Goal: Task Accomplishment & Management: Complete application form

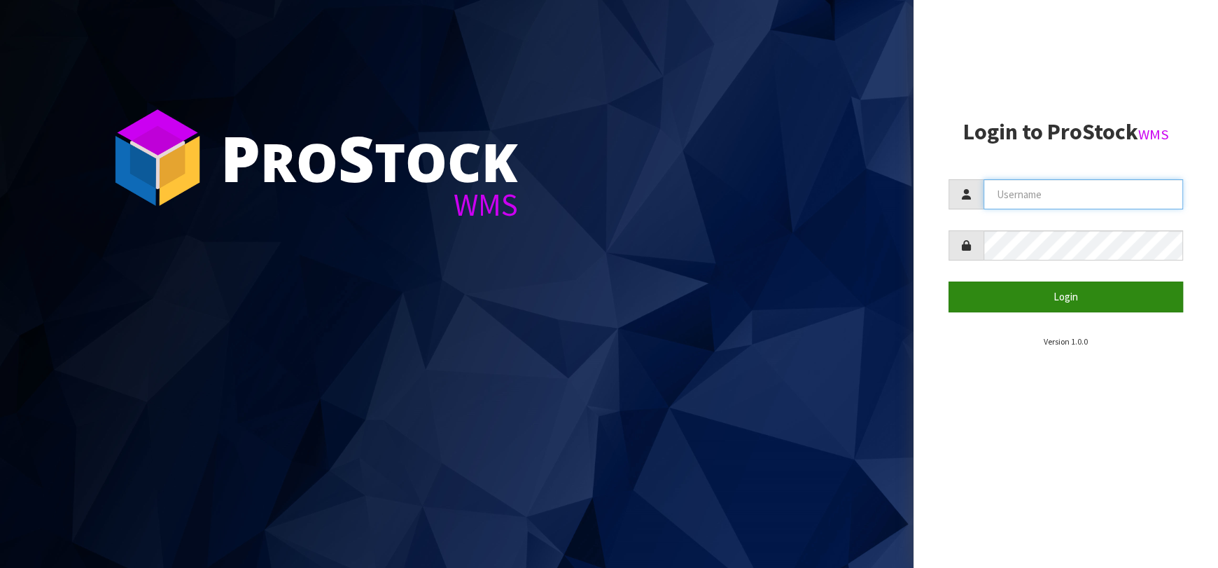
type input "[EMAIL_ADDRESS][DOMAIN_NAME]"
click at [1002, 282] on button "Login" at bounding box center [1066, 296] width 235 height 30
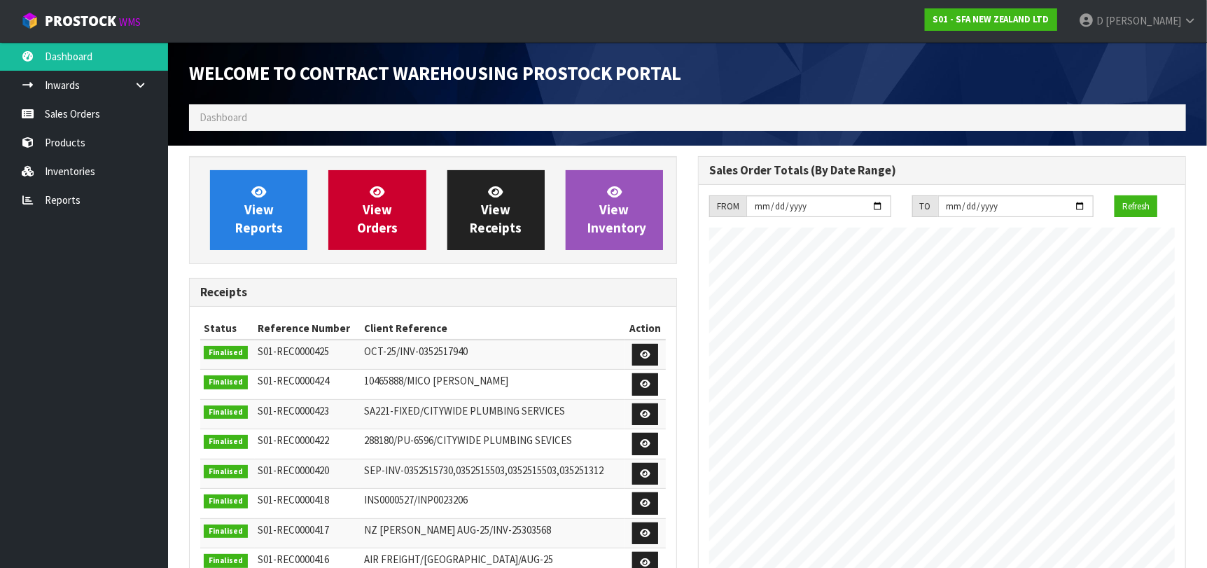
scroll to position [775, 509]
click at [378, 218] on span "View Orders" at bounding box center [377, 209] width 41 height 53
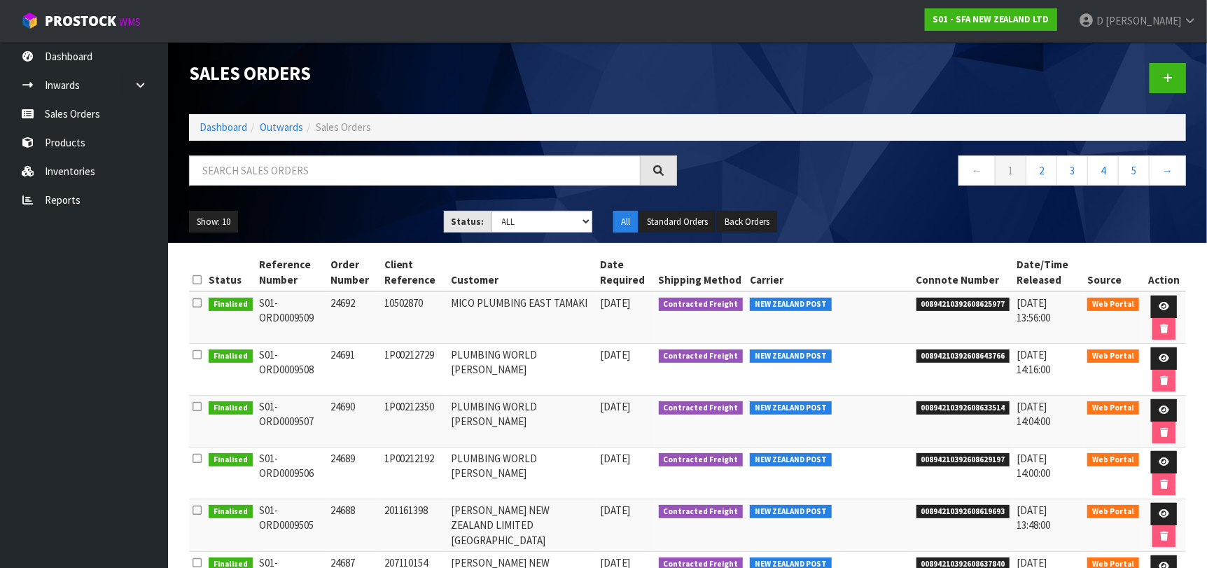
click at [597, 307] on td "MICO PLUMBING EAST TAMAKI" at bounding box center [521, 317] width 149 height 53
drag, startPoint x: 520, startPoint y: 518, endPoint x: 528, endPoint y: 514, distance: 8.8
click at [528, 514] on td "[PERSON_NAME] NEW ZEALAND LIMITED [GEOGRAPHIC_DATA]" at bounding box center [521, 525] width 149 height 53
drag, startPoint x: 773, startPoint y: 253, endPoint x: 799, endPoint y: 248, distance: 26.5
click at [777, 252] on section "Status Reference Number Order Number Client Reference Customer Date Required Sh…" at bounding box center [687, 559] width 1039 height 632
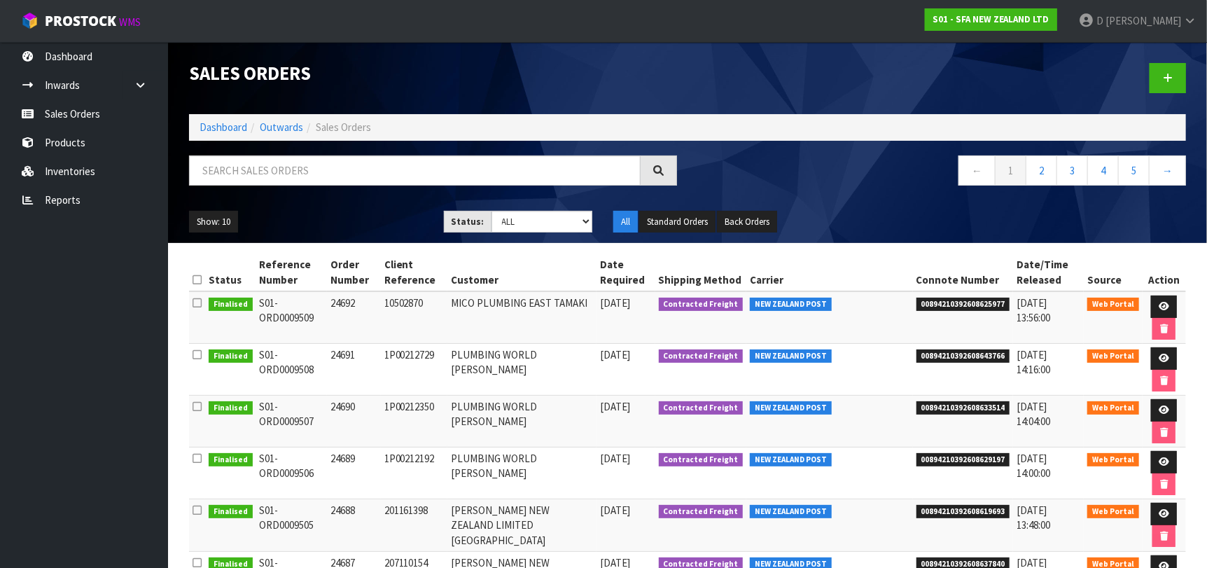
click at [1176, 95] on div at bounding box center [942, 78] width 509 height 72
drag, startPoint x: 1162, startPoint y: 76, endPoint x: 898, endPoint y: 127, distance: 269.6
click at [1162, 76] on link at bounding box center [1168, 78] width 36 height 30
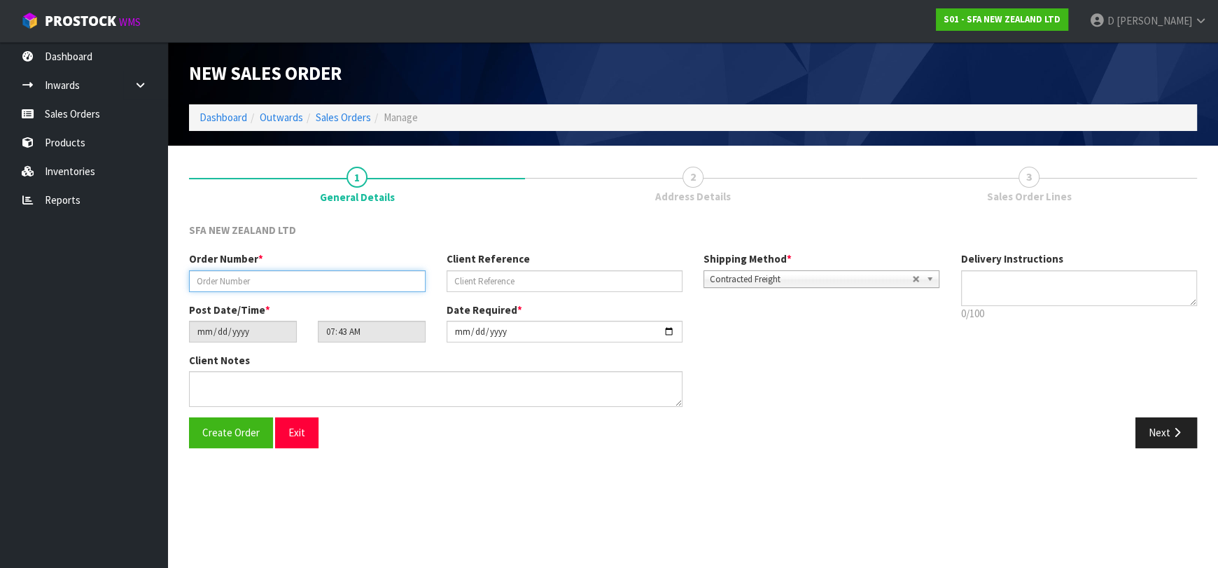
click at [388, 285] on input "text" at bounding box center [307, 281] width 237 height 22
type input "24693"
paste input "10503238"
type input "10503238"
click at [1153, 417] on button "Next" at bounding box center [1167, 432] width 62 height 30
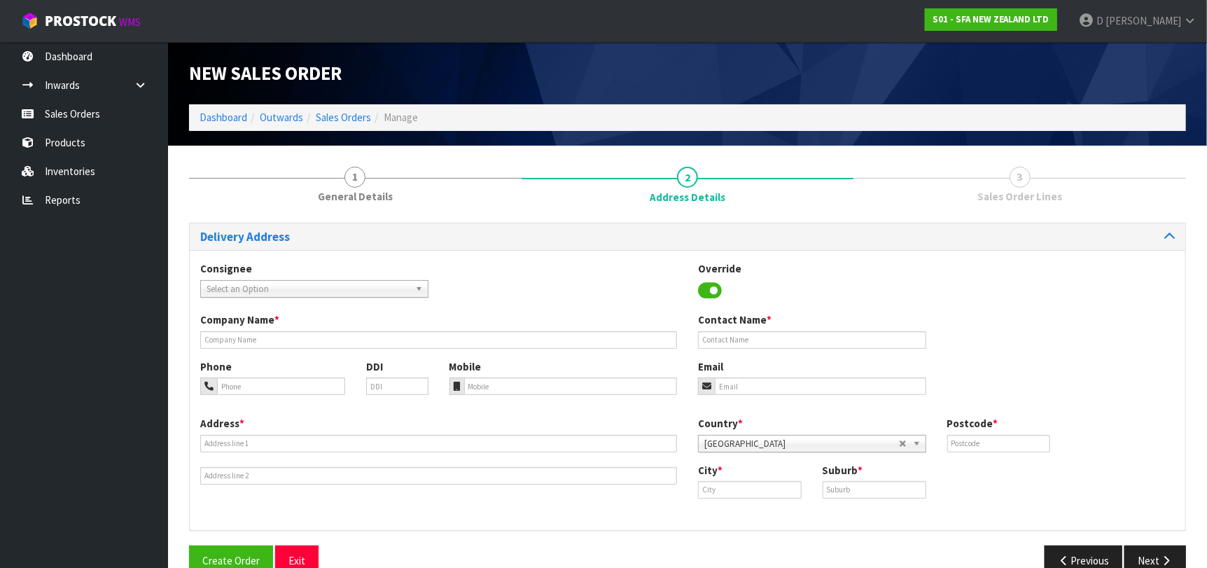
click at [389, 291] on span "Select an Option" at bounding box center [308, 289] width 203 height 17
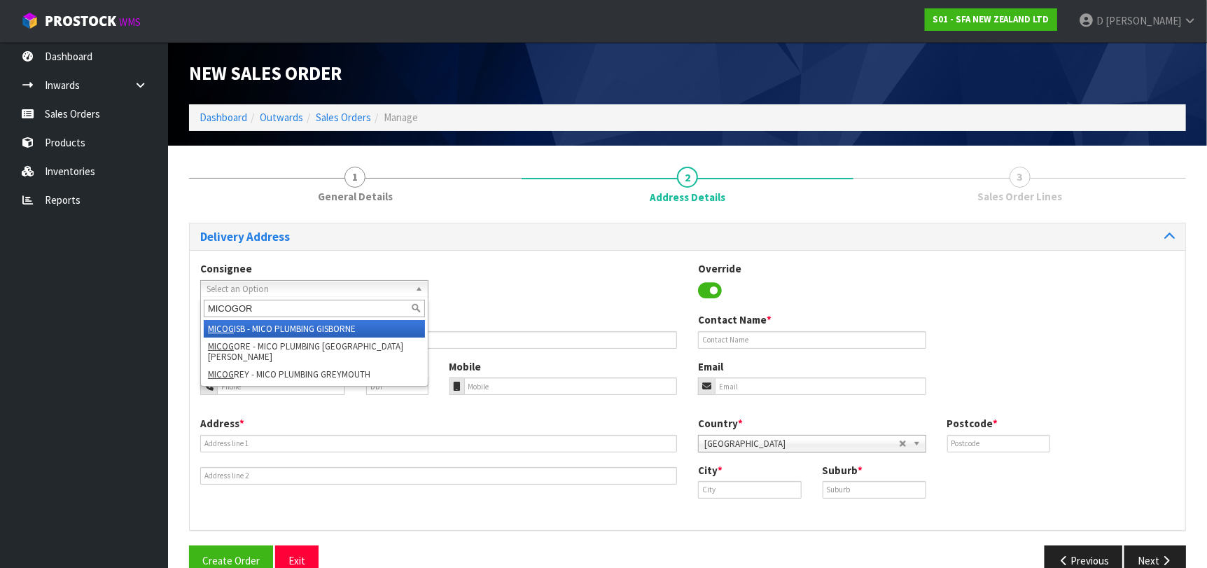
type input "MICOGORE"
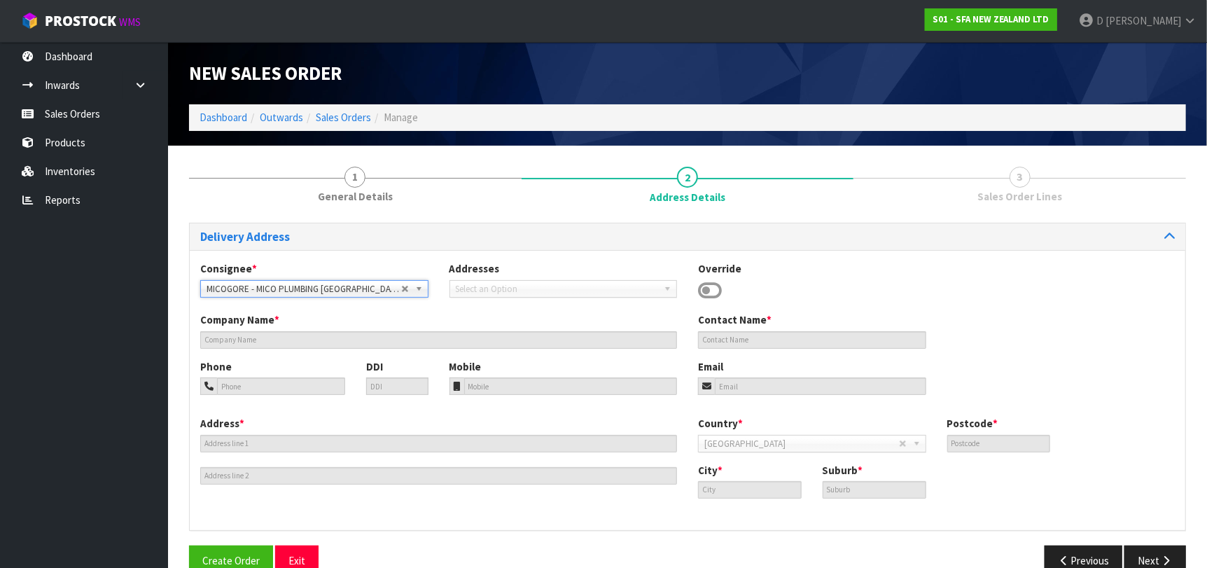
type input "MICO PLUMBING [GEOGRAPHIC_DATA][PERSON_NAME]"
type input "[STREET_ADDRESS]"
type input "9710"
type input "[GEOGRAPHIC_DATA][PERSON_NAME]"
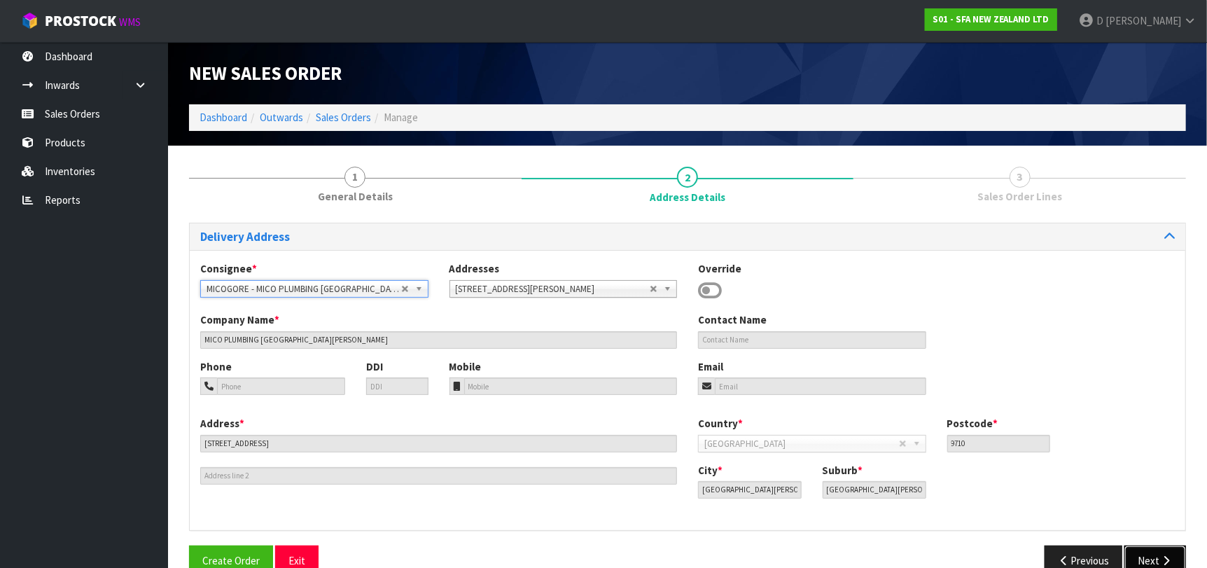
click at [1155, 559] on button "Next" at bounding box center [1156, 560] width 62 height 30
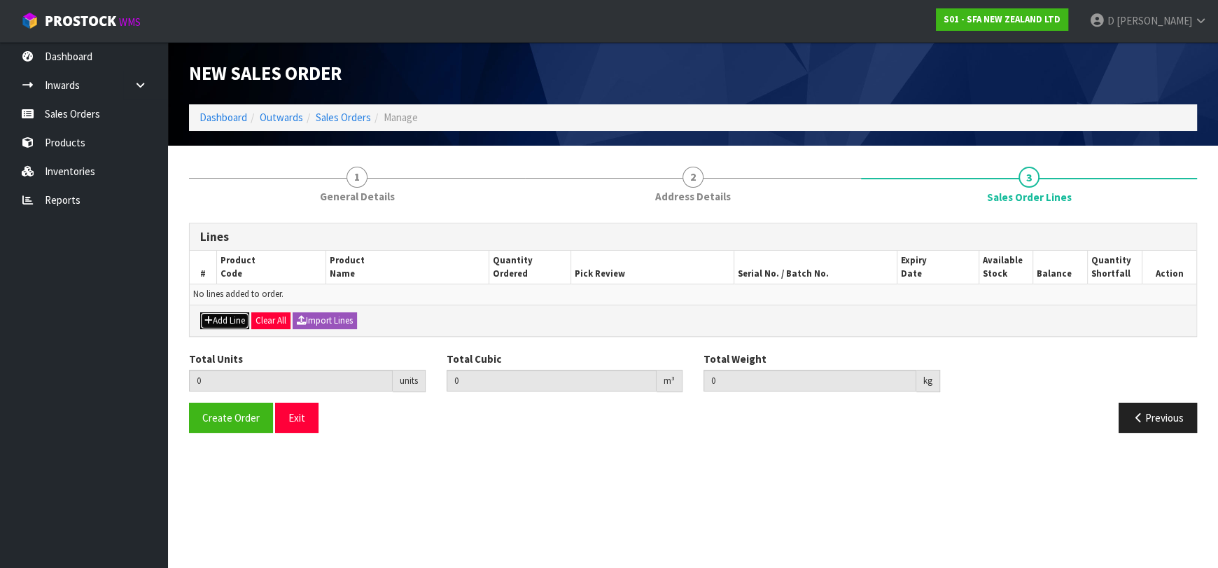
click at [230, 326] on button "Add Line" at bounding box center [224, 320] width 49 height 17
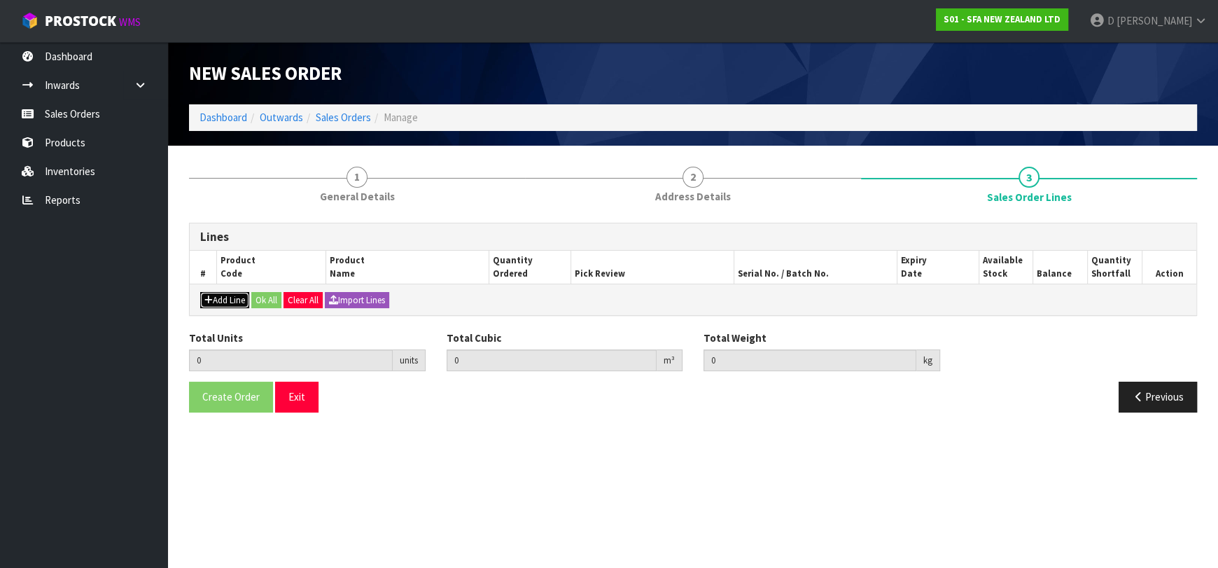
click at [236, 309] on button "Add Line" at bounding box center [224, 300] width 49 height 17
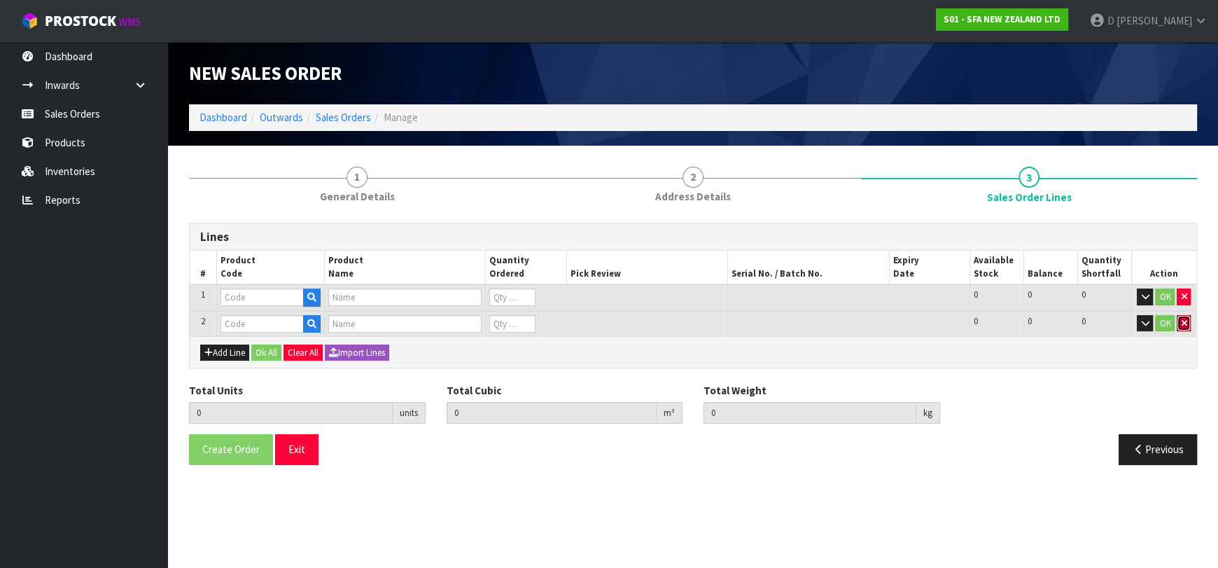
click at [1185, 319] on icon "button" at bounding box center [1184, 323] width 6 height 9
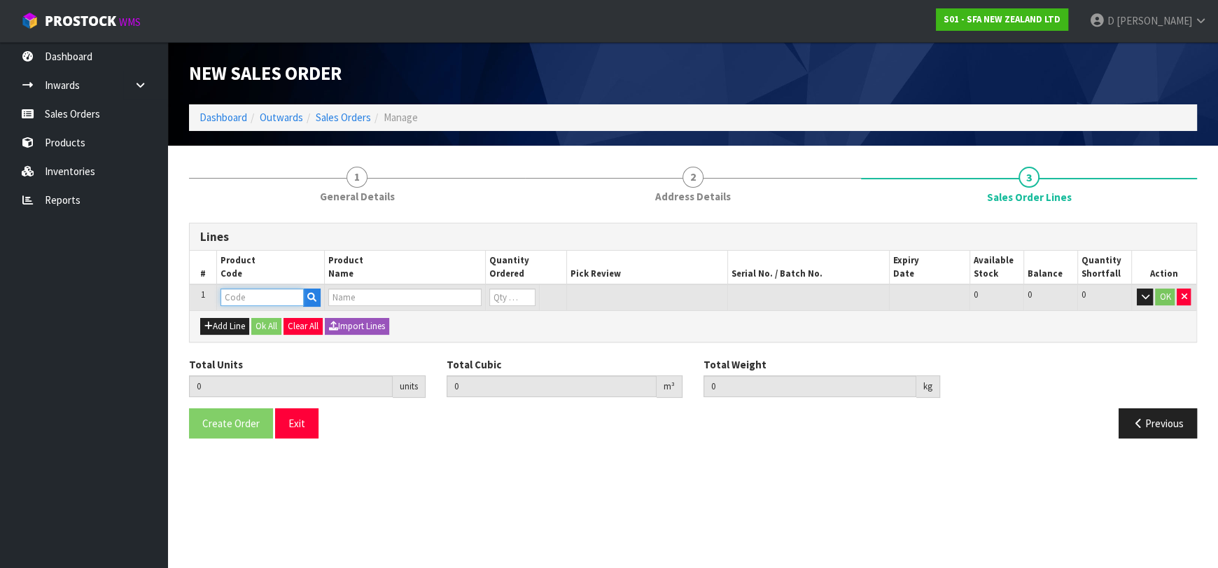
click at [244, 302] on input "text" at bounding box center [262, 297] width 83 height 18
type input "SA101"
type input "0.000000"
type input "0.000"
type input "SA101 SANISPEED SMALL BORE"
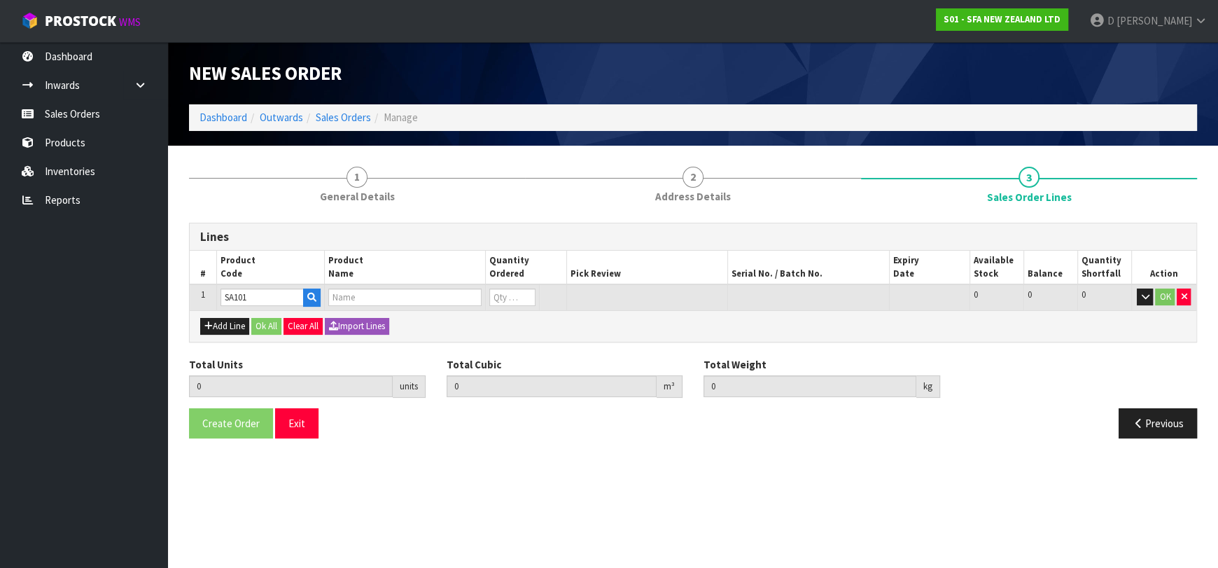
type input "0"
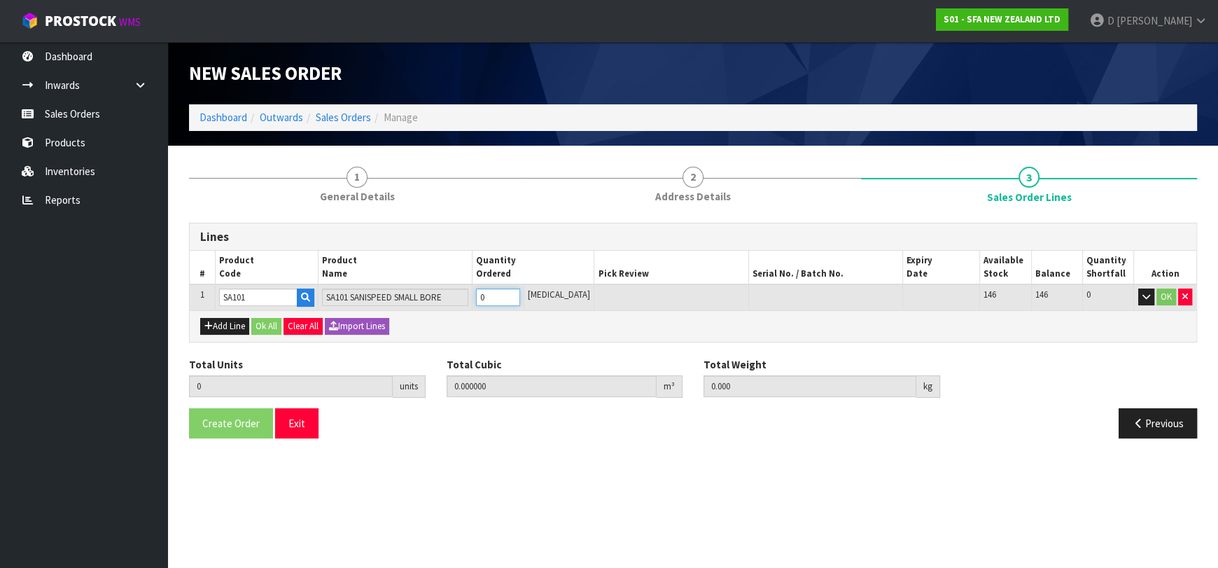
type input "1"
type input "0.031488"
type input "6.65"
type input "1"
click at [257, 319] on button "Ok All" at bounding box center [266, 326] width 30 height 17
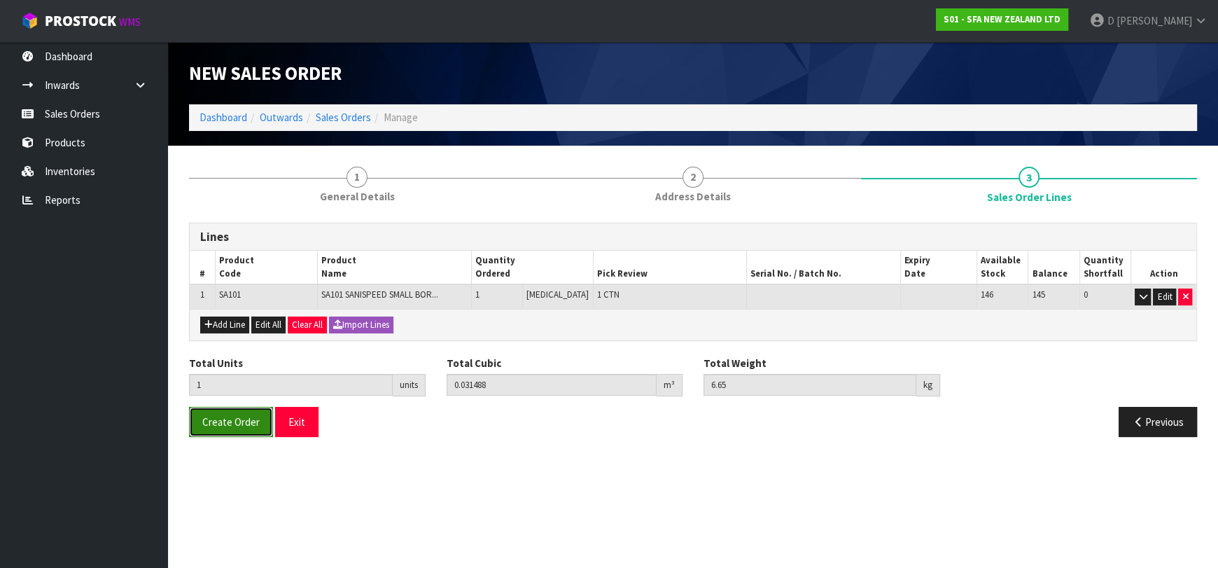
drag, startPoint x: 239, startPoint y: 408, endPoint x: 238, endPoint y: 418, distance: 10.6
click at [238, 414] on button "Create Order" at bounding box center [231, 422] width 84 height 30
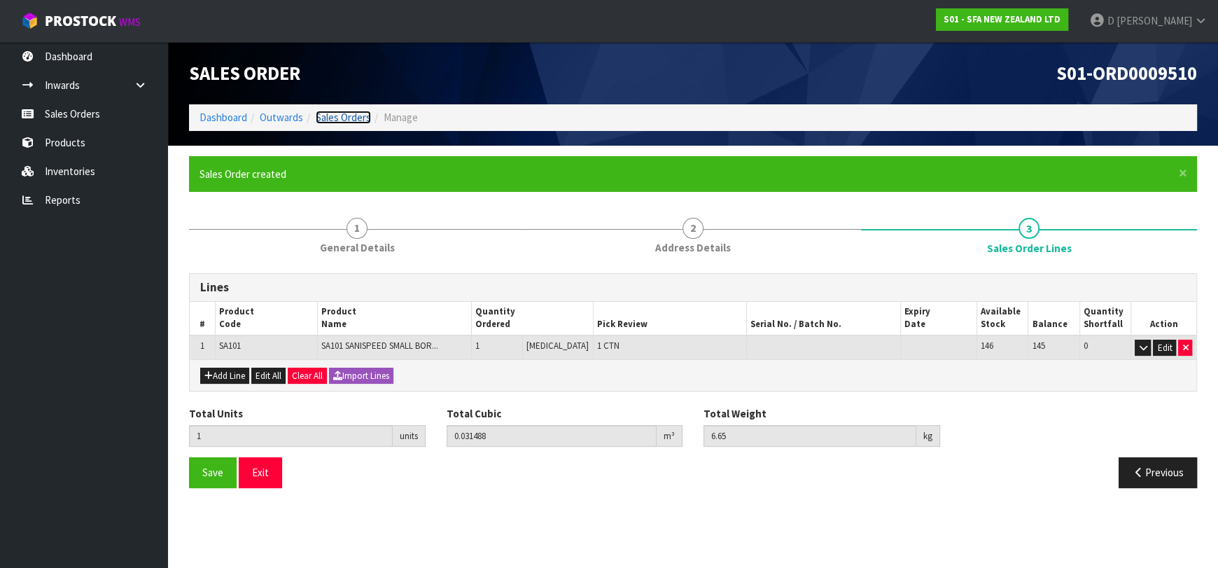
click at [333, 112] on link "Sales Orders" at bounding box center [343, 117] width 55 height 13
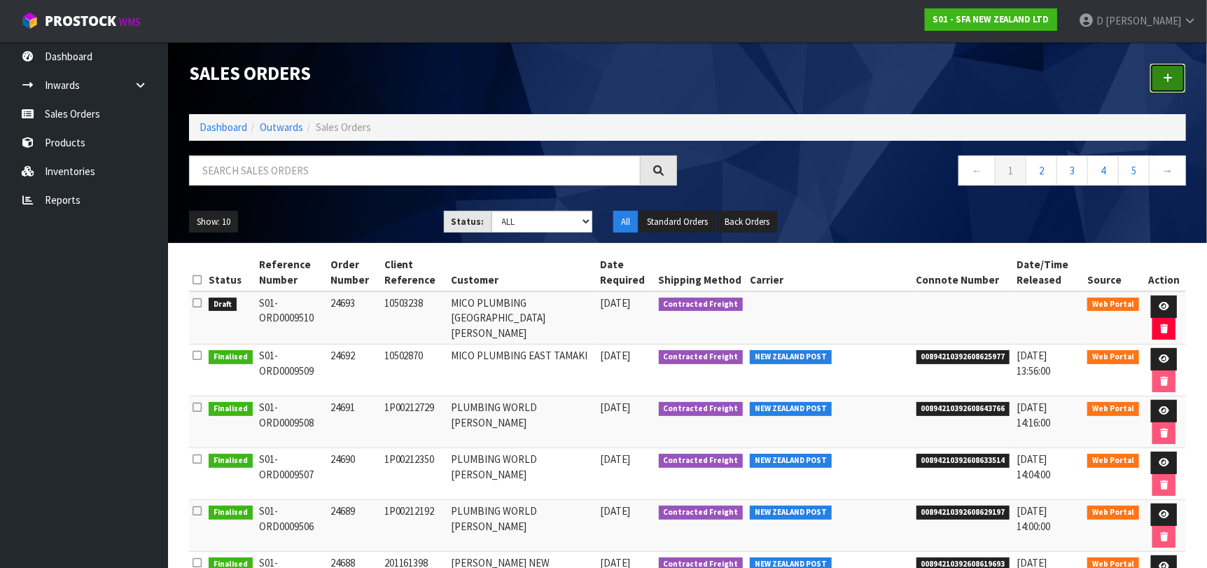
drag, startPoint x: 1172, startPoint y: 85, endPoint x: 566, endPoint y: 165, distance: 611.6
click at [1172, 85] on link at bounding box center [1168, 78] width 36 height 30
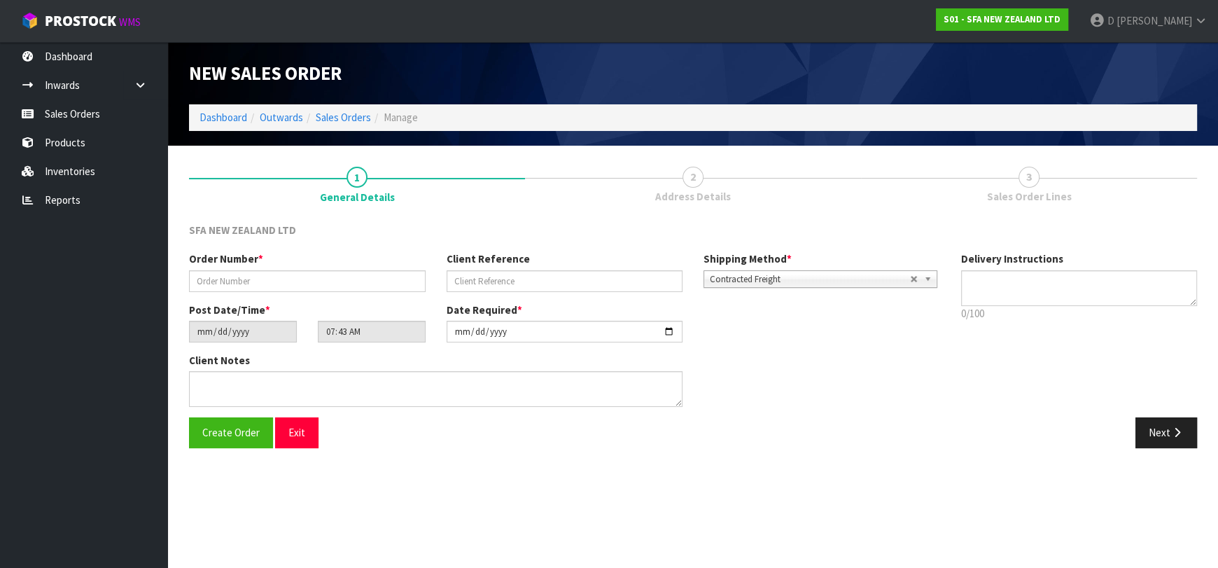
drag, startPoint x: 305, startPoint y: 271, endPoint x: 305, endPoint y: 282, distance: 11.2
click at [305, 273] on div "Order Number *" at bounding box center [308, 271] width 258 height 40
click at [306, 284] on input "text" at bounding box center [307, 281] width 237 height 22
type input "24694"
click at [506, 275] on input "text" at bounding box center [565, 281] width 237 height 22
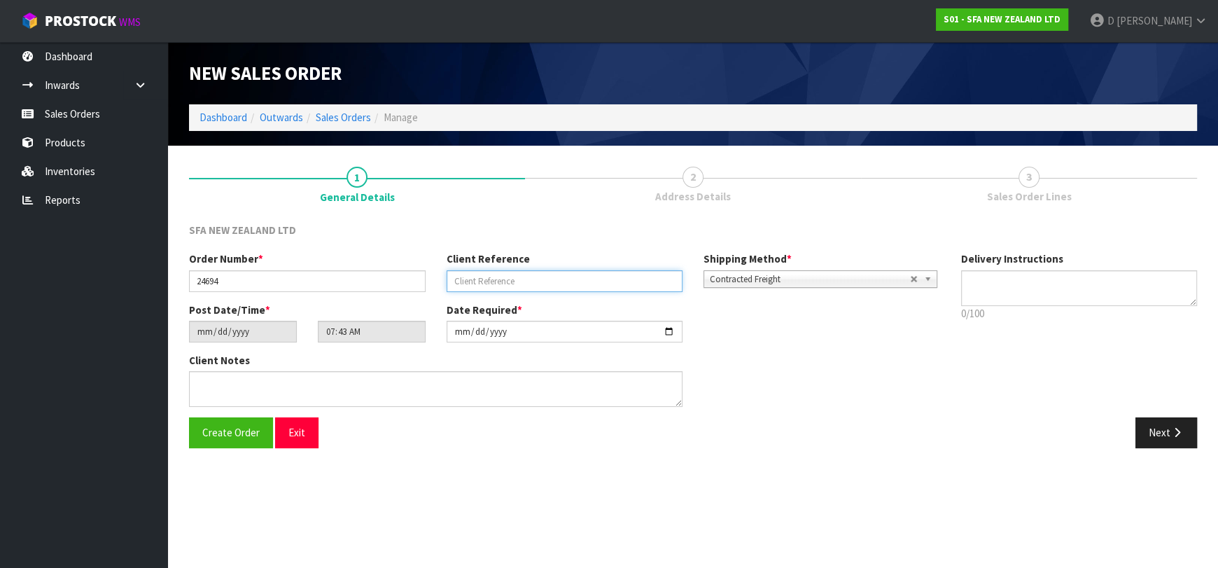
paste input "10504133"
type input "10504133"
click at [1150, 436] on button "Next" at bounding box center [1167, 432] width 62 height 30
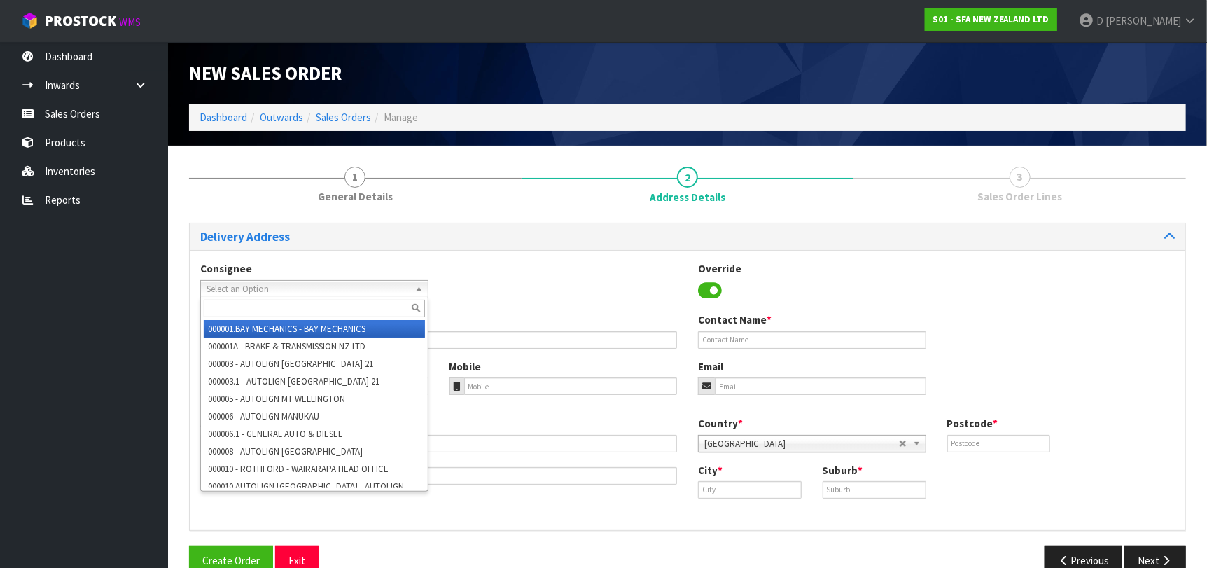
click at [321, 290] on span "Select an Option" at bounding box center [308, 289] width 203 height 17
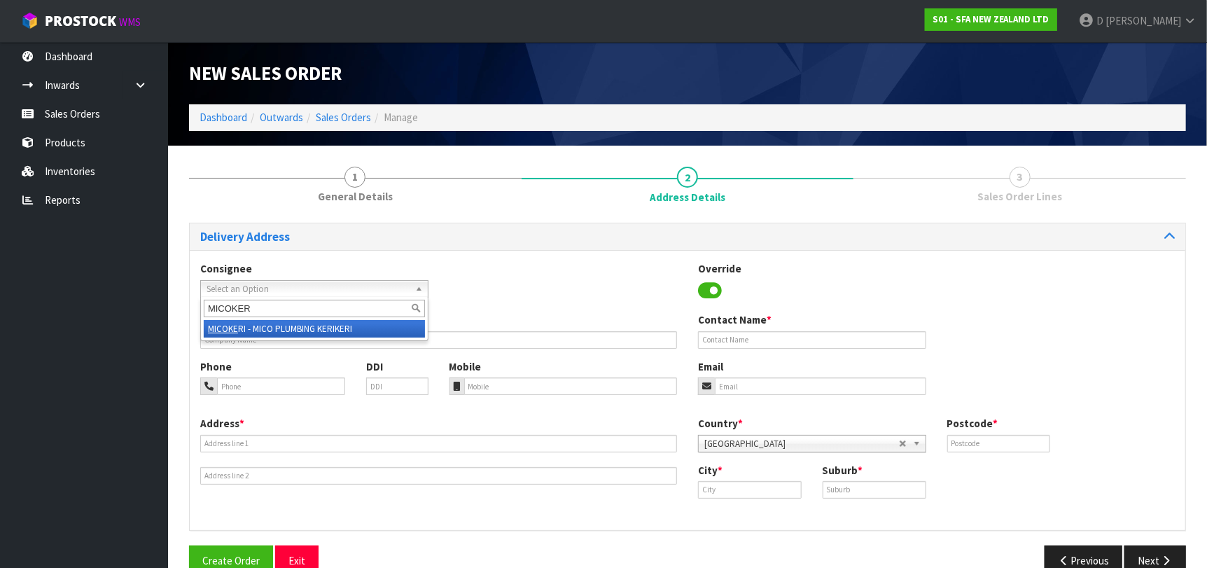
type input "MICOKERI"
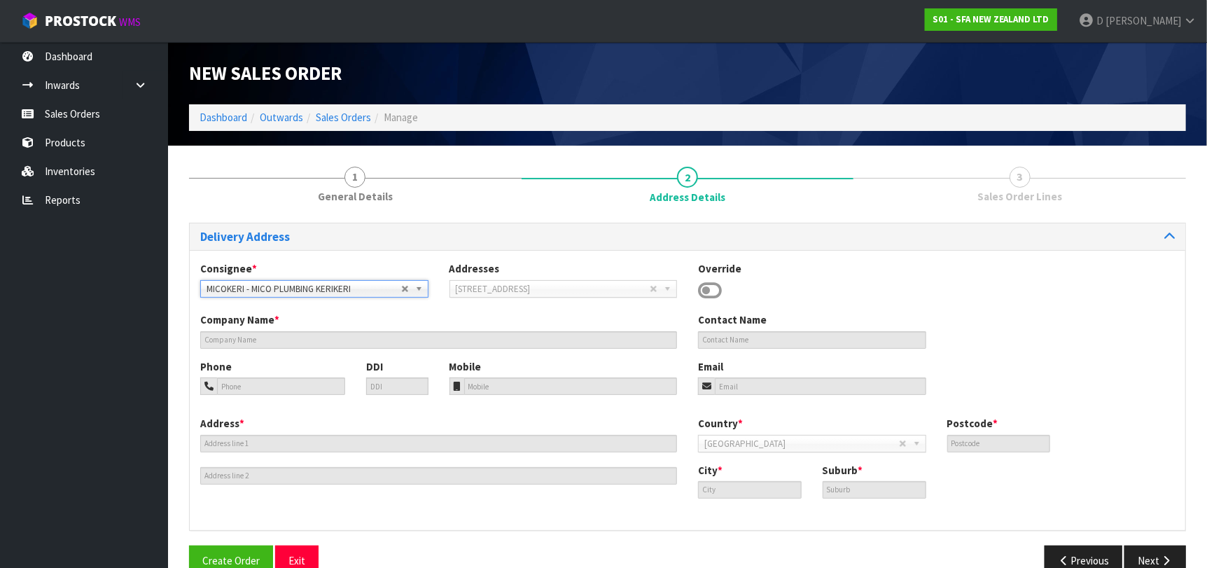
type input "MICO PLUMBING KERIKERI"
type input "[STREET_ADDRESS]"
type input "0230"
type input "Kerikeri"
type input "KERIKERI"
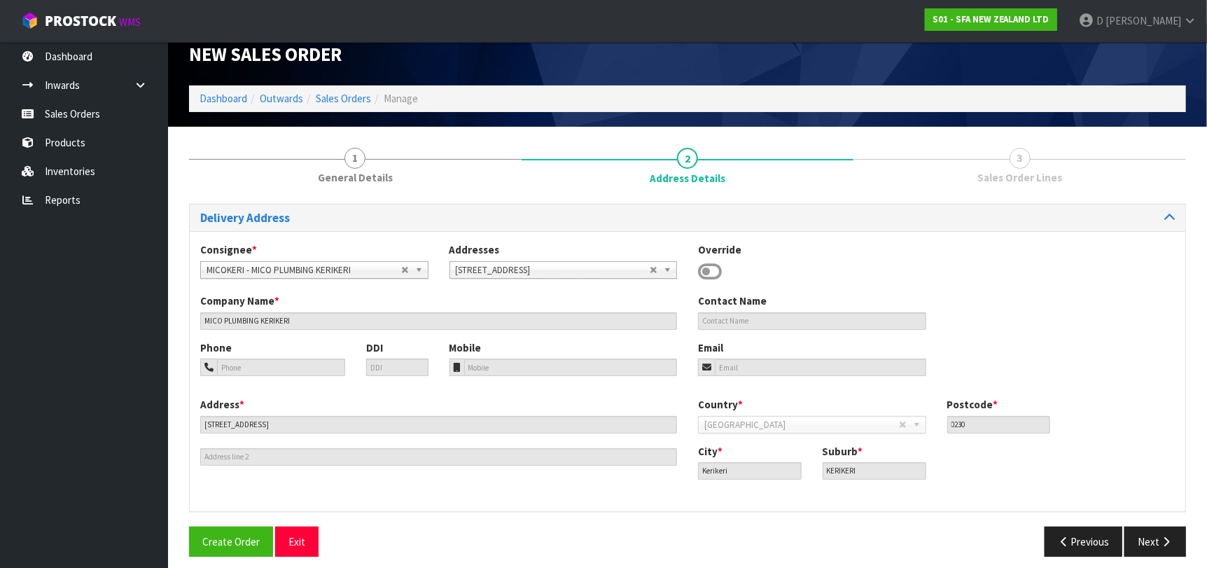
scroll to position [29, 0]
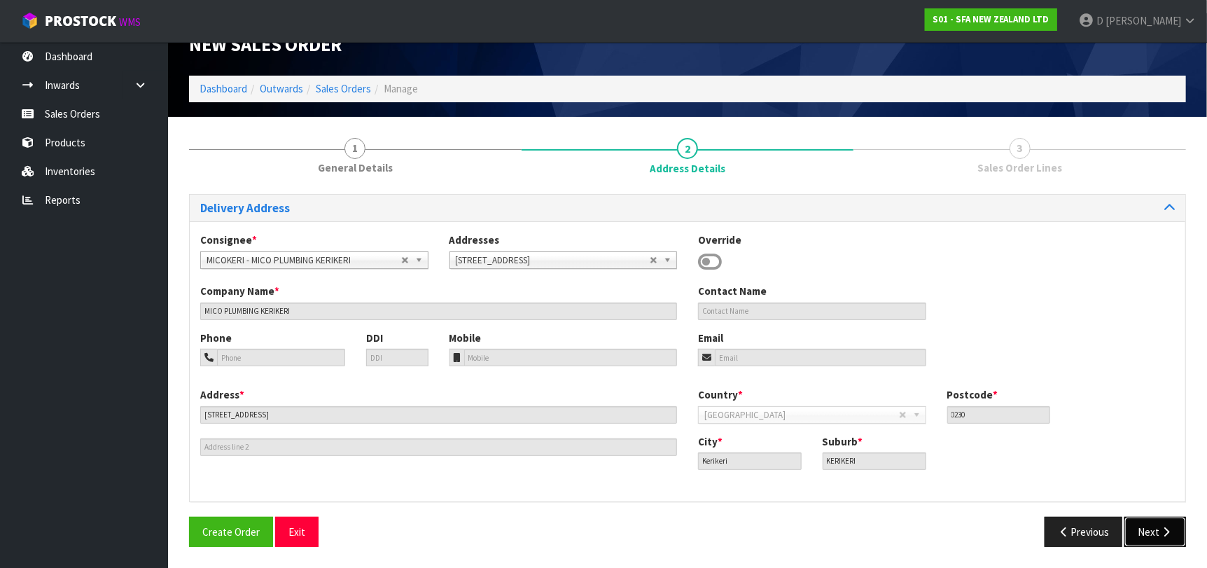
click at [1150, 534] on button "Next" at bounding box center [1156, 532] width 62 height 30
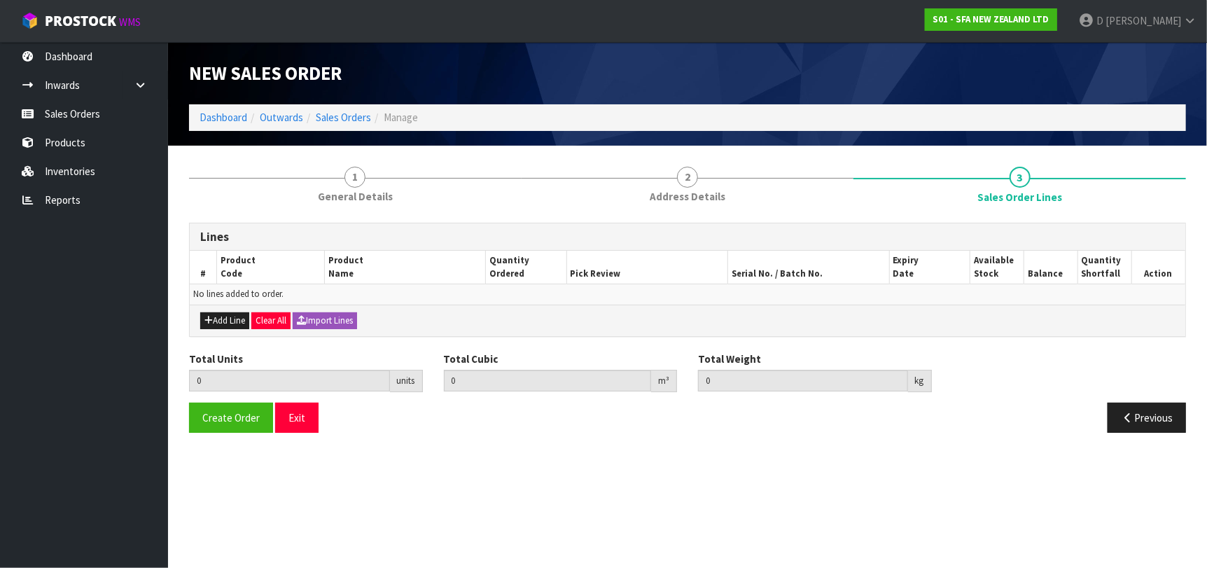
scroll to position [0, 0]
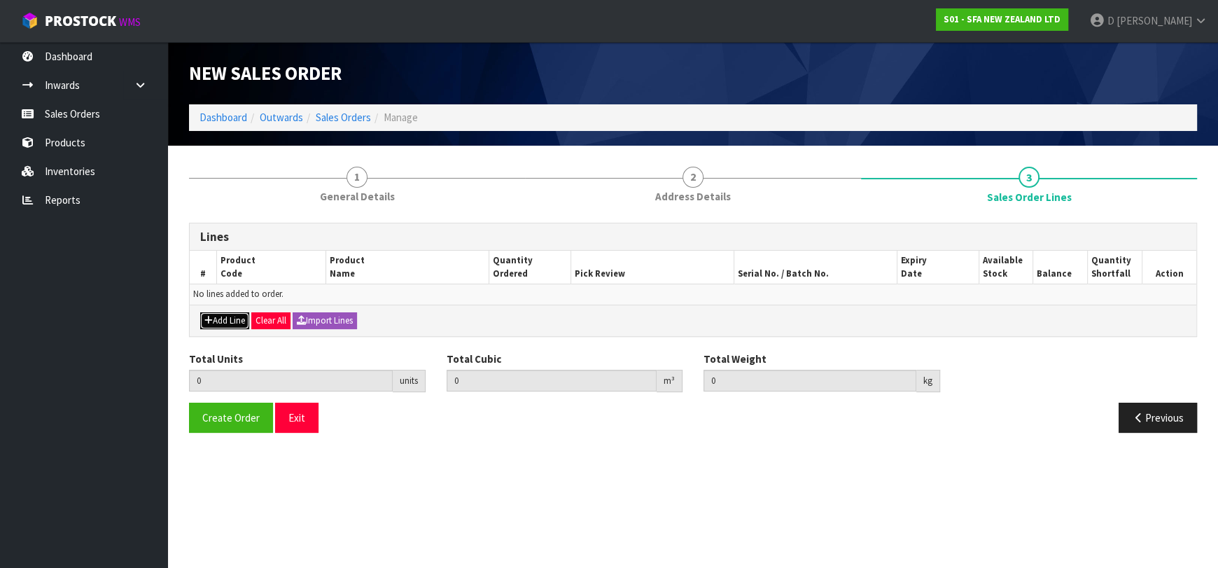
click at [226, 317] on button "Add Line" at bounding box center [224, 320] width 49 height 17
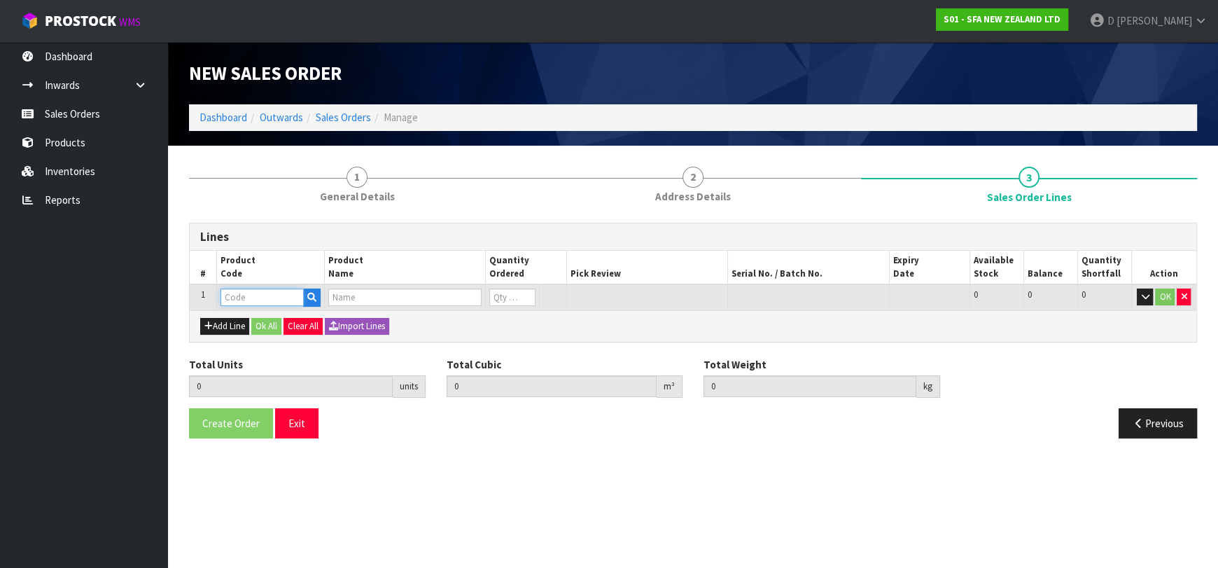
click at [243, 300] on input "text" at bounding box center [262, 297] width 83 height 18
type input "SA97"
click at [260, 305] on input "text" at bounding box center [262, 297] width 83 height 18
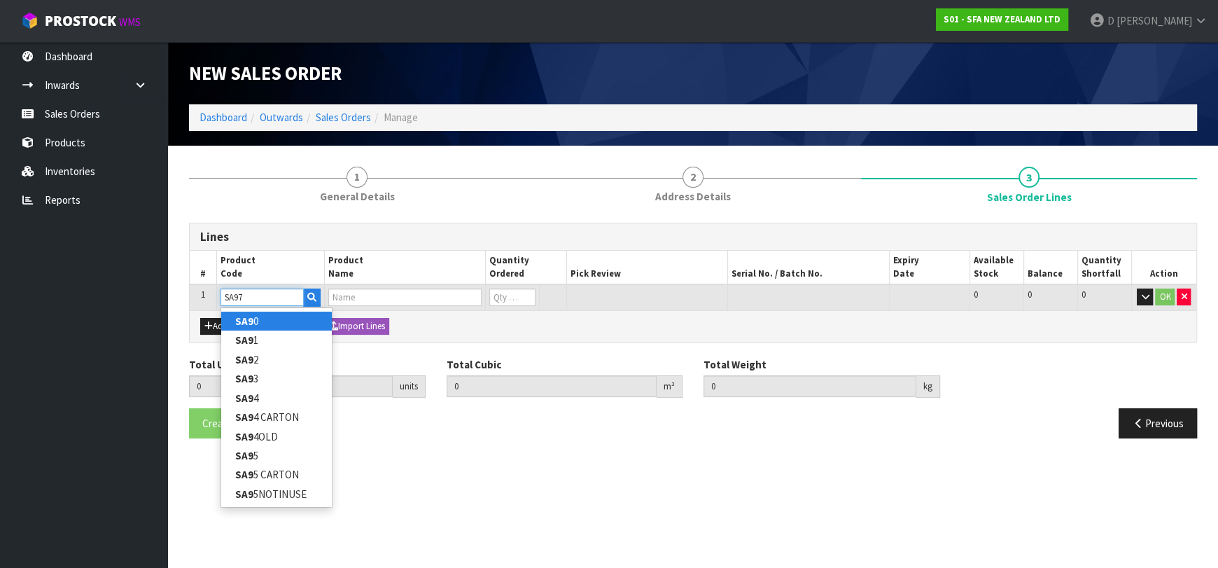
type input "SA90"
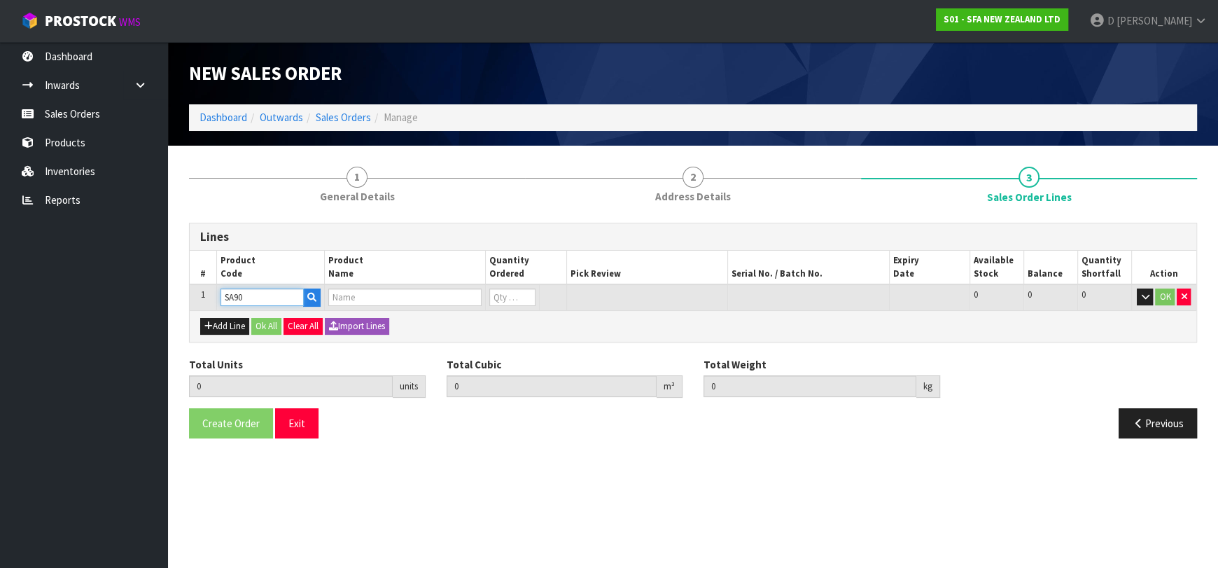
type input "0.000000"
type input "0.000"
type input "SANISLIM SEWAGE MACERATOR PUMP"
type input "0"
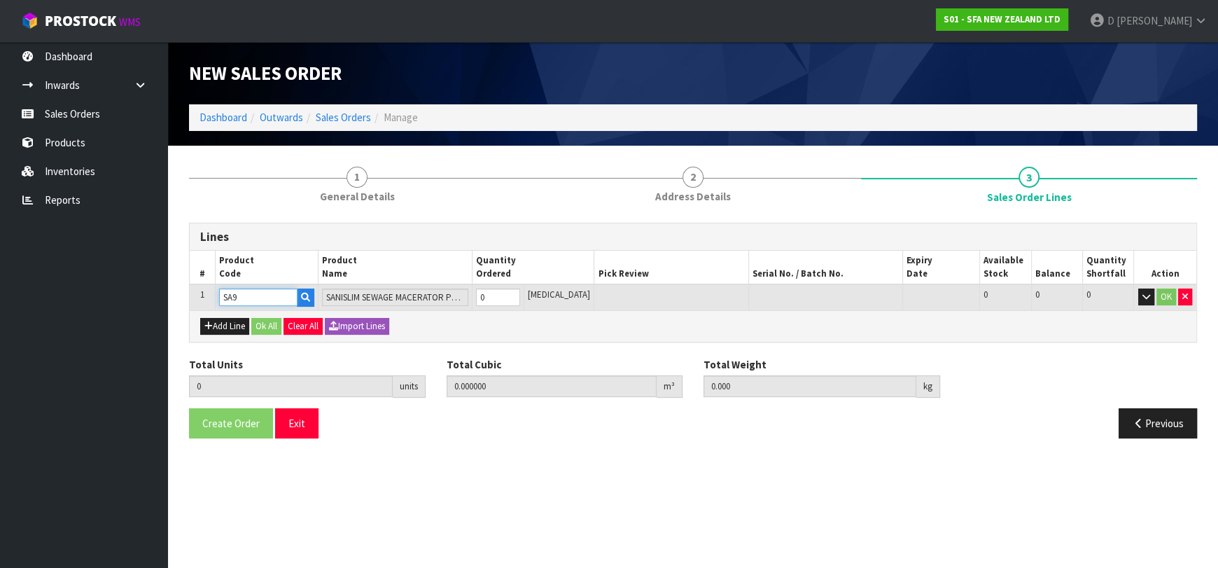
type input "SA97"
type input "SANITOP SEWAGE MACERATOR PUMP"
type input "SA97"
click at [520, 297] on input "0" at bounding box center [497, 297] width 43 height 18
type input "1"
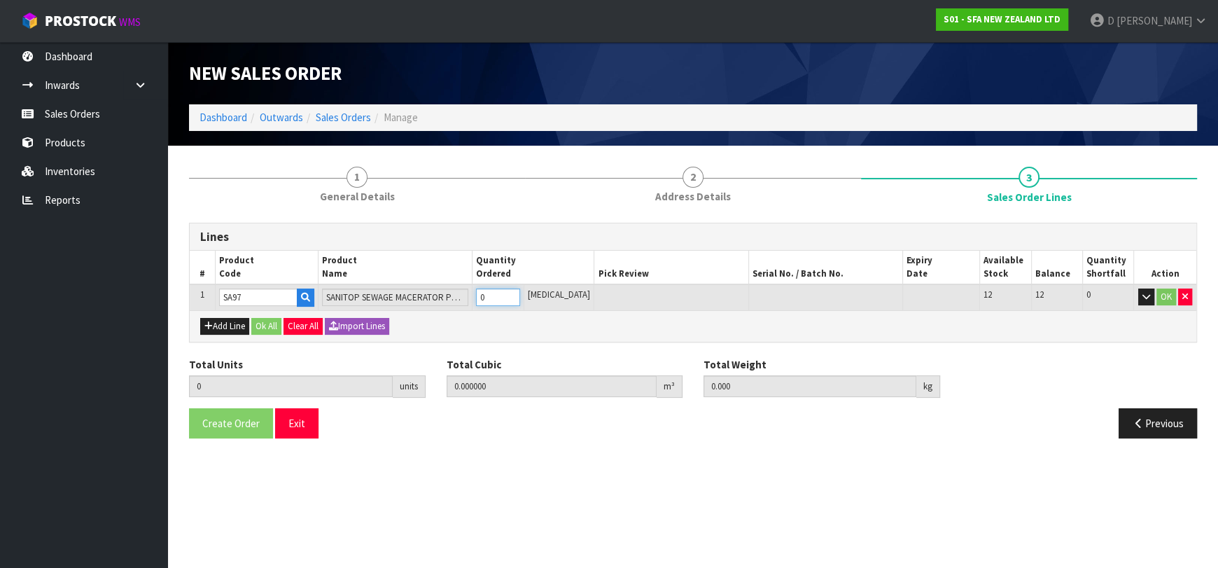
type input "0.024864"
type input "5.5"
type input "1"
click at [520, 293] on input "1" at bounding box center [497, 297] width 43 height 18
click at [267, 321] on button "Ok All" at bounding box center [266, 326] width 30 height 17
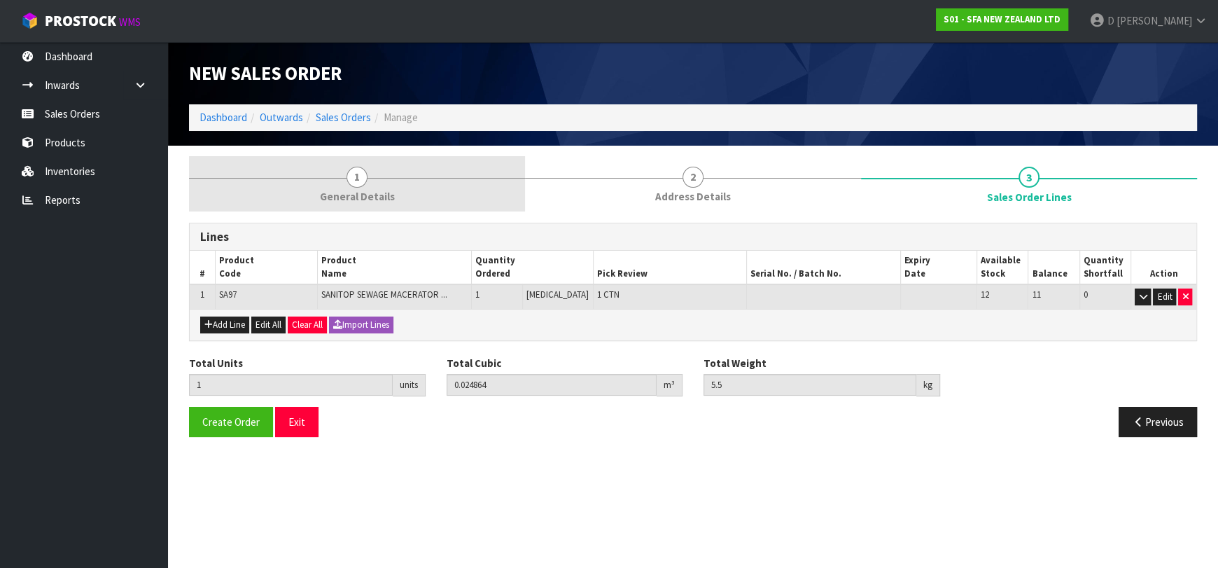
click at [366, 186] on link "1 General Details" at bounding box center [357, 183] width 336 height 55
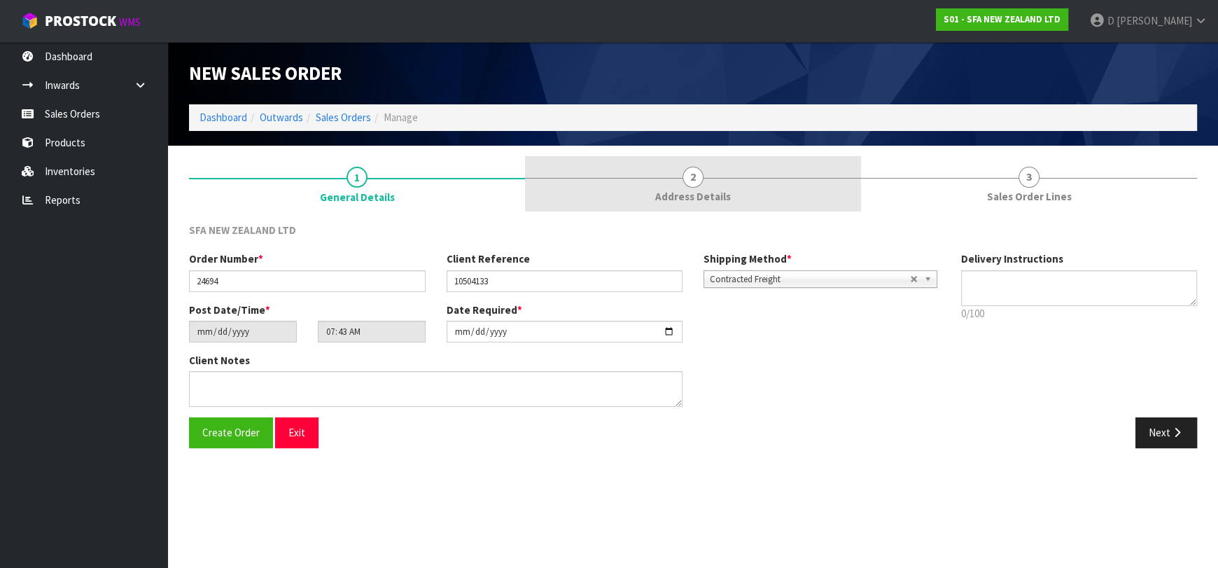
click at [636, 197] on link "2 Address Details" at bounding box center [693, 183] width 336 height 55
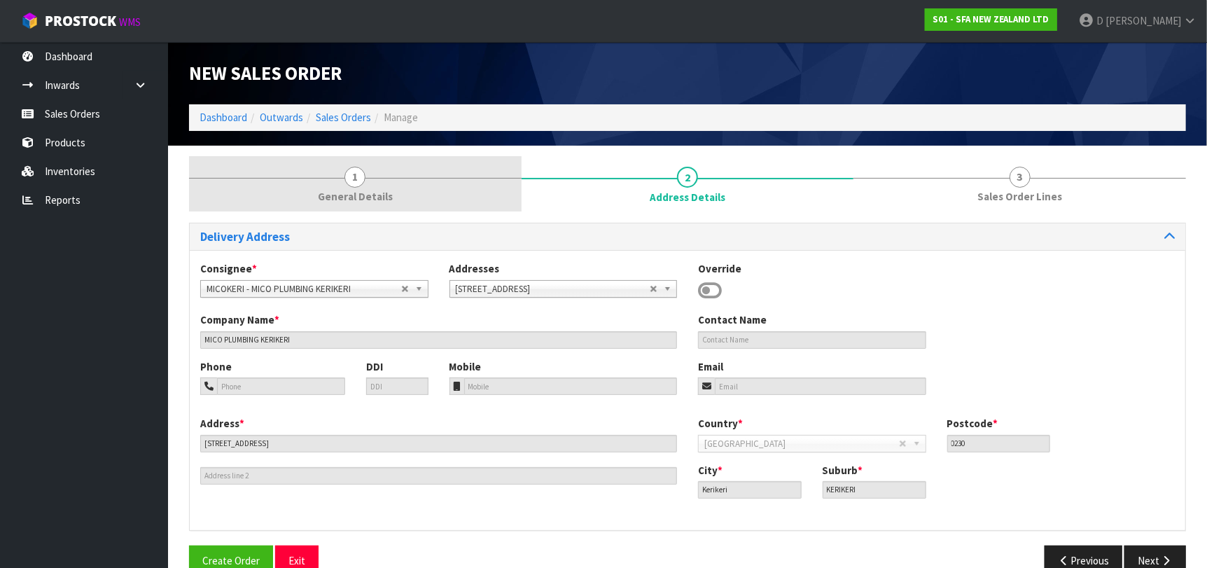
click at [374, 179] on link "1 General Details" at bounding box center [355, 183] width 333 height 55
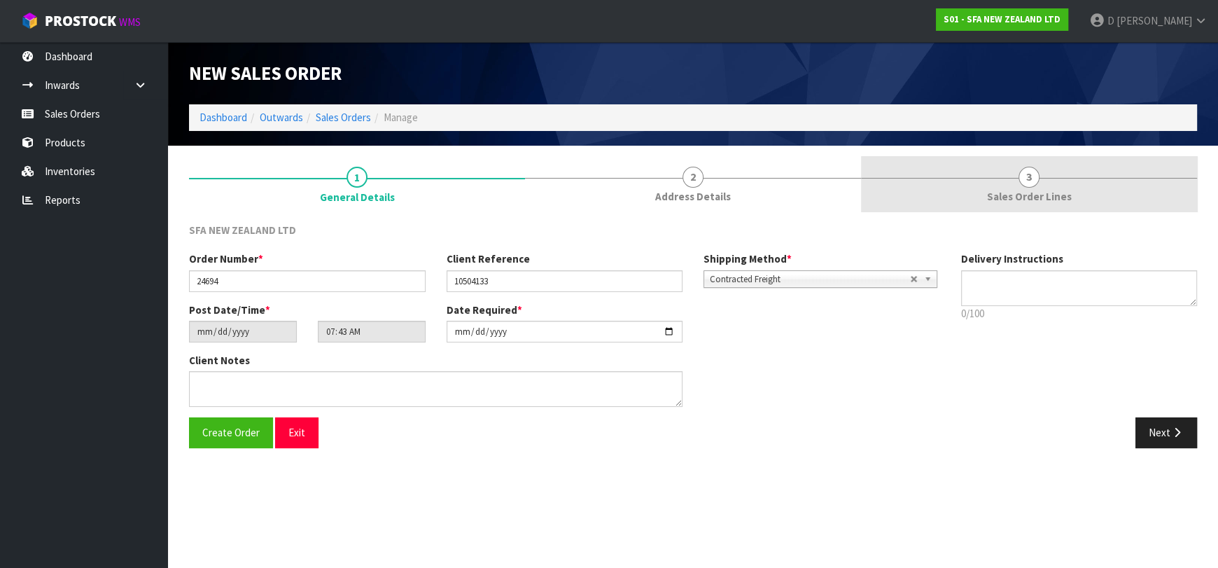
click at [1010, 200] on span "Sales Order Lines" at bounding box center [1029, 196] width 85 height 15
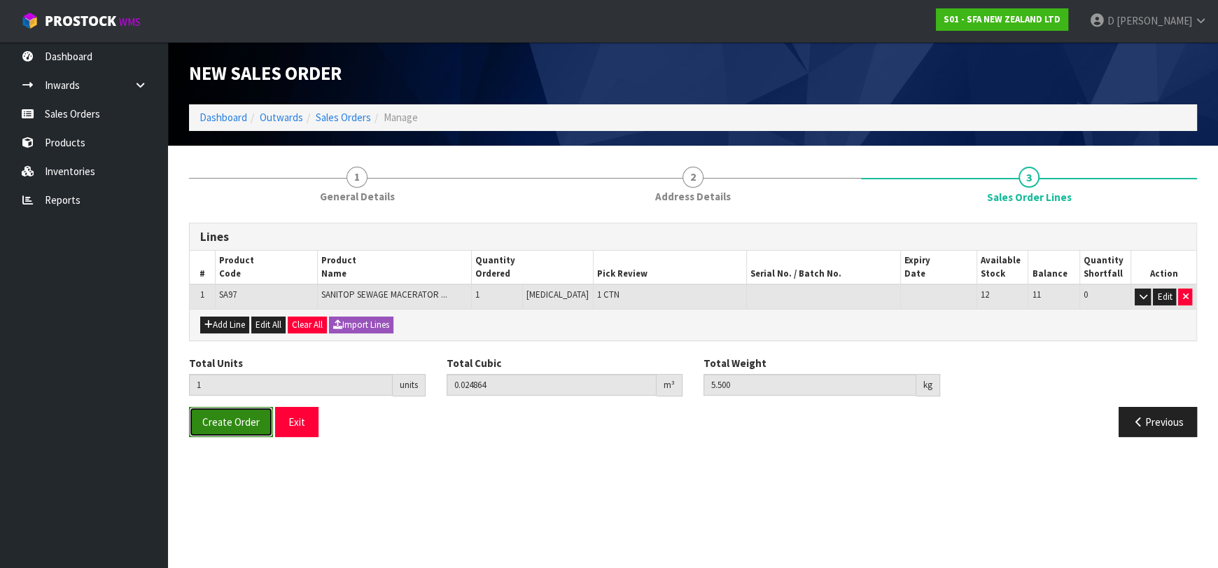
click at [235, 423] on span "Create Order" at bounding box center [230, 421] width 57 height 13
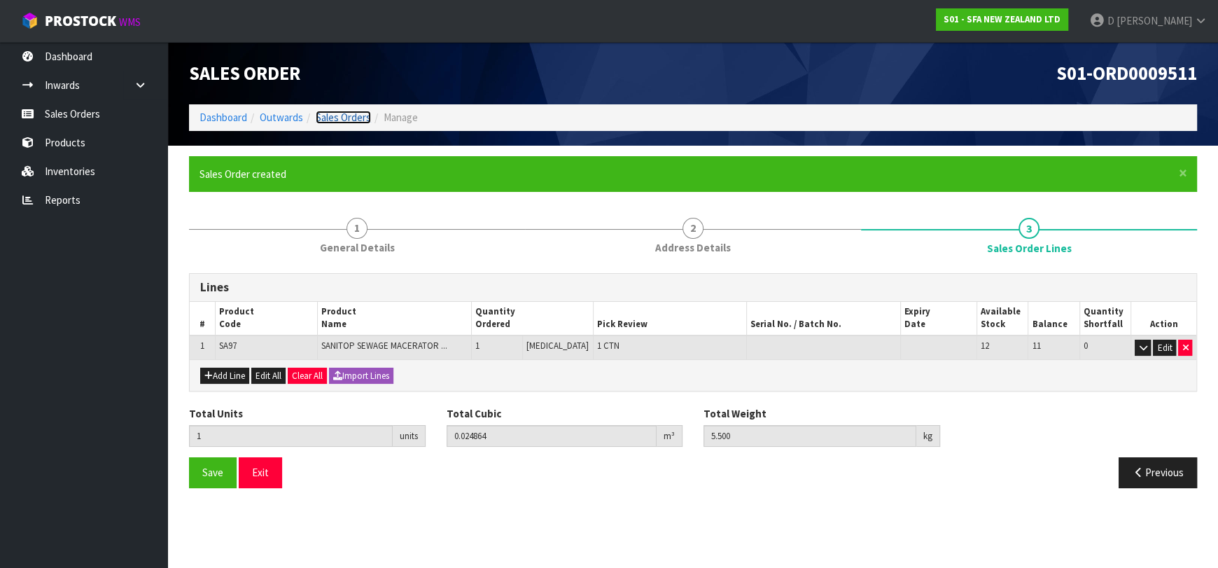
click at [346, 117] on link "Sales Orders" at bounding box center [343, 117] width 55 height 13
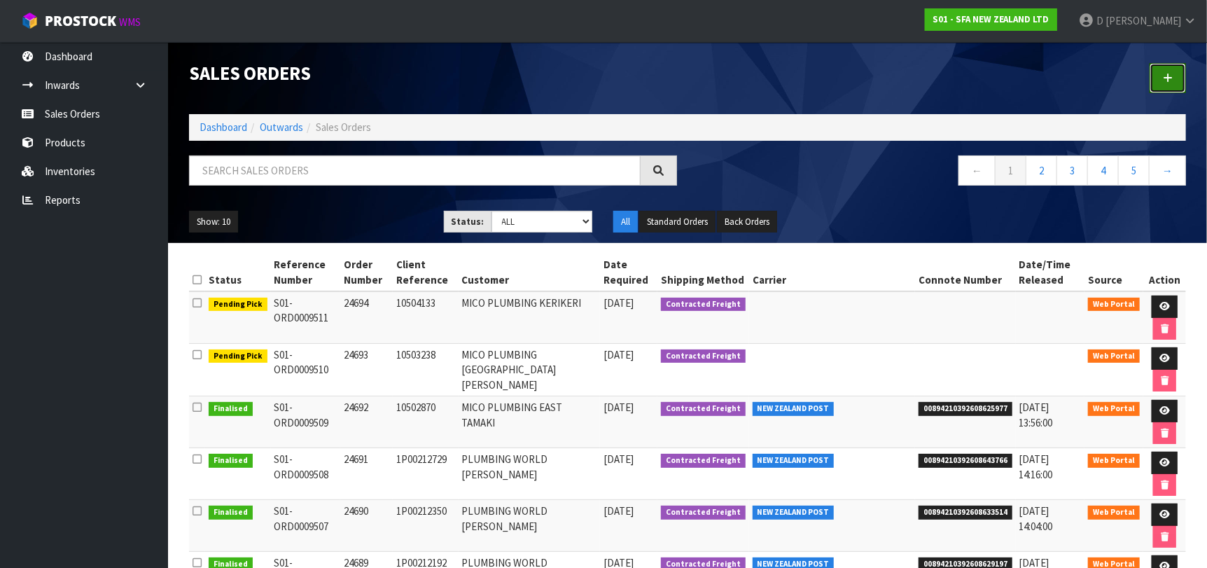
drag, startPoint x: 1174, startPoint y: 84, endPoint x: 1146, endPoint y: 88, distance: 28.2
click at [1174, 83] on link at bounding box center [1168, 78] width 36 height 30
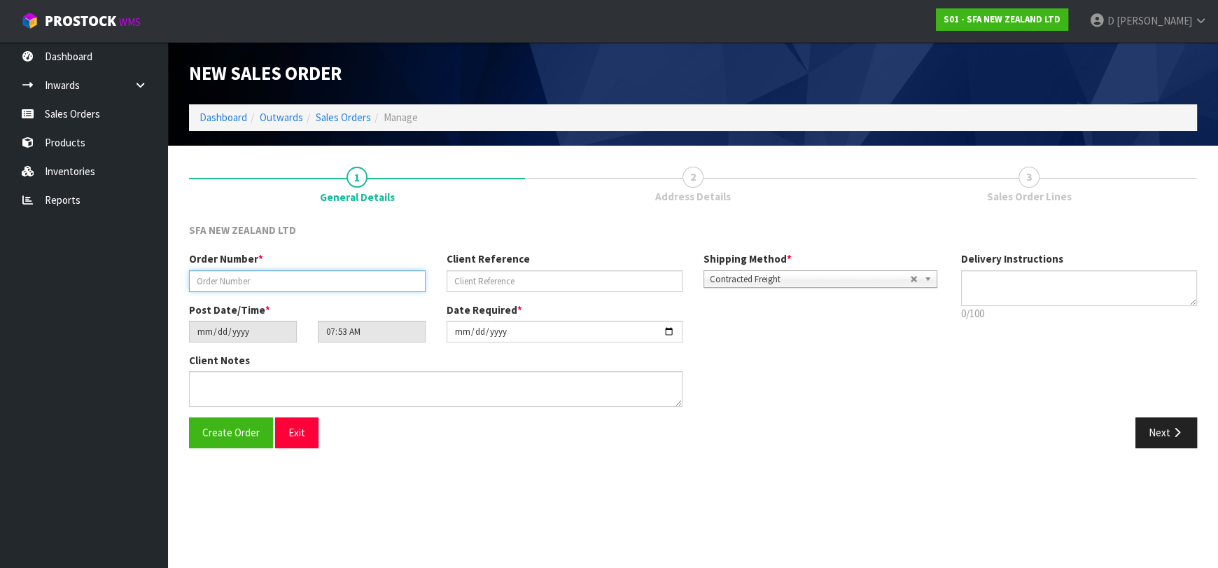
click at [328, 288] on input "text" at bounding box center [307, 281] width 237 height 22
type input "24695"
paste input "1P00213337"
type input "1P00213337"
click at [1179, 427] on icon "button" at bounding box center [1177, 432] width 13 height 11
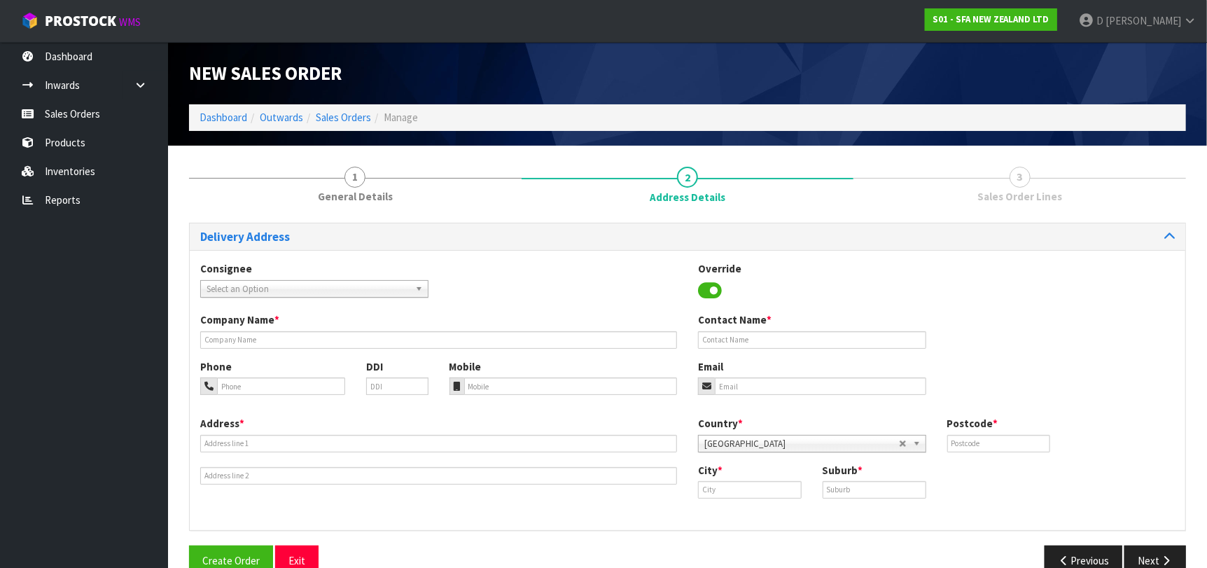
click at [349, 285] on span "Select an Option" at bounding box center [308, 289] width 203 height 17
type input "PLUMJUDE"
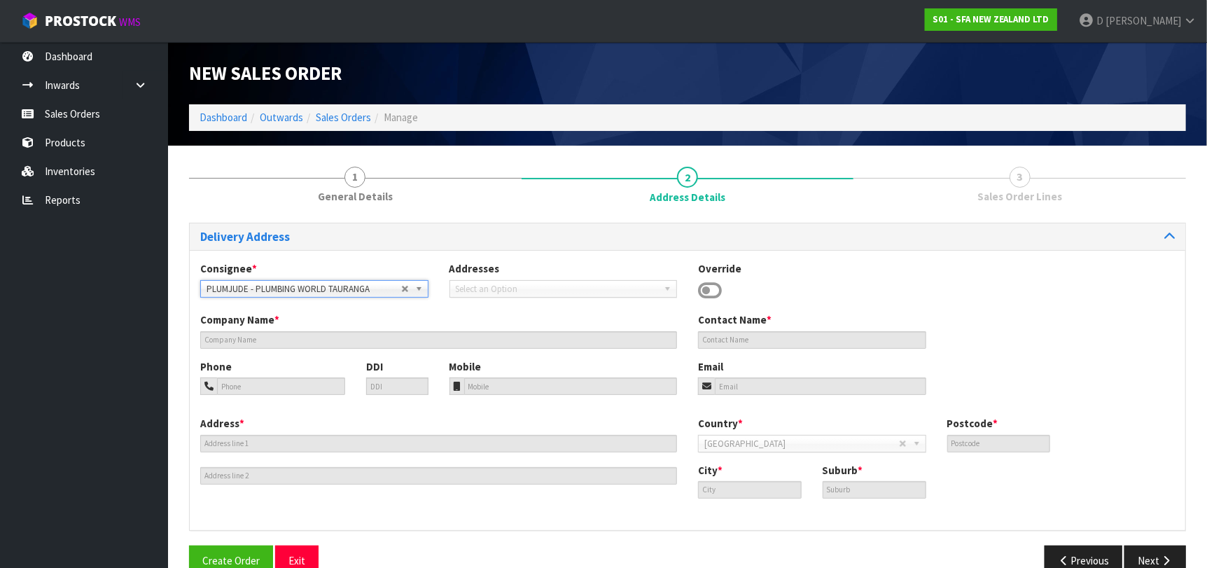
type input "PLUMBING WORLD TAURANGA"
type input "[STREET_ADDRESS]"
type input "3110"
type input "TAURANGA"
type input "[DEMOGRAPHIC_DATA] SOUTH"
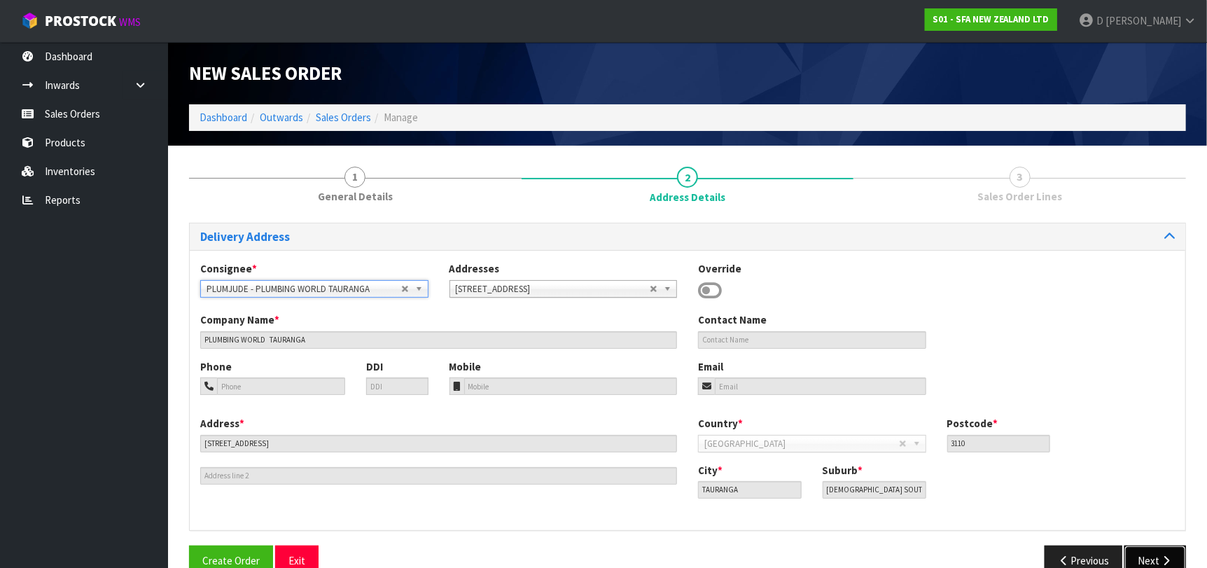
drag, startPoint x: 1134, startPoint y: 554, endPoint x: 700, endPoint y: 506, distance: 436.8
click at [1119, 548] on div "Previous Next" at bounding box center [942, 560] width 509 height 30
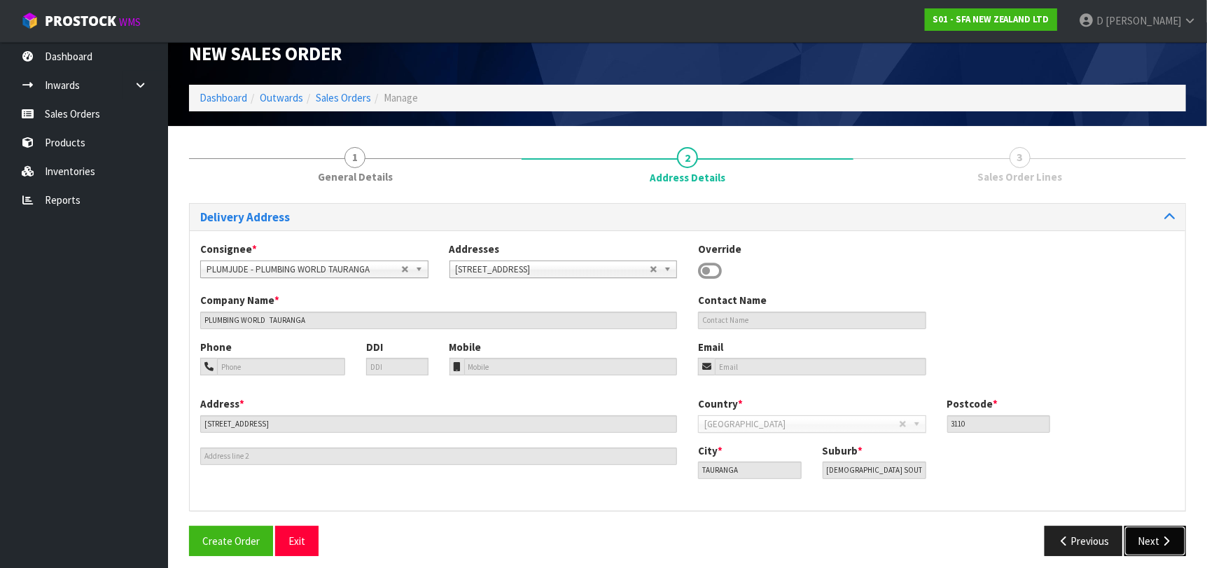
scroll to position [29, 0]
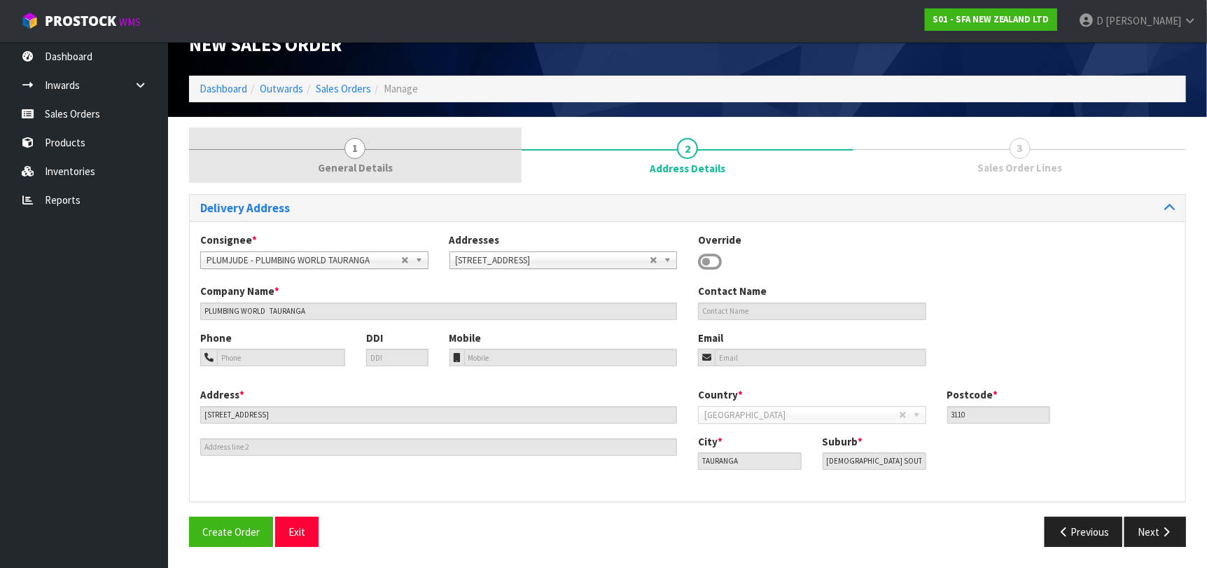
click at [402, 172] on link "1 General Details" at bounding box center [355, 154] width 333 height 55
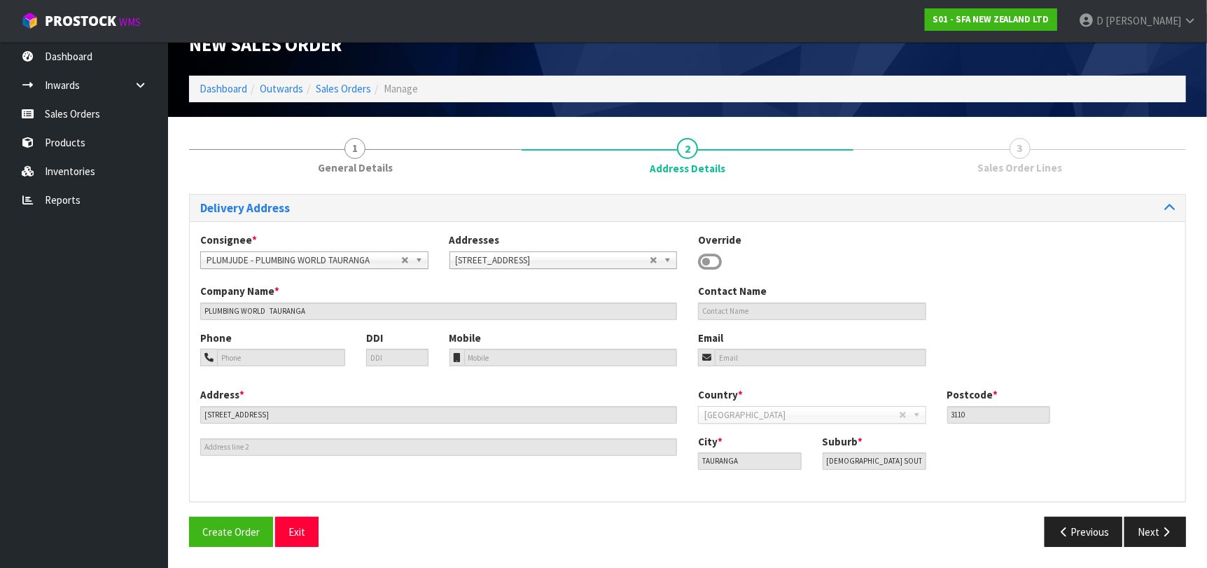
scroll to position [0, 0]
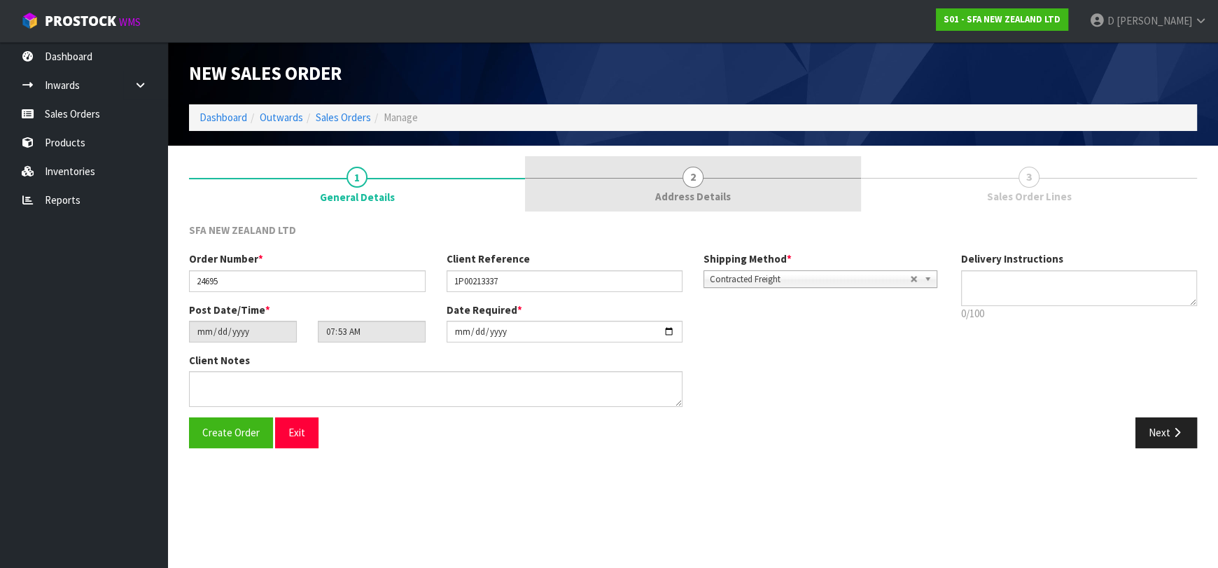
drag, startPoint x: 708, startPoint y: 175, endPoint x: 746, endPoint y: 204, distance: 47.9
click at [708, 176] on link "2 Address Details" at bounding box center [693, 183] width 336 height 55
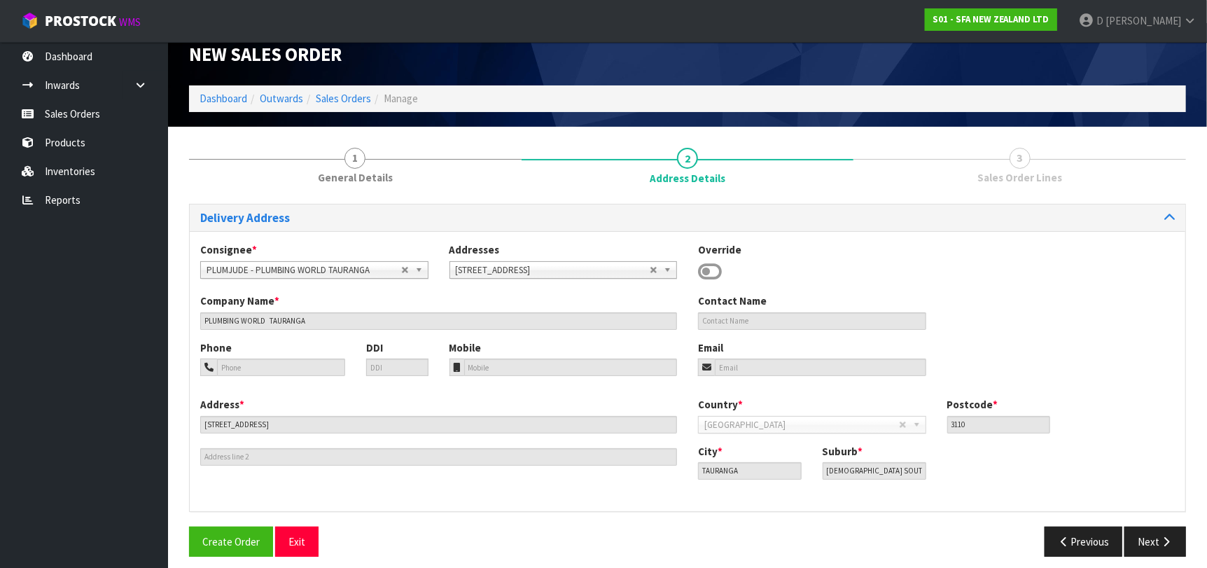
scroll to position [29, 0]
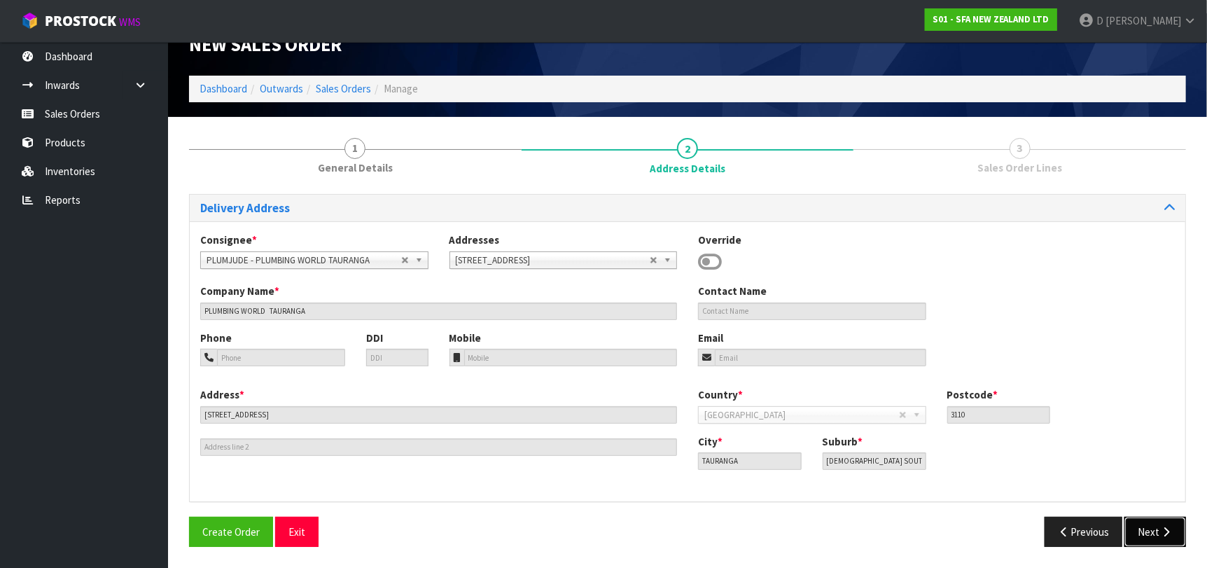
click at [1151, 530] on button "Next" at bounding box center [1156, 532] width 62 height 30
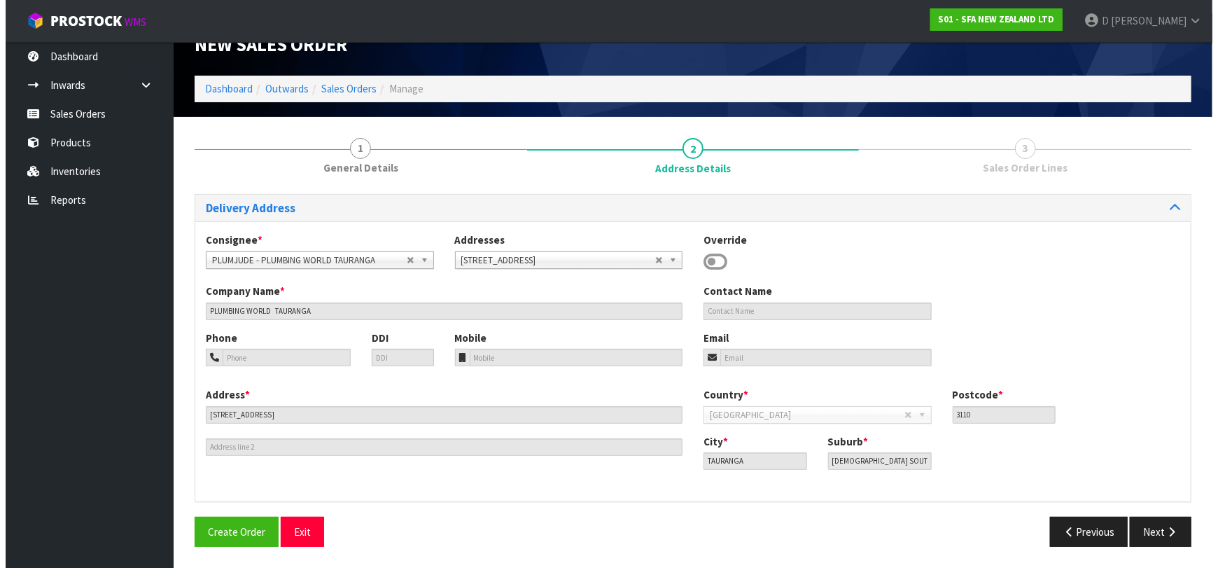
scroll to position [0, 0]
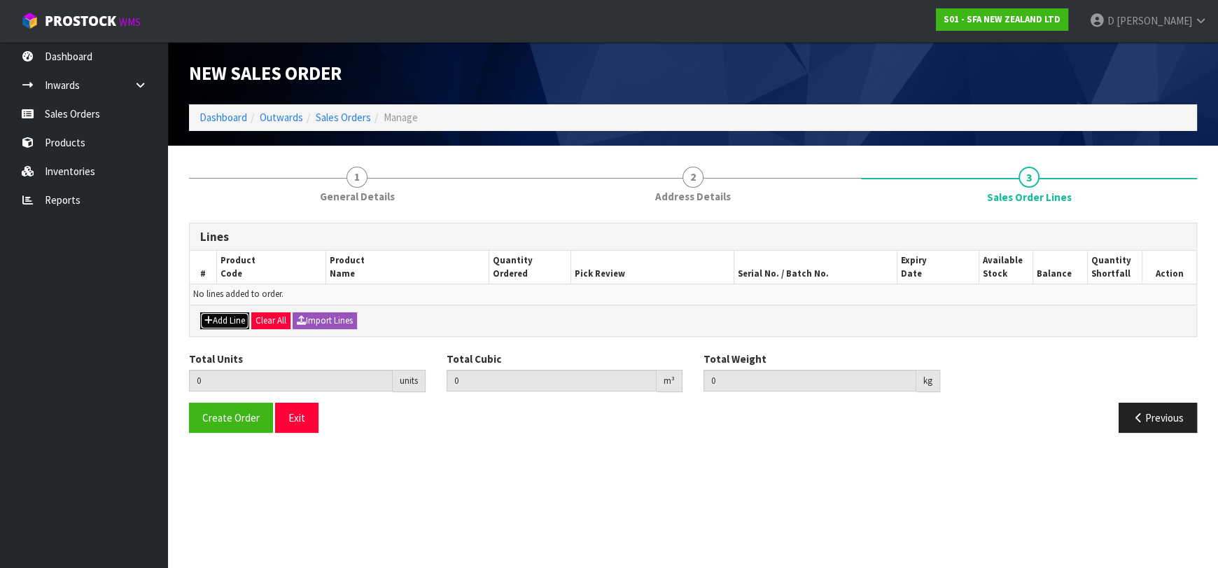
drag, startPoint x: 219, startPoint y: 315, endPoint x: 225, endPoint y: 309, distance: 8.9
click at [221, 312] on button "Add Line" at bounding box center [224, 320] width 49 height 17
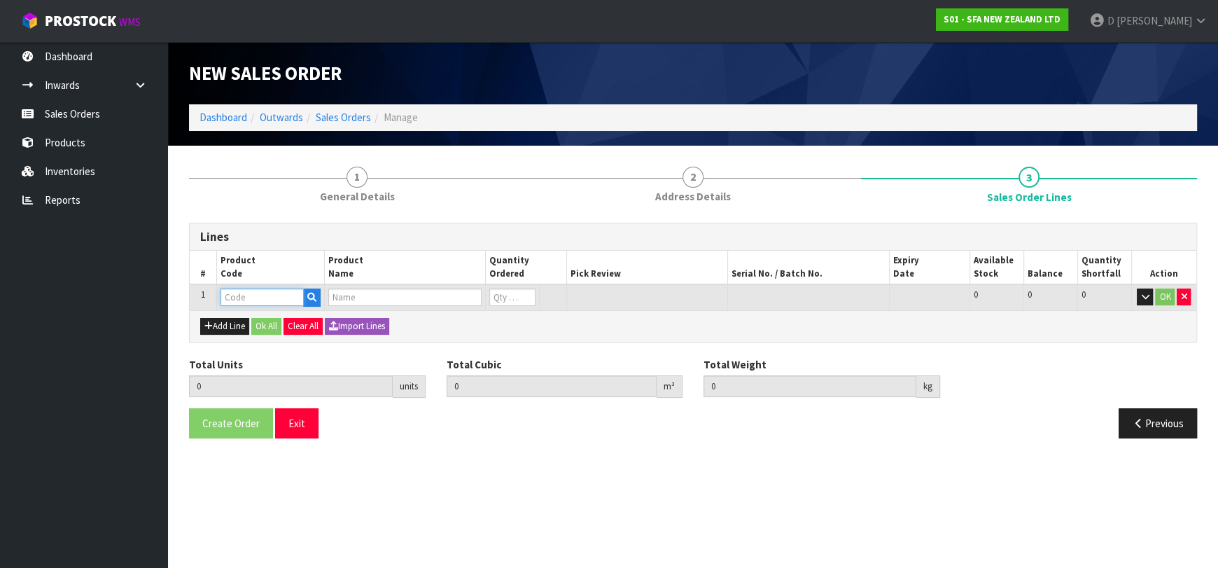
drag, startPoint x: 225, startPoint y: 309, endPoint x: 240, endPoint y: 301, distance: 16.6
click at [235, 302] on input "text" at bounding box center [262, 297] width 83 height 18
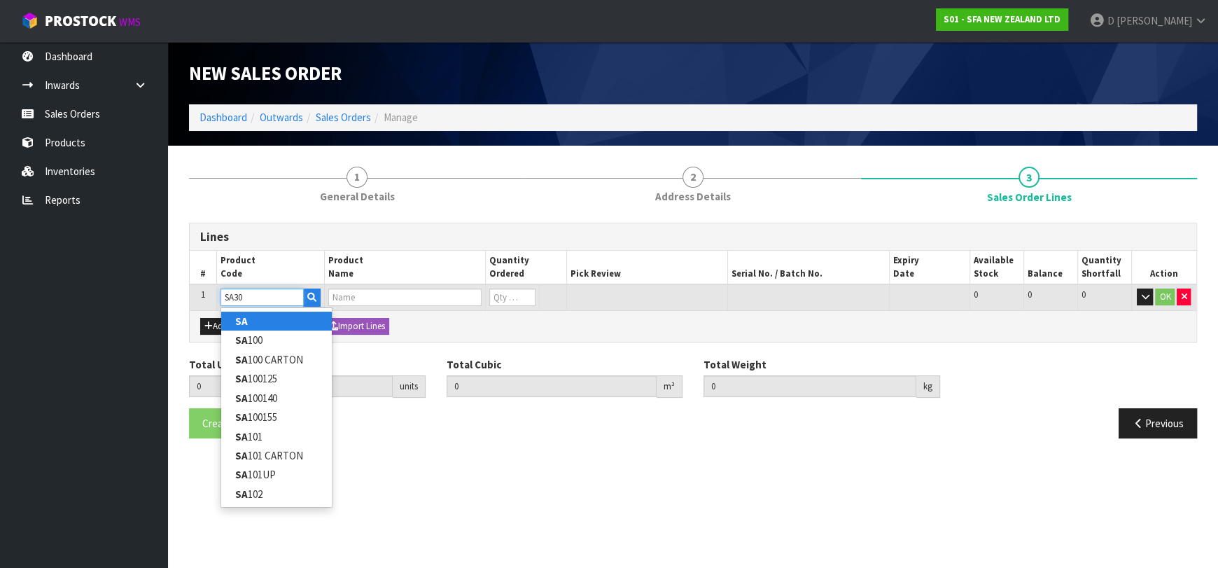
type input "SA305"
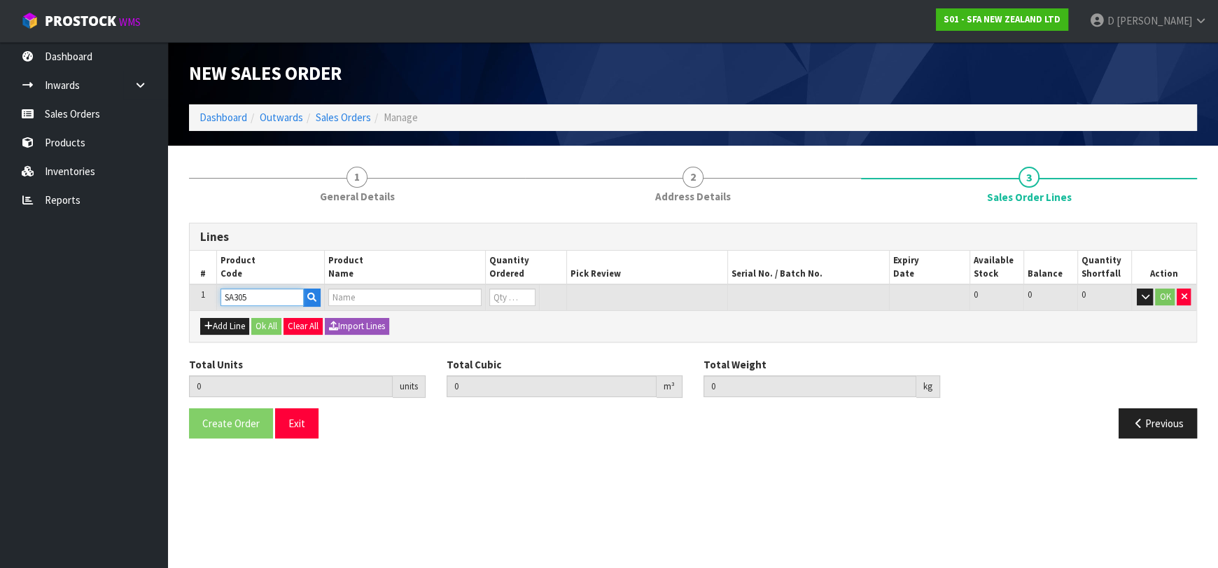
type input "0.000000"
type input "0.000"
type input "SANIFOS 280 1 CUTTER"
type input "0"
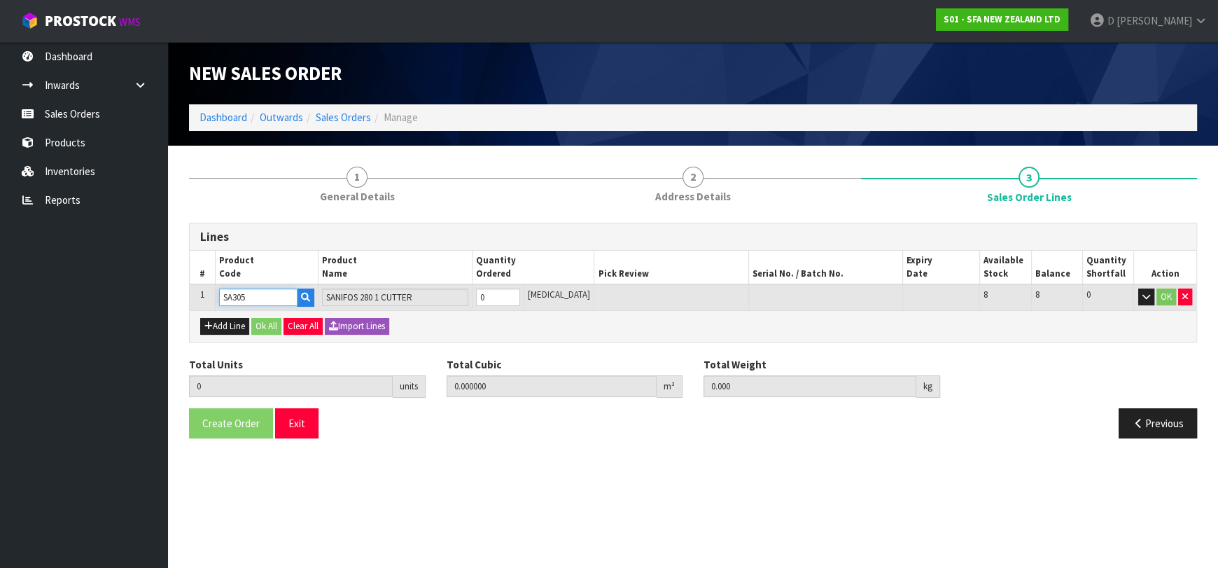
type input "SA305"
type input "1"
type input "0.686"
type input "40"
type input "1"
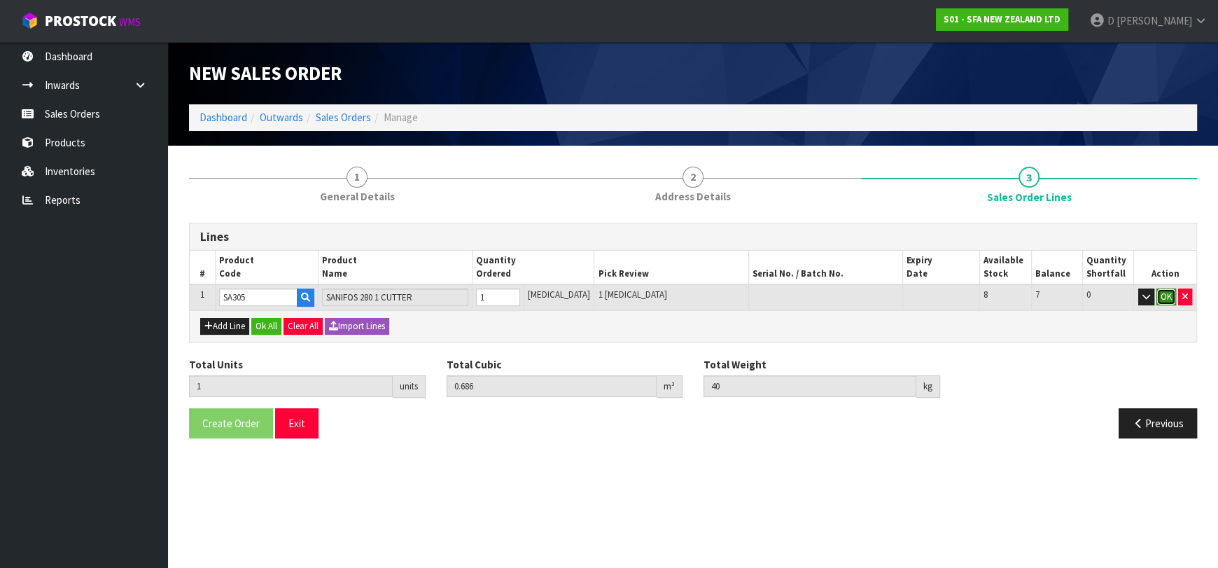
click at [1167, 289] on button "OK" at bounding box center [1167, 296] width 20 height 17
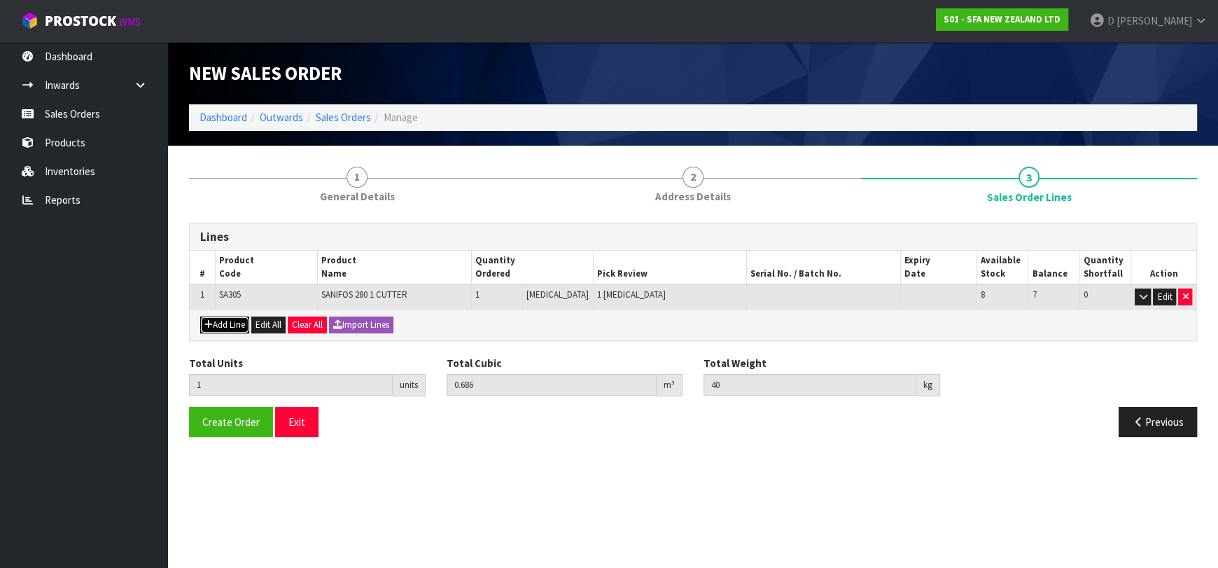
click at [221, 324] on button "Add Line" at bounding box center [224, 325] width 49 height 17
type input "0"
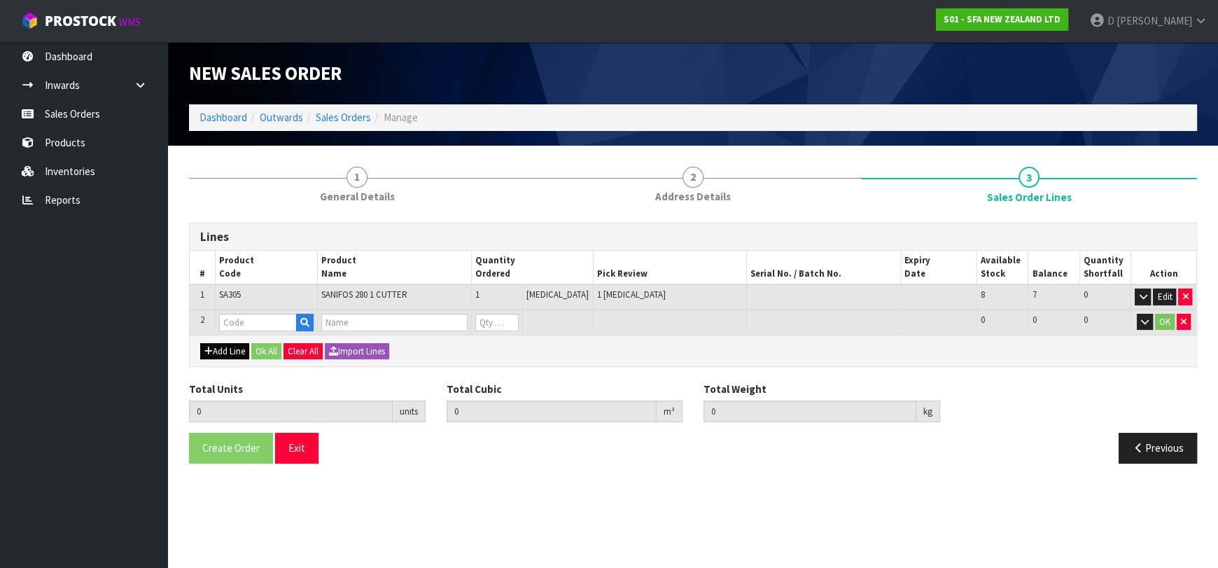
click at [253, 319] on input "text" at bounding box center [258, 323] width 78 height 18
type input "SANIFOSALARM"
type input "1"
type input "0.686"
type input "40"
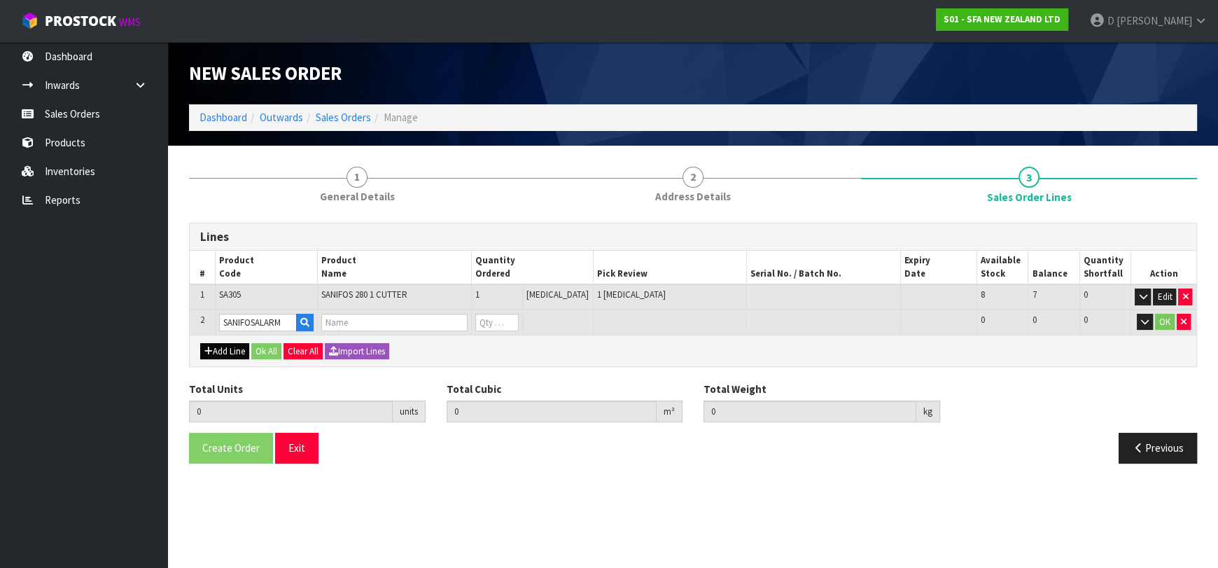
type input "SANIFOS ALARM"
type input "0"
type input "SANIFOSALARM"
type input "2"
type input "0.687288"
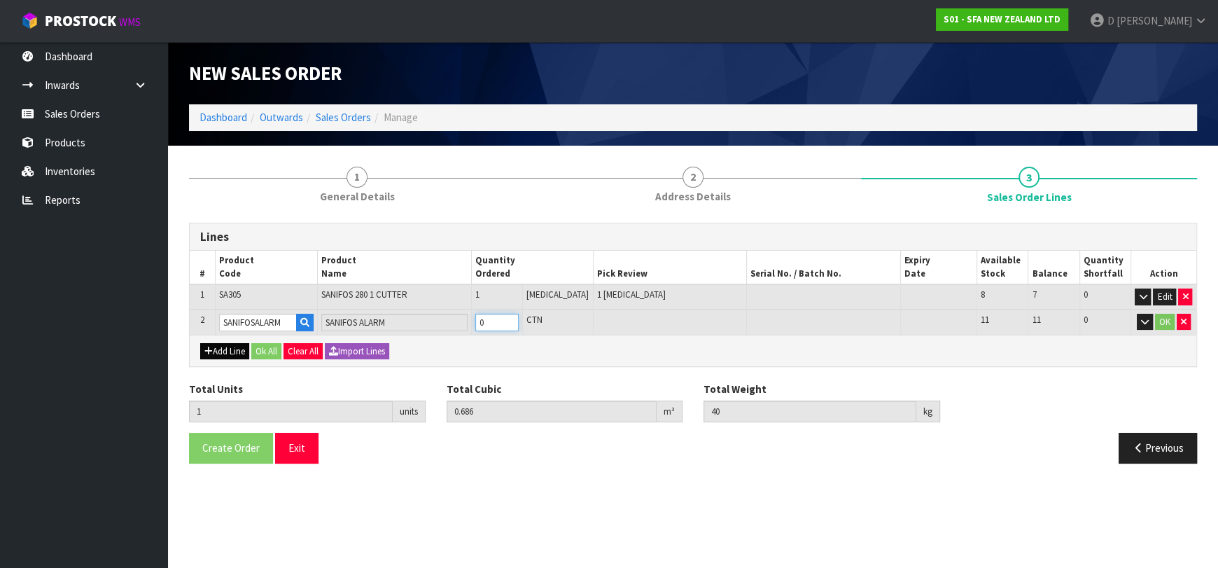
type input "40.4"
type input "1"
click at [272, 345] on button "Ok All" at bounding box center [266, 351] width 30 height 17
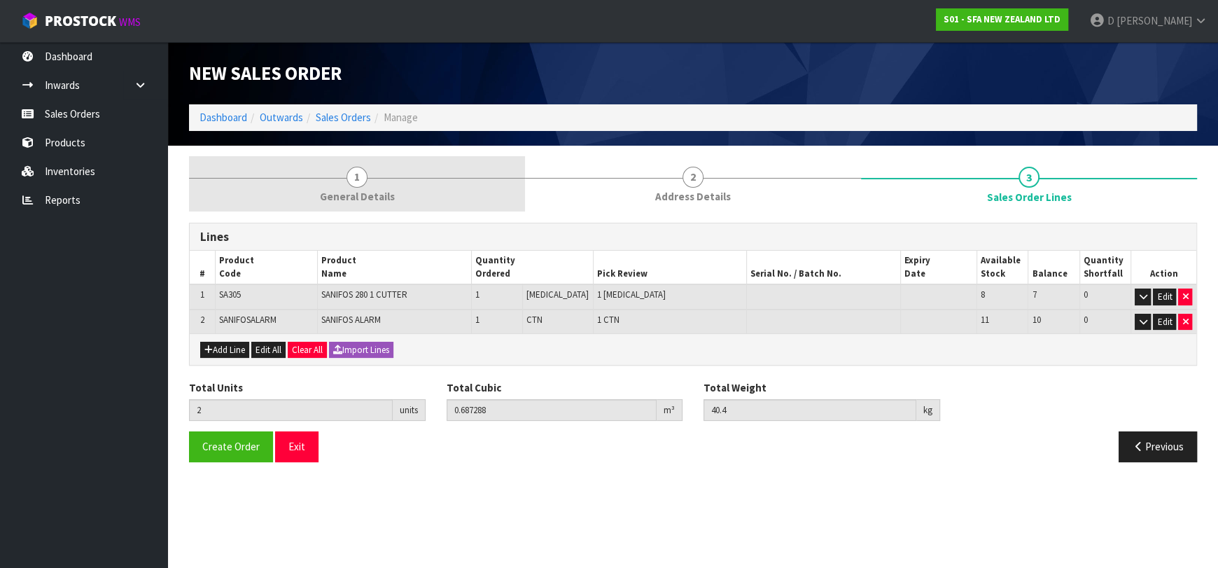
click at [349, 193] on span "General Details" at bounding box center [357, 196] width 75 height 15
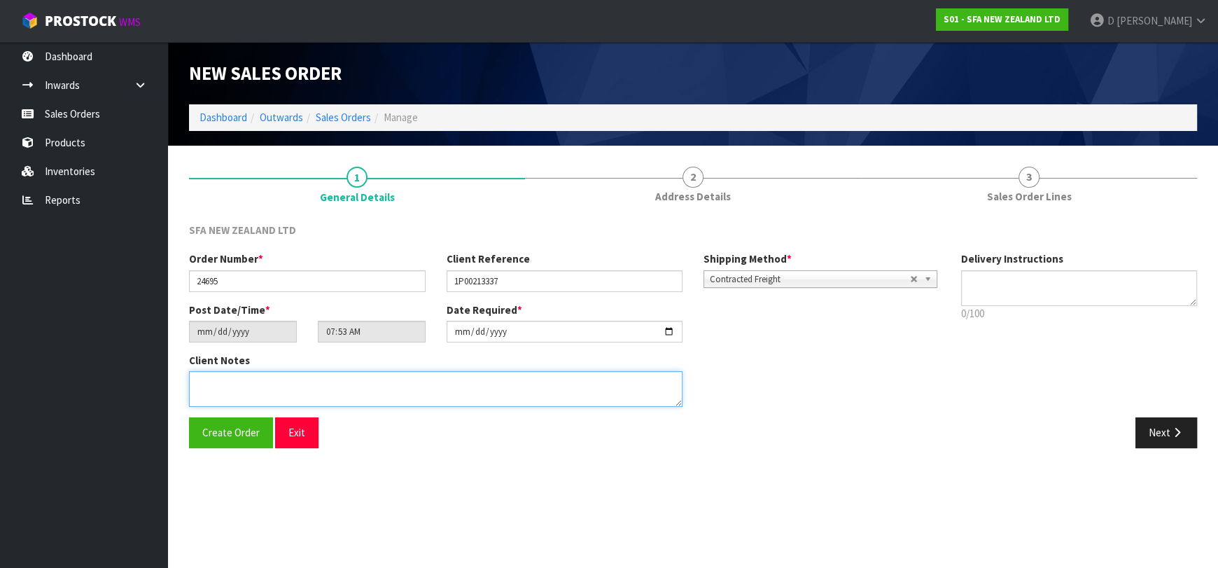
click at [316, 382] on textarea at bounding box center [436, 389] width 494 height 36
type textarea "PLEASE PLACE SANIFOS ALARM INSIDE SA305 TANK"
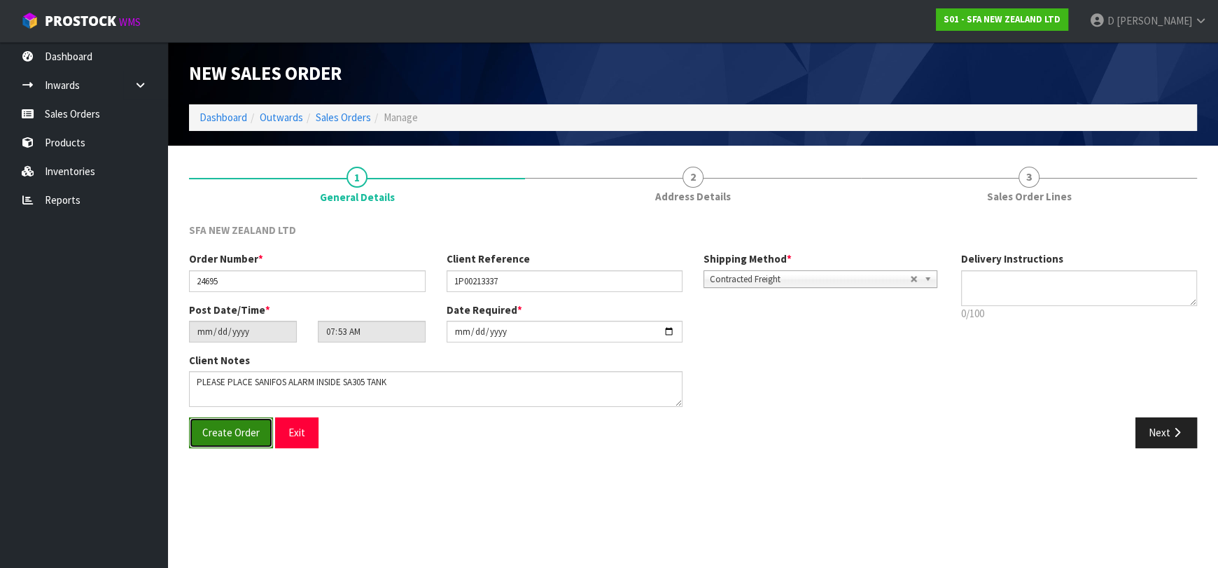
click at [223, 438] on span "Create Order" at bounding box center [230, 432] width 57 height 13
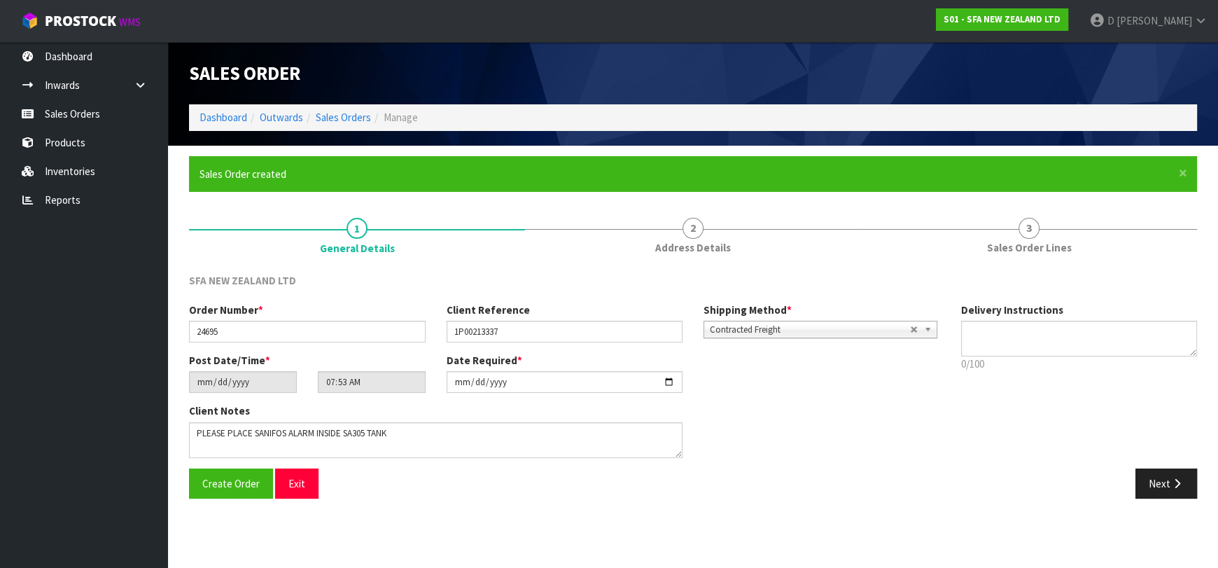
type input "09:53:00.000"
click at [330, 107] on ol "Dashboard Outwards Sales Orders Manage" at bounding box center [693, 117] width 1008 height 26
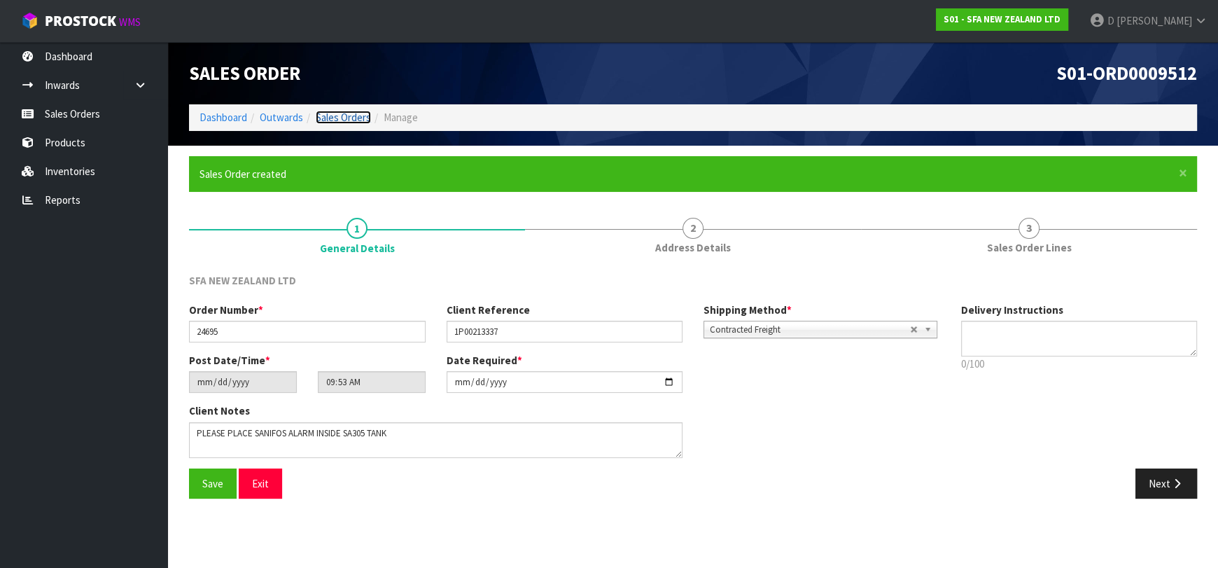
click at [335, 114] on link "Sales Orders" at bounding box center [343, 117] width 55 height 13
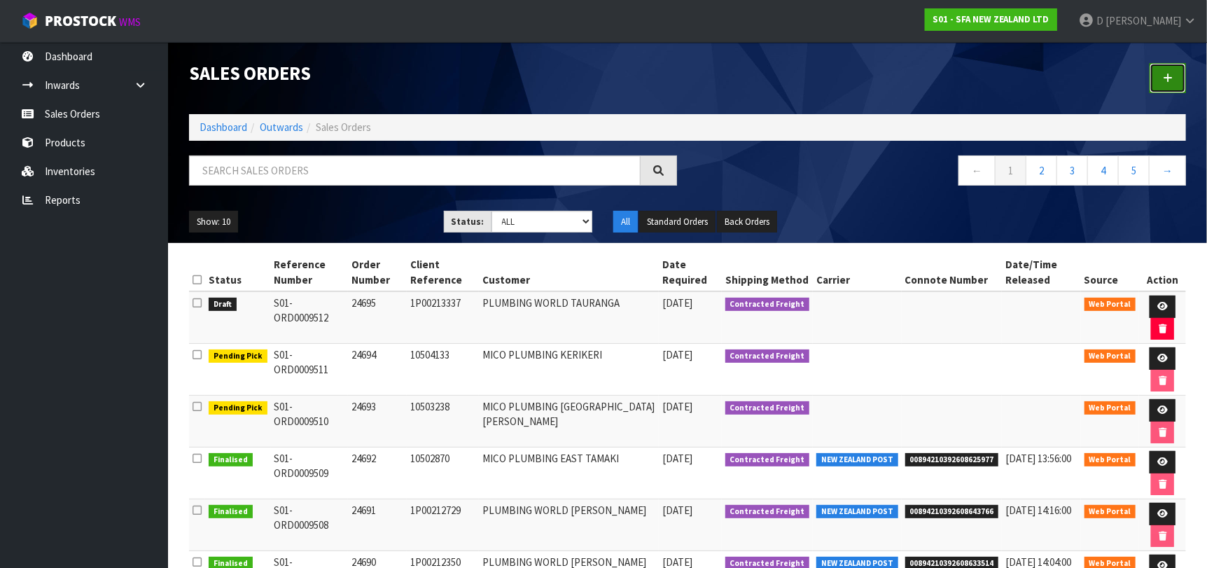
click at [1169, 76] on icon at bounding box center [1168, 78] width 10 height 11
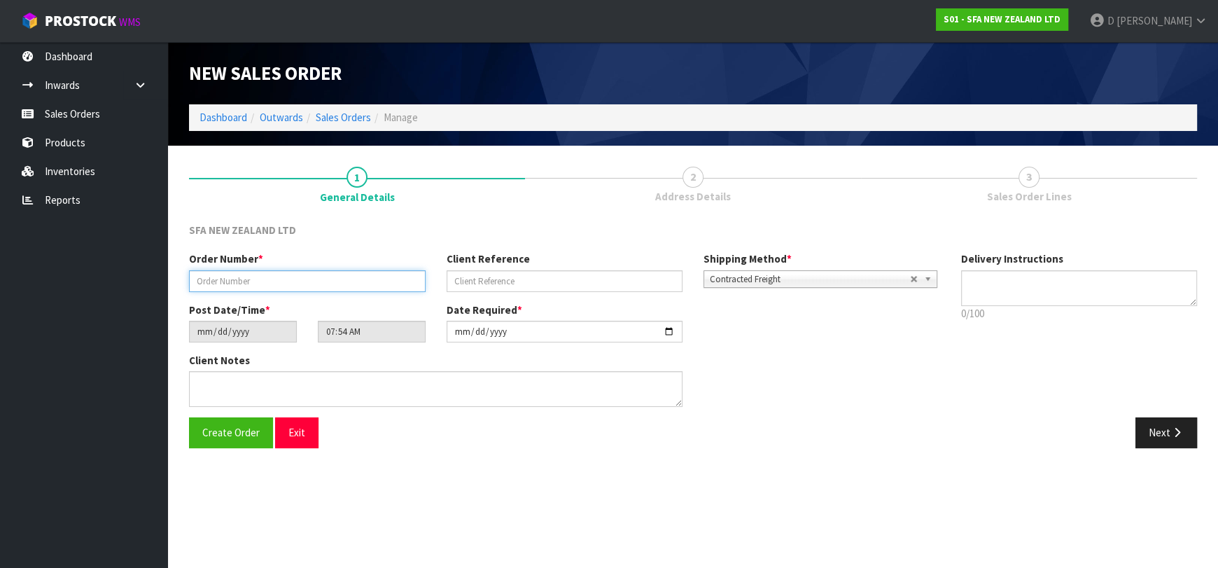
click at [331, 274] on input "text" at bounding box center [307, 281] width 237 height 22
type input "24696"
paste input "DN125526DS"
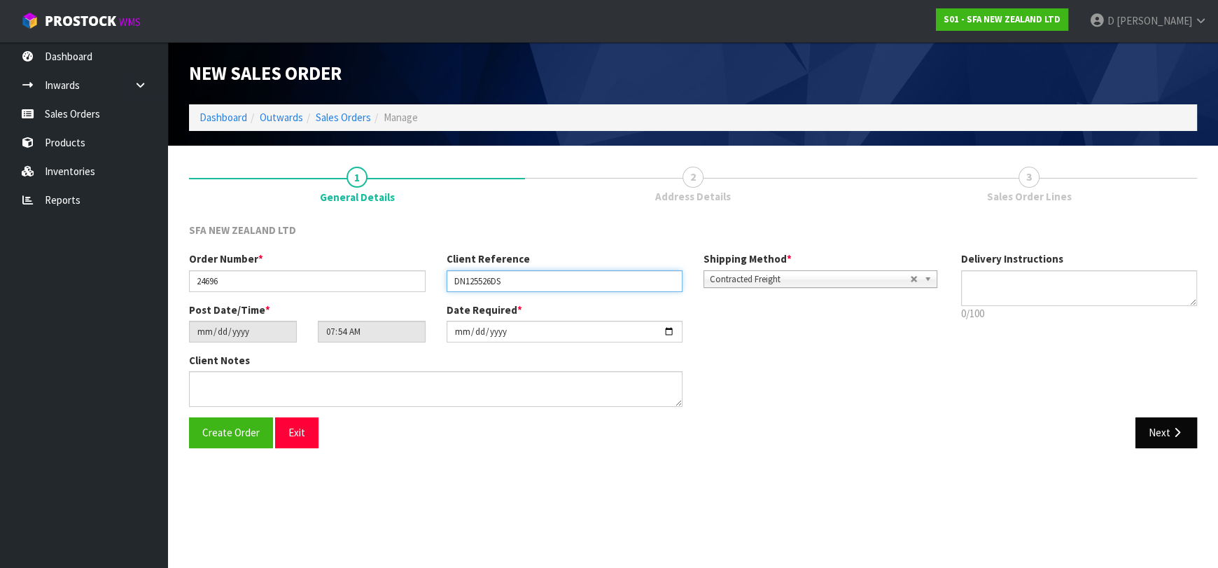
type input "DN125526DS"
drag, startPoint x: 1148, startPoint y: 439, endPoint x: 905, endPoint y: 375, distance: 251.2
click at [1147, 437] on button "Next" at bounding box center [1167, 432] width 62 height 30
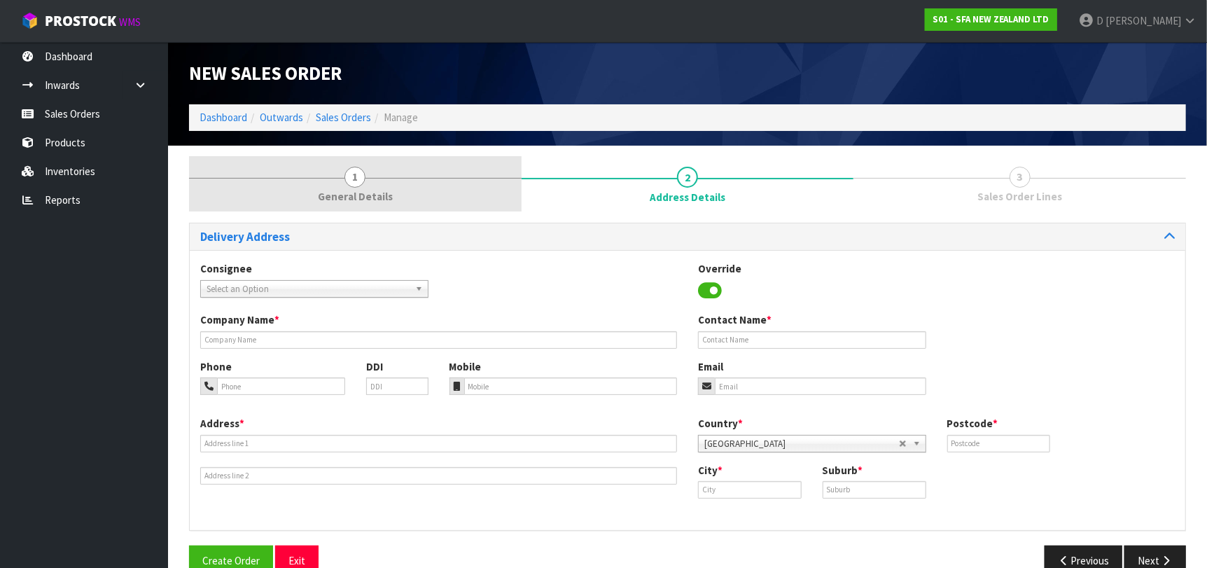
drag, startPoint x: 352, startPoint y: 203, endPoint x: 359, endPoint y: 199, distance: 8.2
click at [352, 202] on span "General Details" at bounding box center [355, 196] width 75 height 15
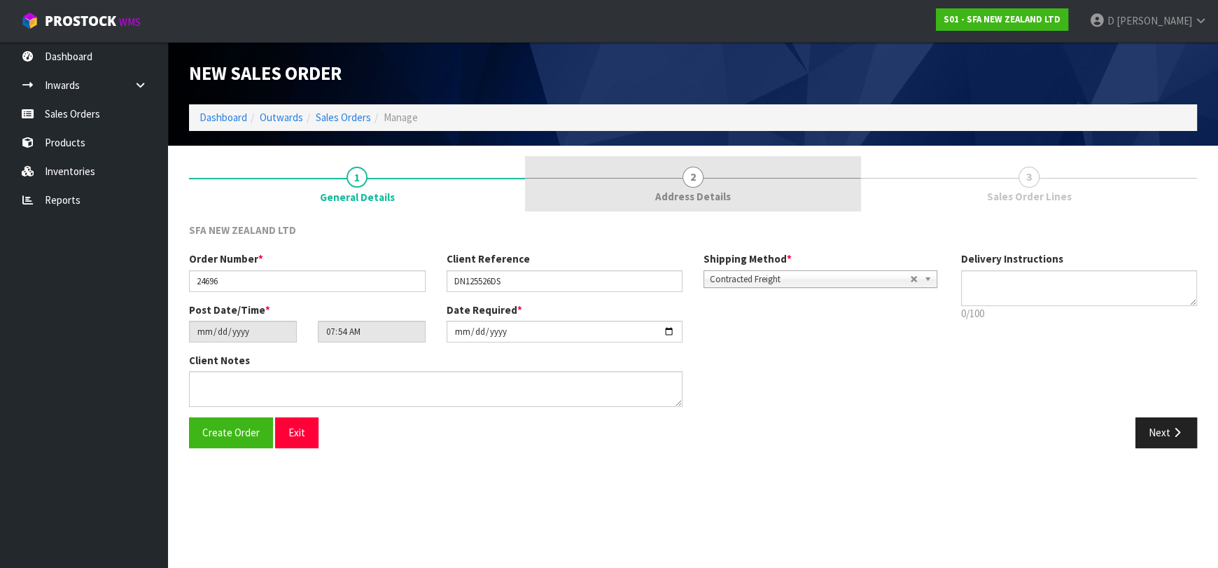
click at [675, 188] on link "2 Address Details" at bounding box center [693, 183] width 336 height 55
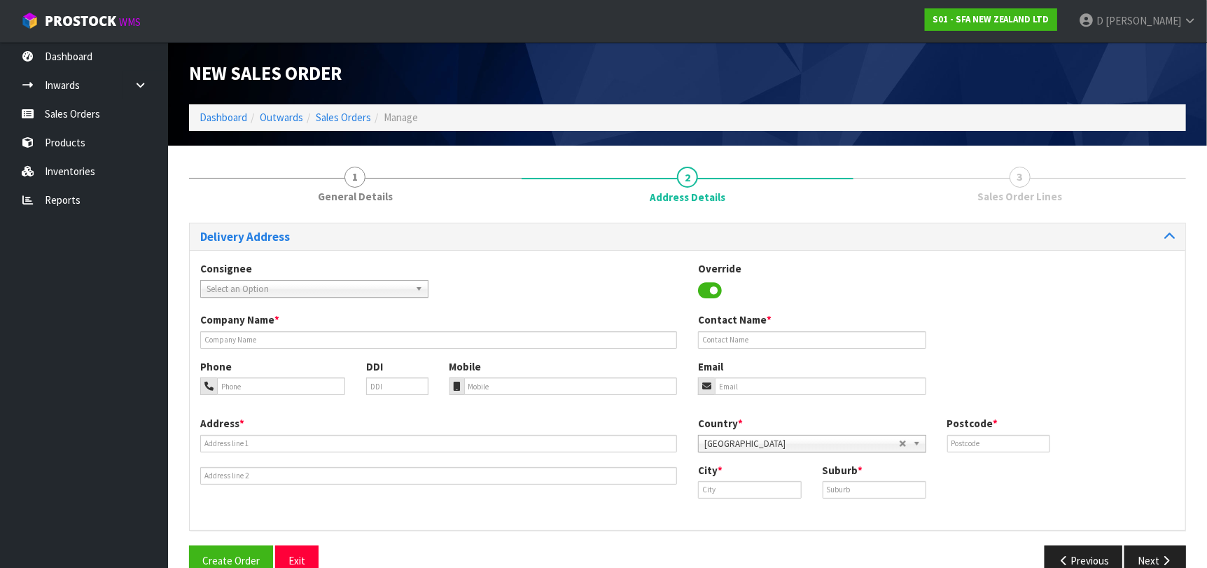
click at [327, 285] on span "Select an Option" at bounding box center [308, 289] width 203 height 17
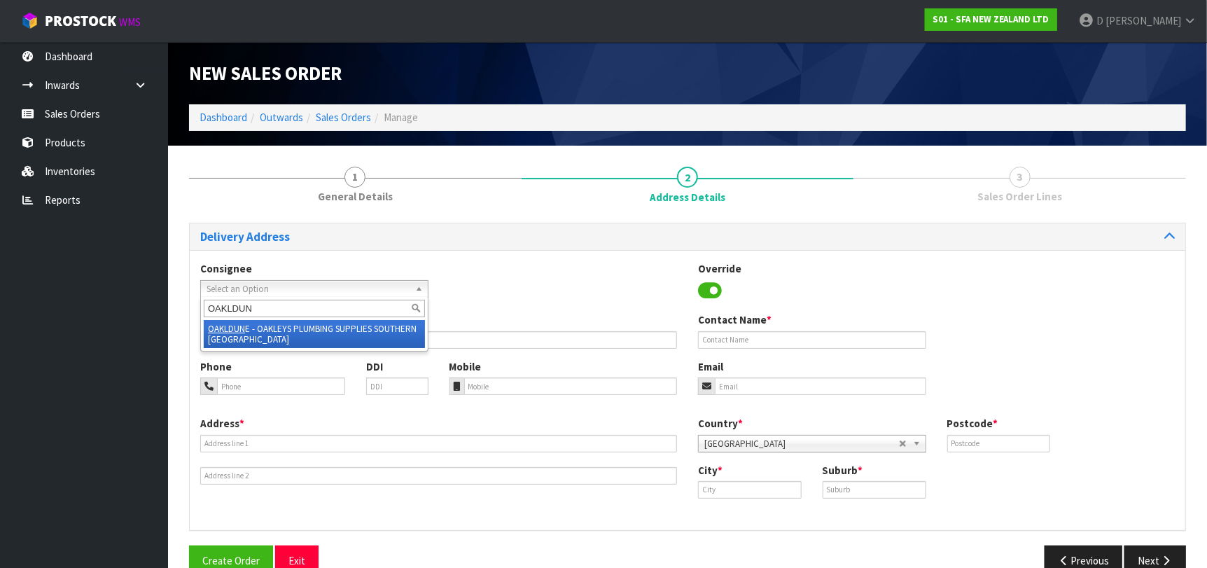
type input "OAKLDUNE"
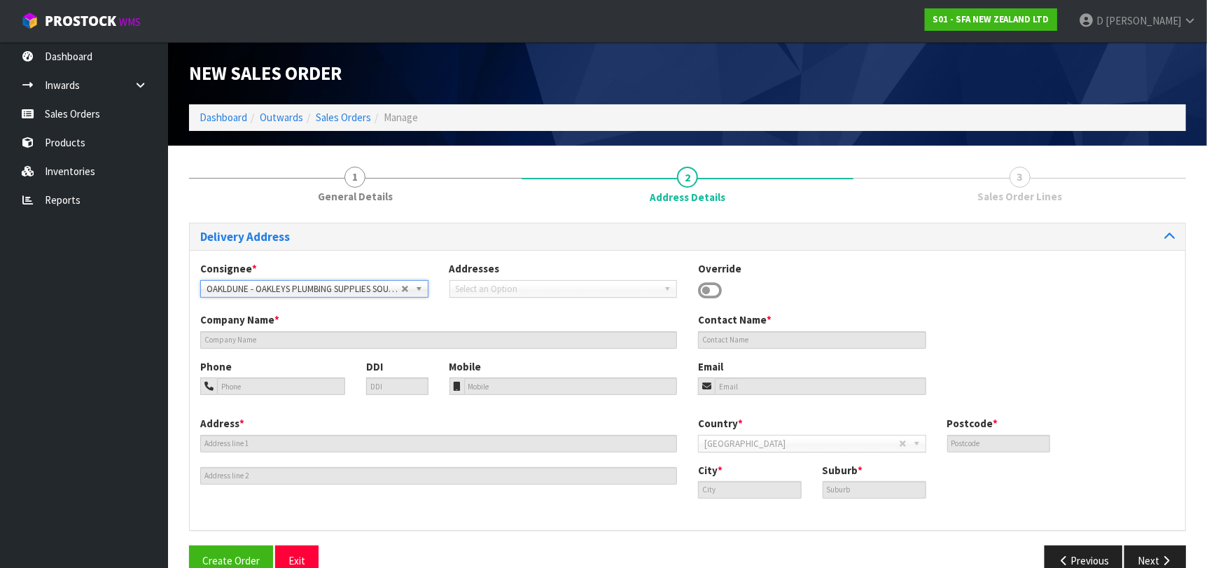
type input "OAKLEYS PLUMBING SUPPLIES"
type input "[STREET_ADDRESS]"
type input "9012"
type input "DUNEDIN"
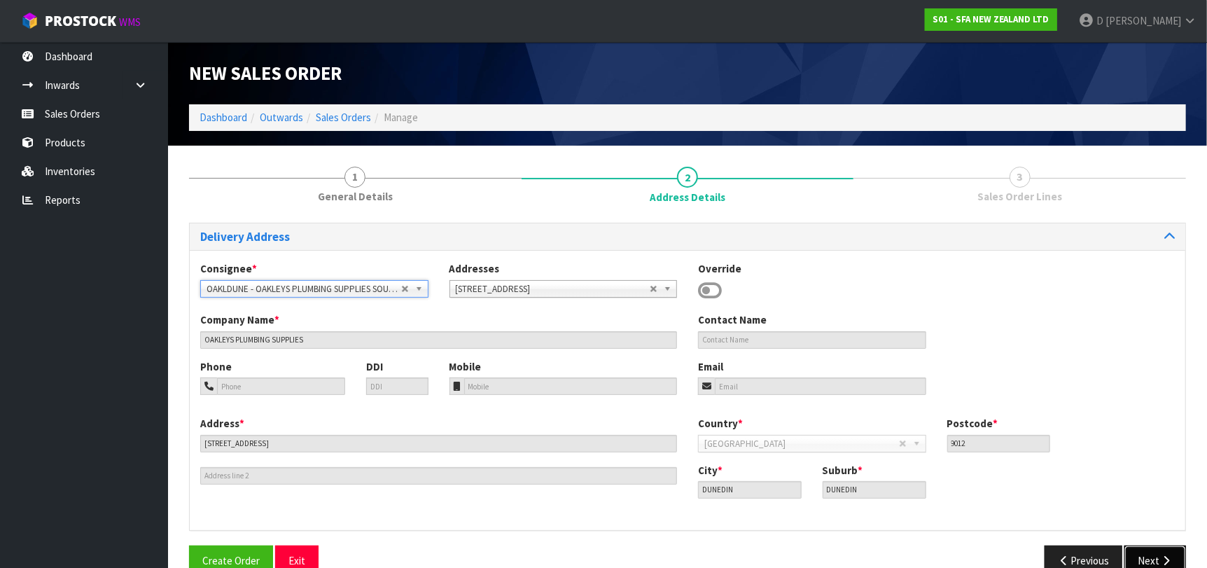
click at [1157, 549] on button "Next" at bounding box center [1156, 560] width 62 height 30
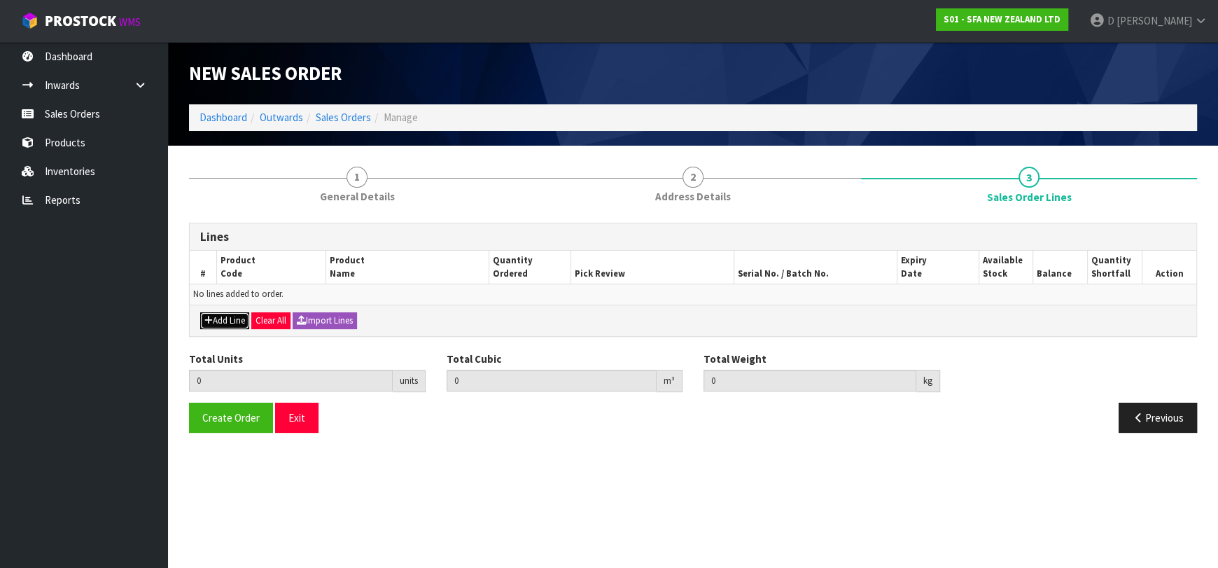
click at [235, 318] on button "Add Line" at bounding box center [224, 320] width 49 height 17
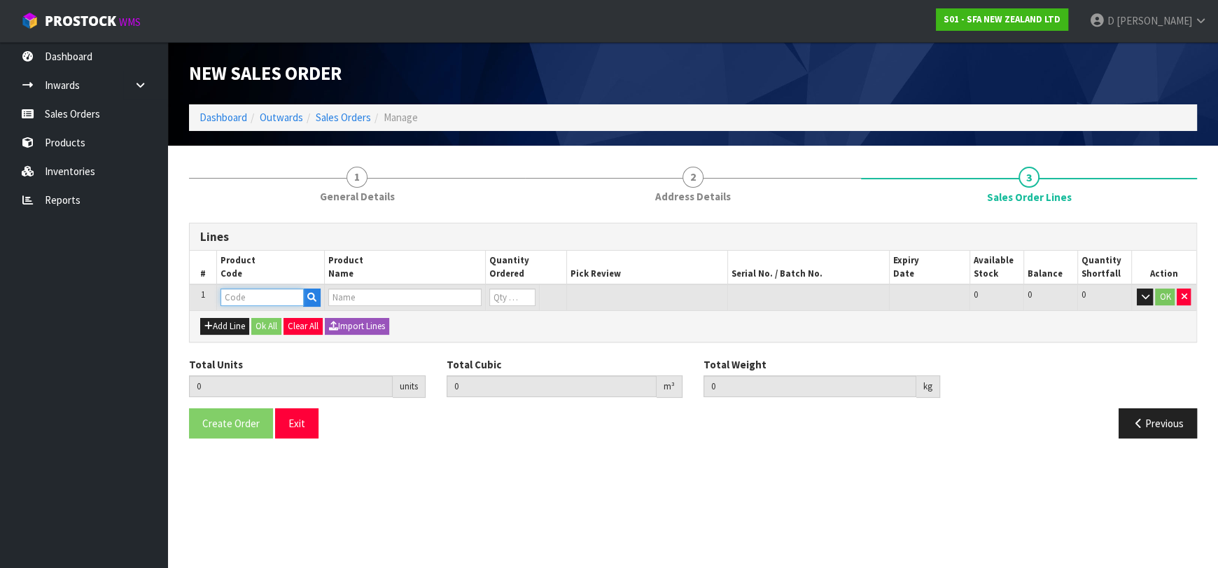
click at [246, 304] on input "text" at bounding box center [262, 297] width 83 height 18
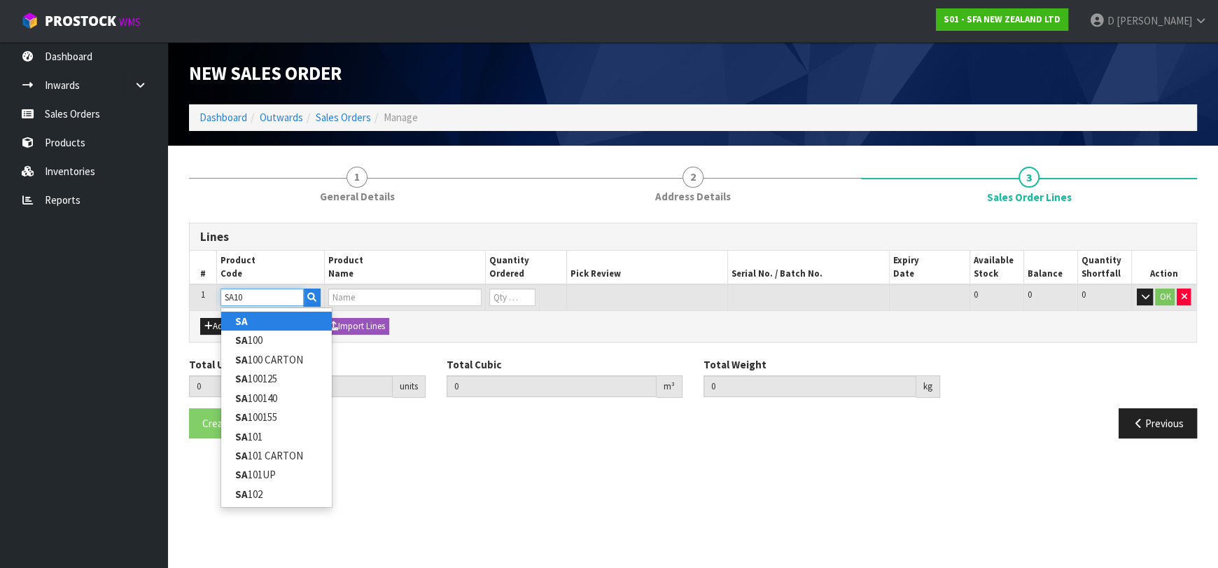
type input "SA101"
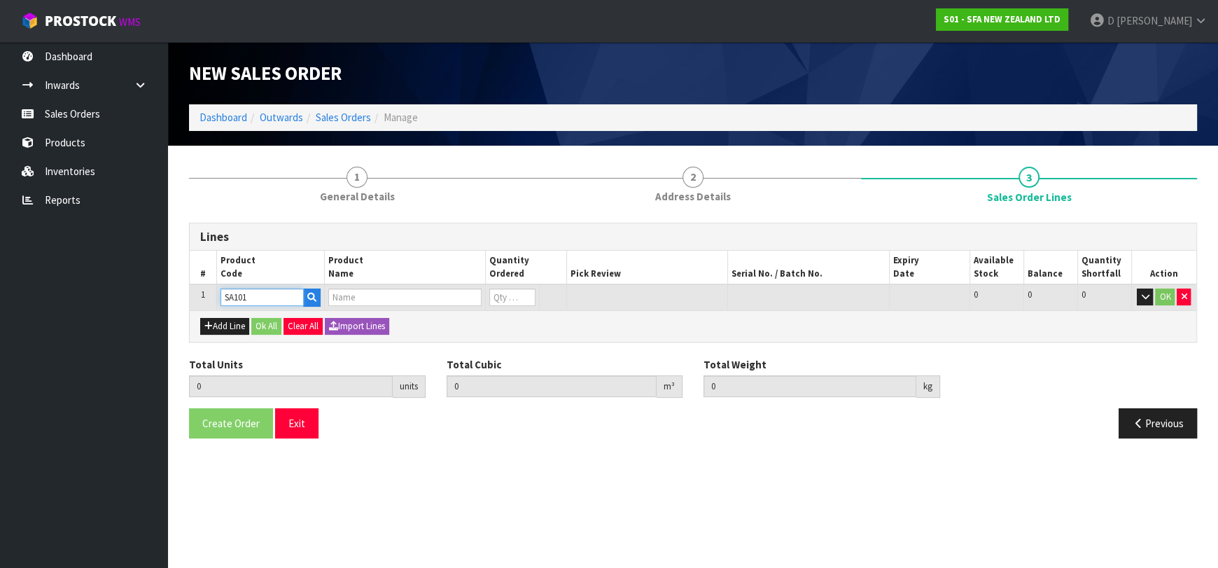
type input "0.000000"
type input "0.000"
type input "SA101 SANISPEED SMALL BORE"
type input "0"
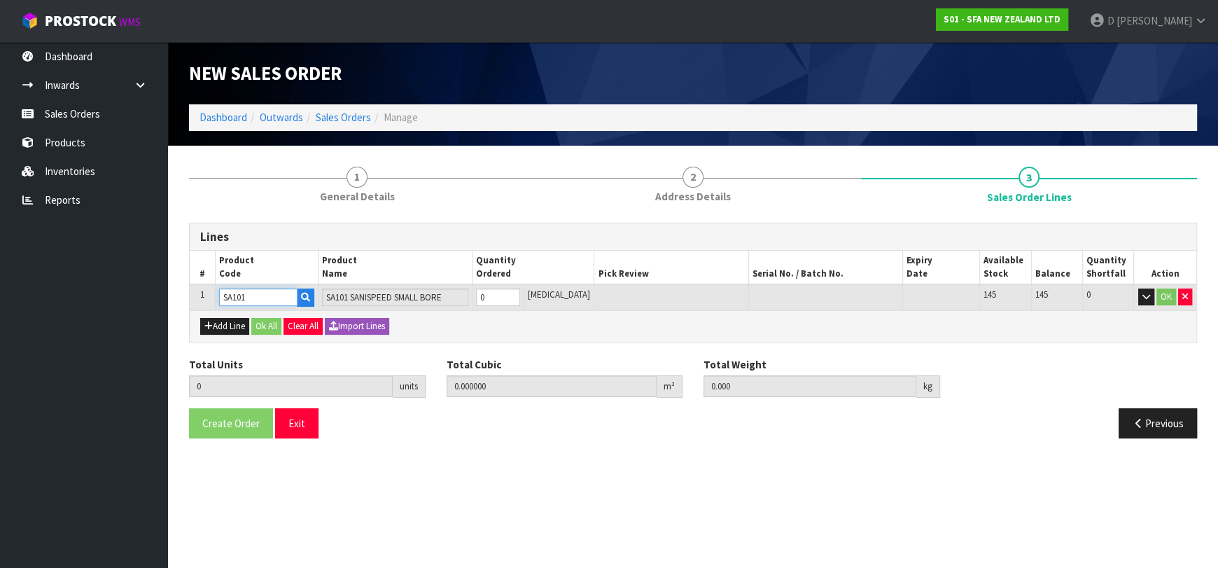
type input "SA101"
type input "1"
type input "0.031488"
type input "6.65"
type input "1"
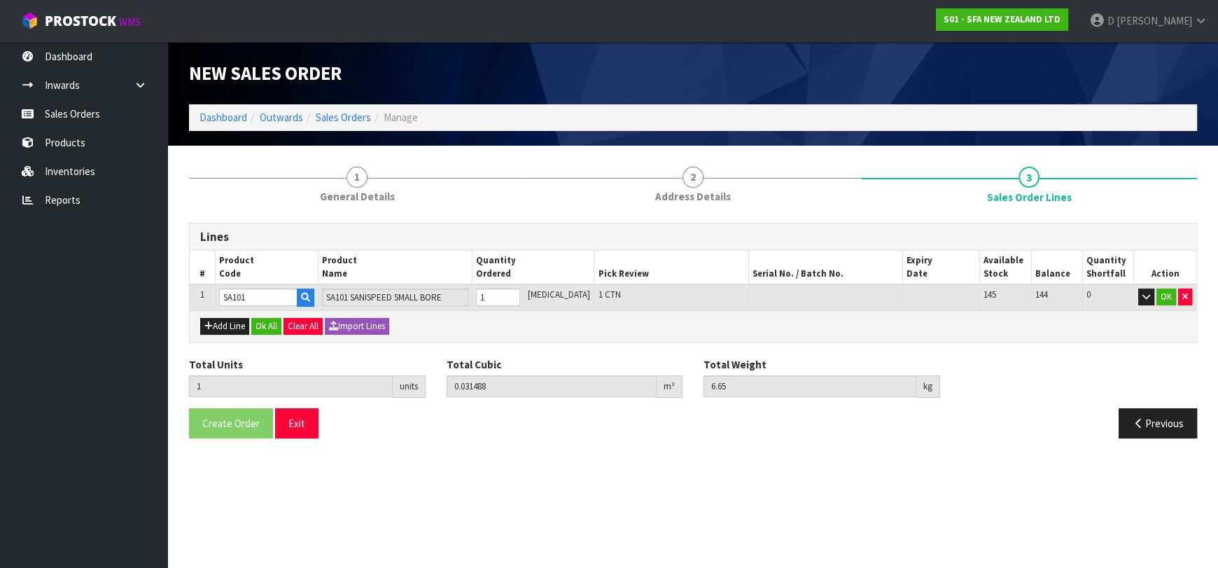
click at [260, 312] on div "Add Line Ok All Clear All Import Lines" at bounding box center [693, 326] width 1007 height 32
click at [266, 322] on button "Ok All" at bounding box center [266, 326] width 30 height 17
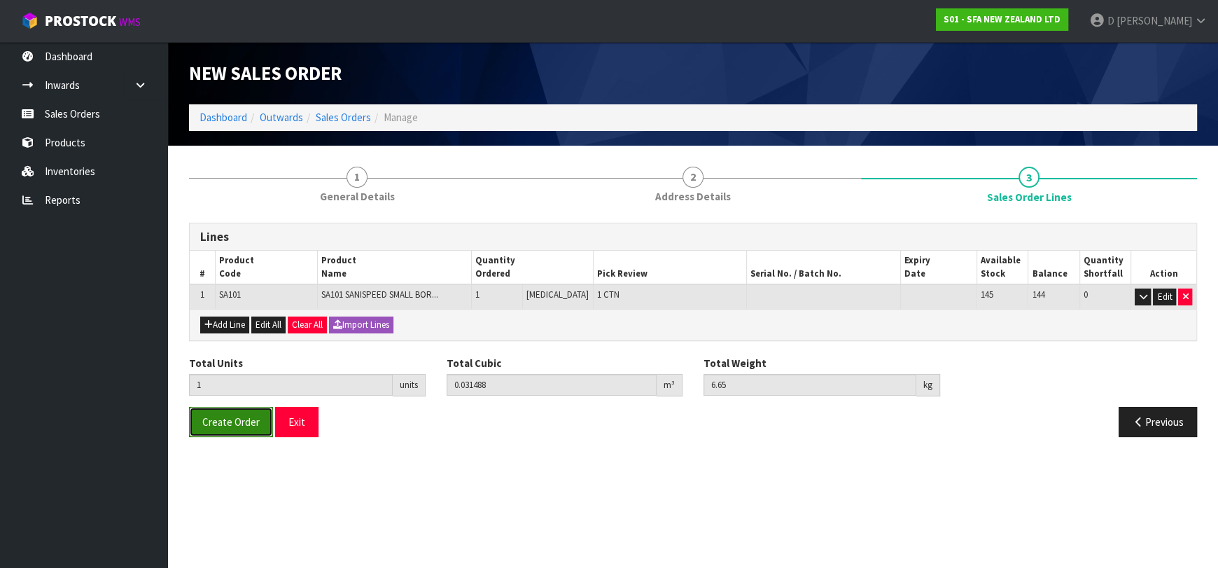
click at [239, 416] on span "Create Order" at bounding box center [230, 421] width 57 height 13
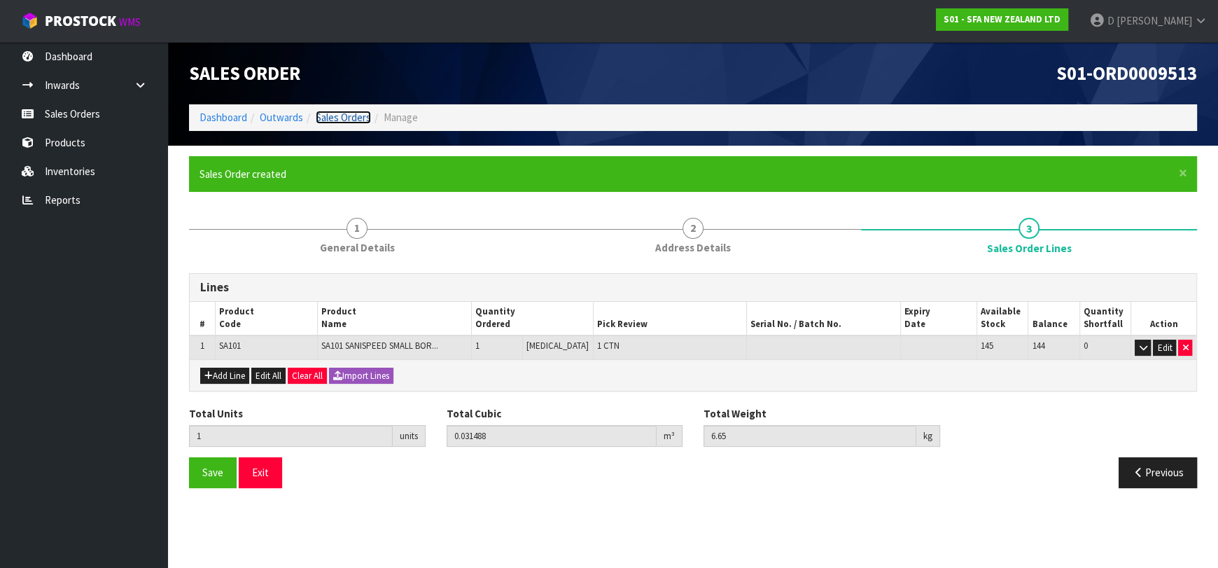
click at [350, 119] on link "Sales Orders" at bounding box center [343, 117] width 55 height 13
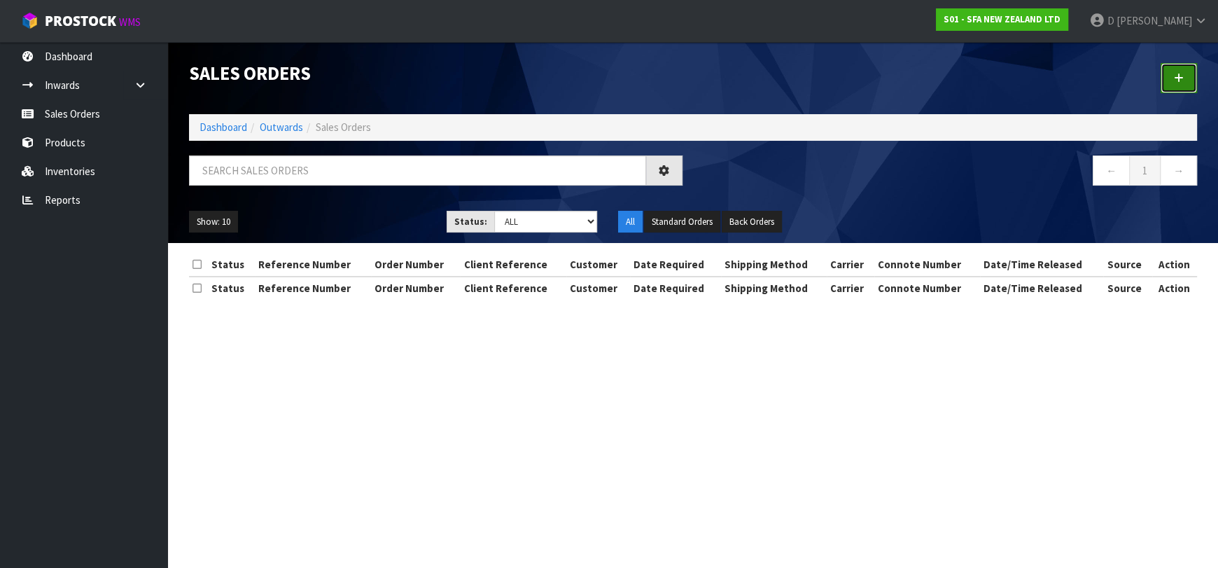
click at [1174, 85] on link at bounding box center [1179, 78] width 36 height 30
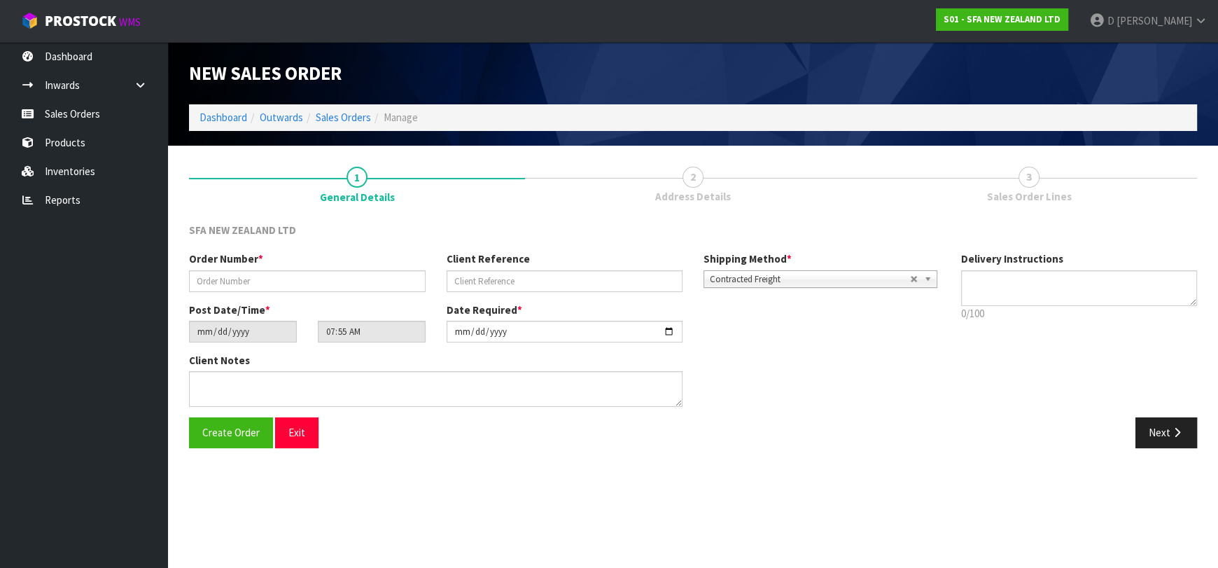
click at [340, 296] on div "Order Number * Client Reference Shipping Method * Pickup Contracted Freight Con…" at bounding box center [565, 276] width 772 height 50
click at [359, 284] on input "text" at bounding box center [307, 281] width 237 height 22
type input "24697"
paste input "465729TQ"
type input "465729TQ"
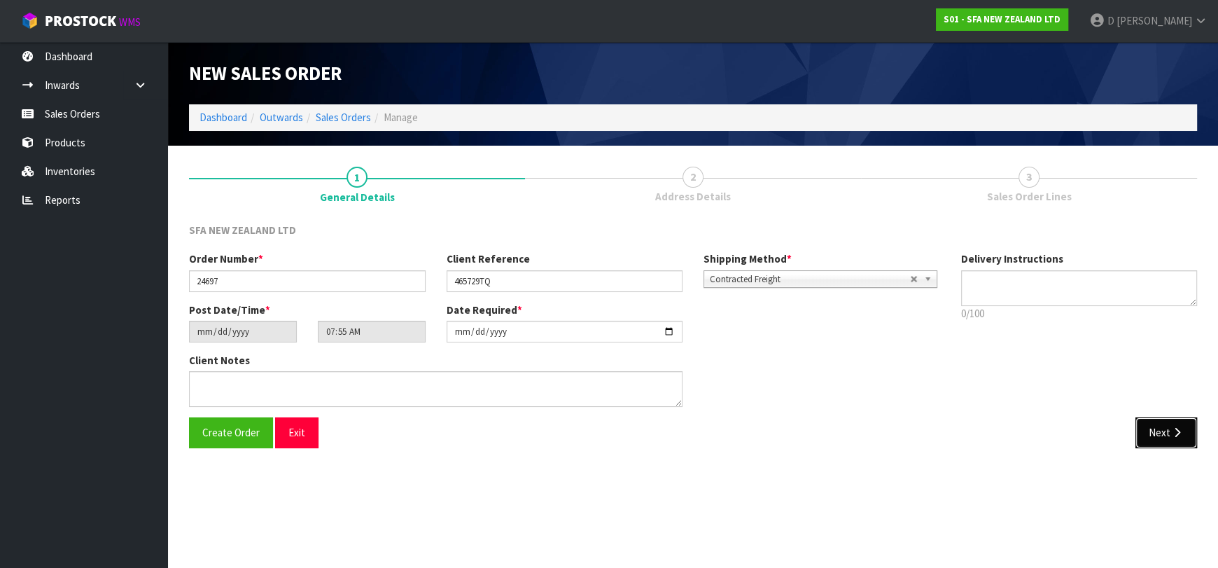
click at [1151, 440] on button "Next" at bounding box center [1167, 432] width 62 height 30
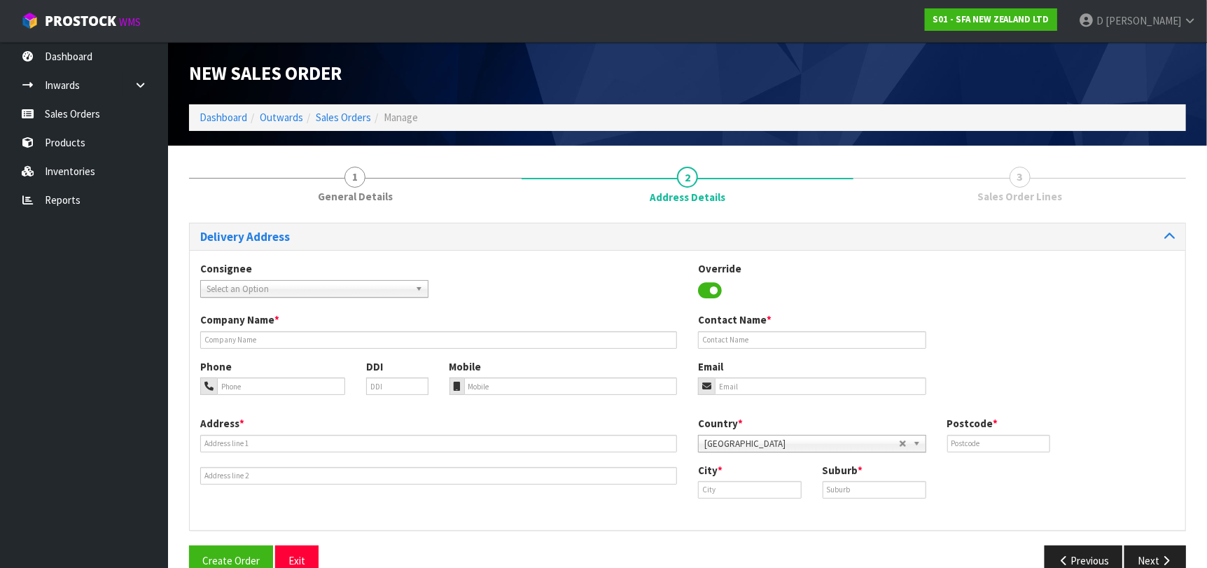
click at [246, 291] on span "Select an Option" at bounding box center [308, 289] width 203 height 17
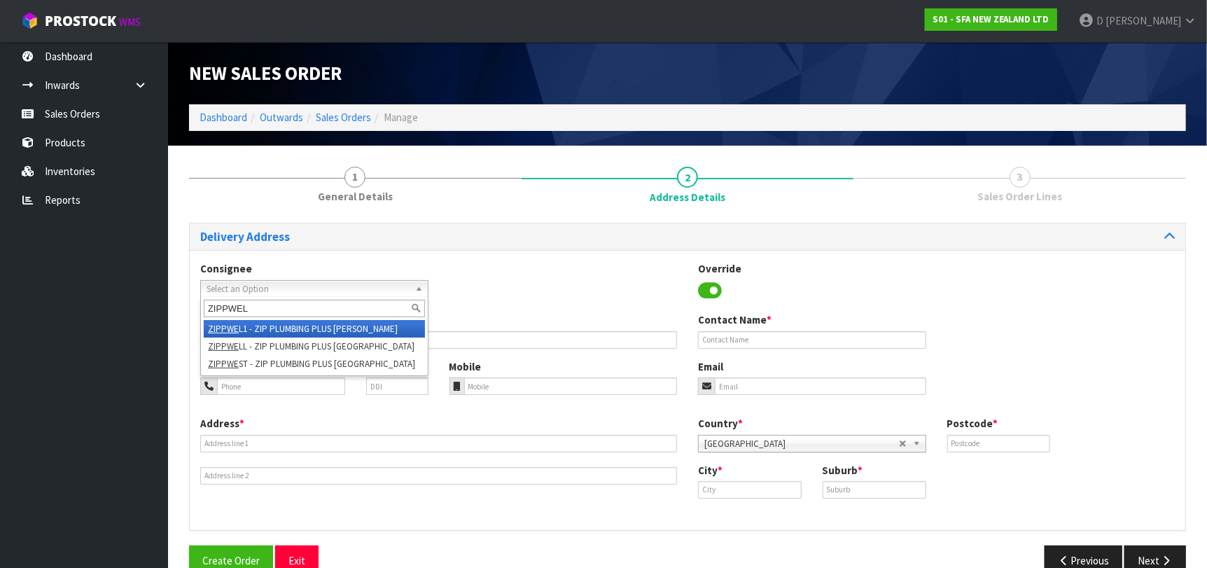
type input "ZIPPWELL"
type input "ZIP PLUMBING PLUS-WELLINGTON"
type input "232 THORNDON QUAY"
type input "6011"
type input "[GEOGRAPHIC_DATA]"
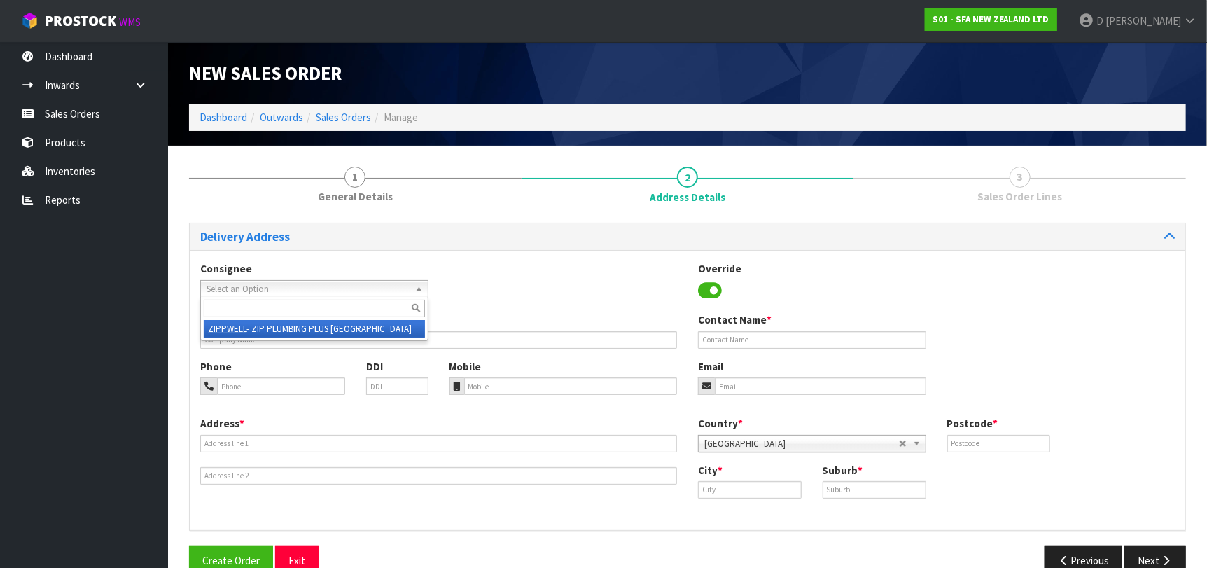
type input "PIPITEA"
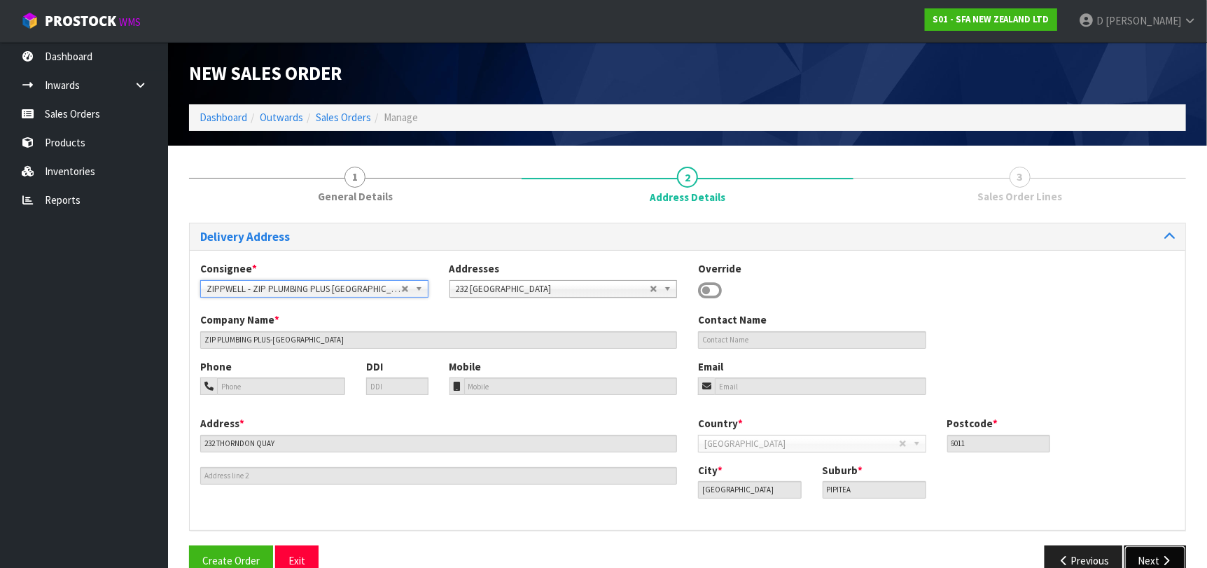
click at [1182, 547] on button "Next" at bounding box center [1156, 560] width 62 height 30
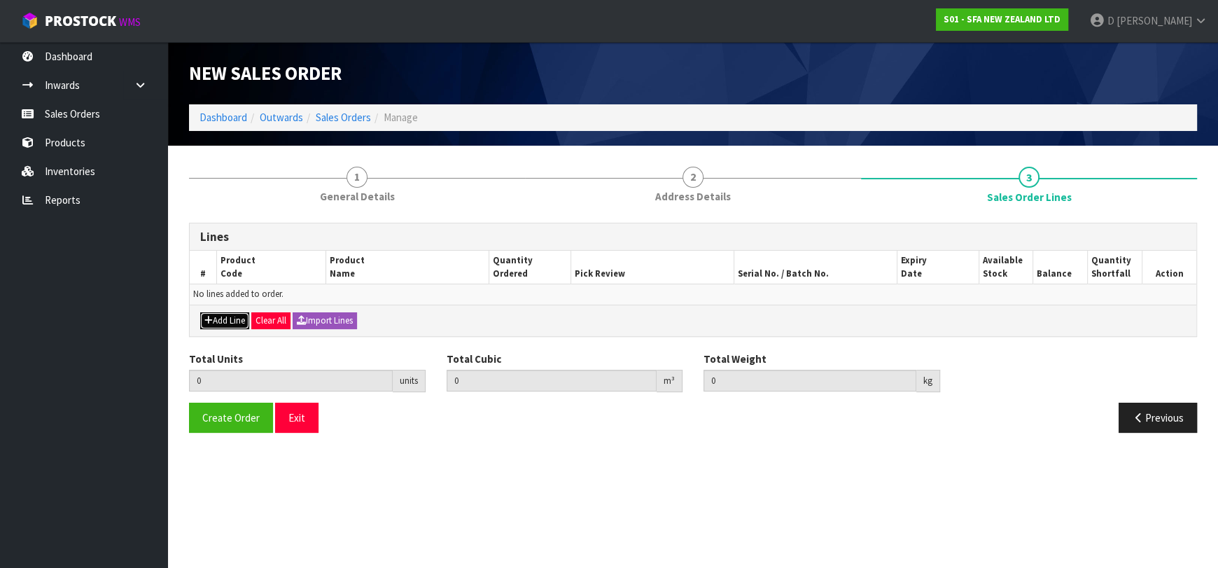
click at [239, 315] on button "Add Line" at bounding box center [224, 320] width 49 height 17
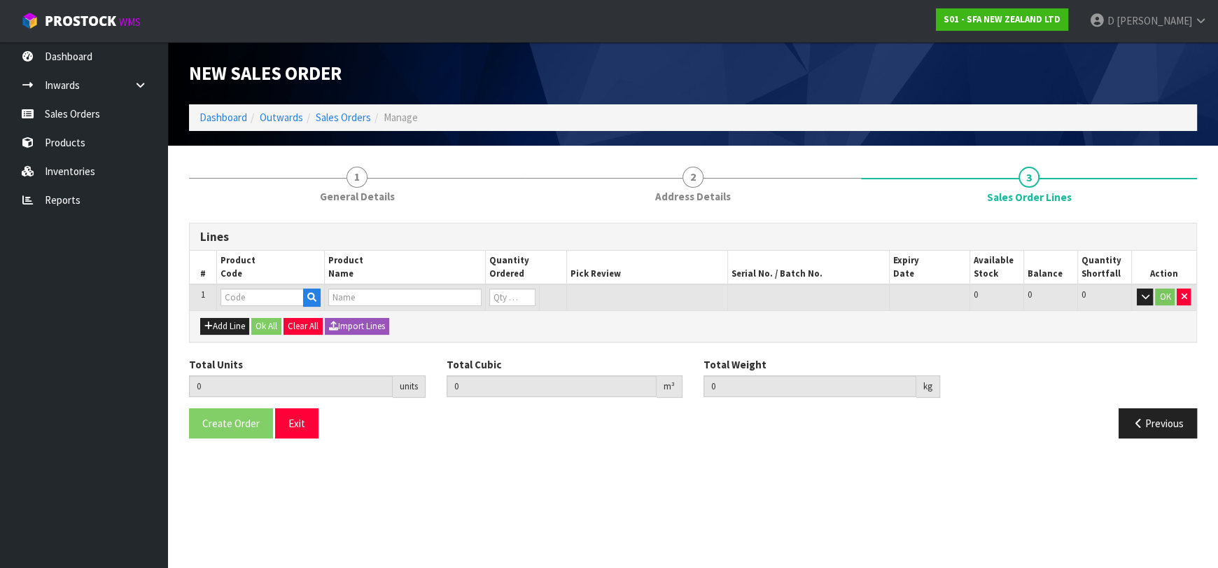
click at [242, 301] on input "text" at bounding box center [262, 297] width 83 height 18
type input "SA101"
type input "0.000000"
type input "0.000"
type input "SA101 SANISPEED SMALL BORE"
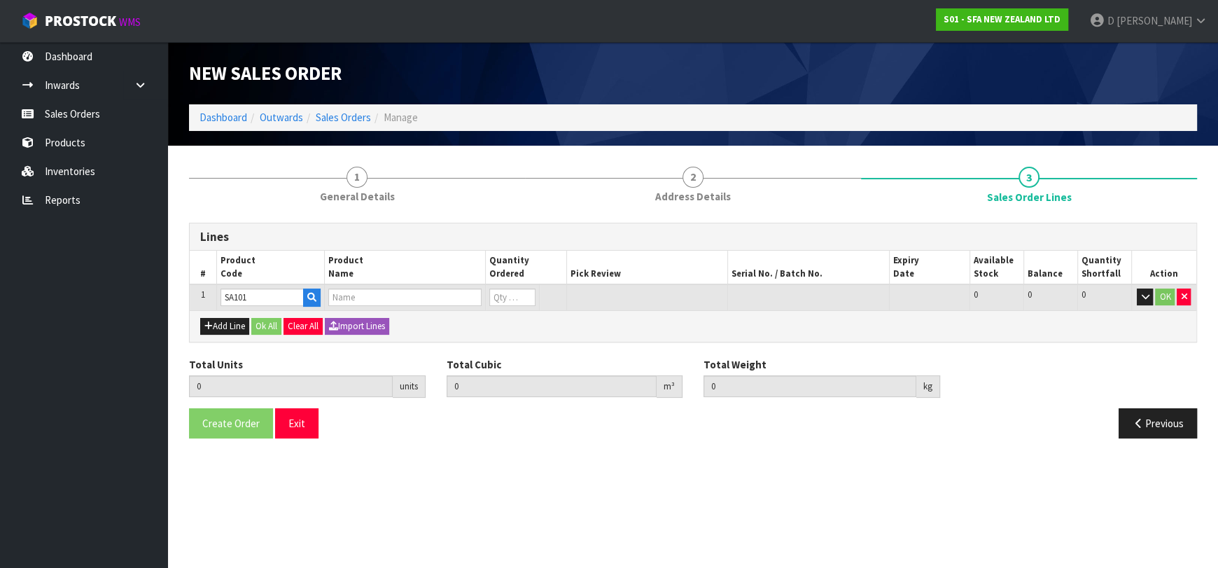
type input "0"
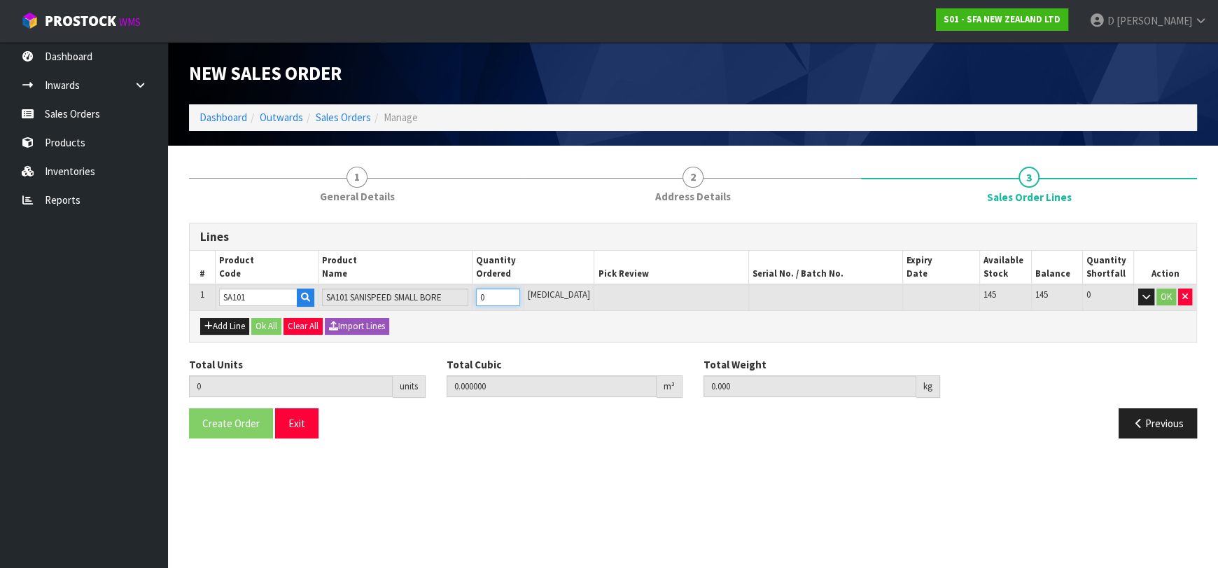
type input "1"
type input "0.031488"
type input "6.65"
type input "1"
type input "0"
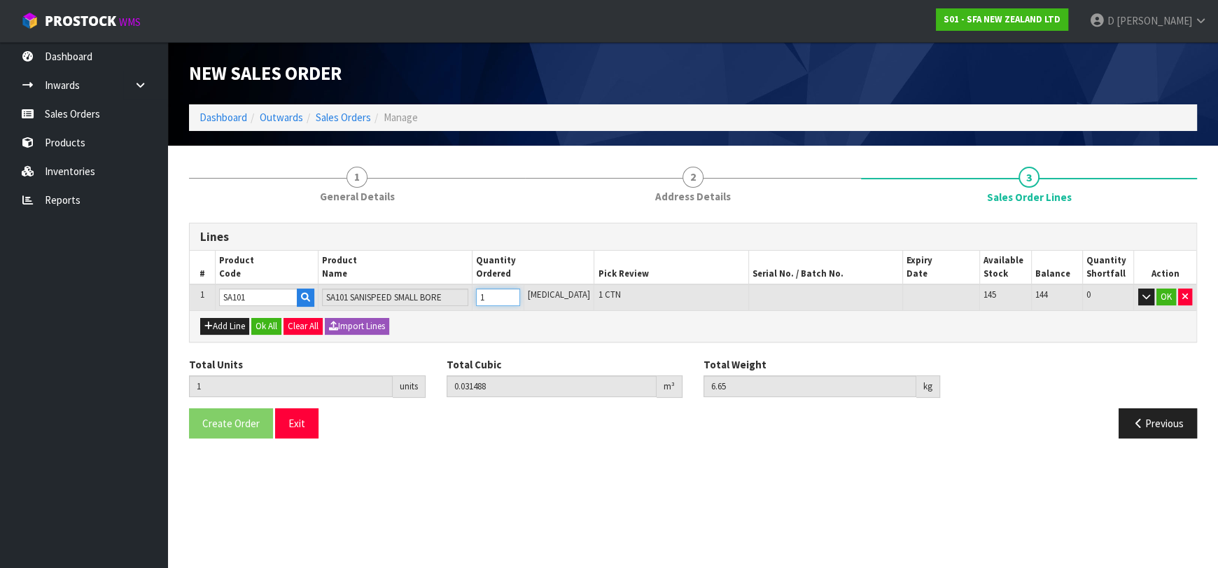
type input "0"
type input "2"
type input "0.062976"
type input "13.3"
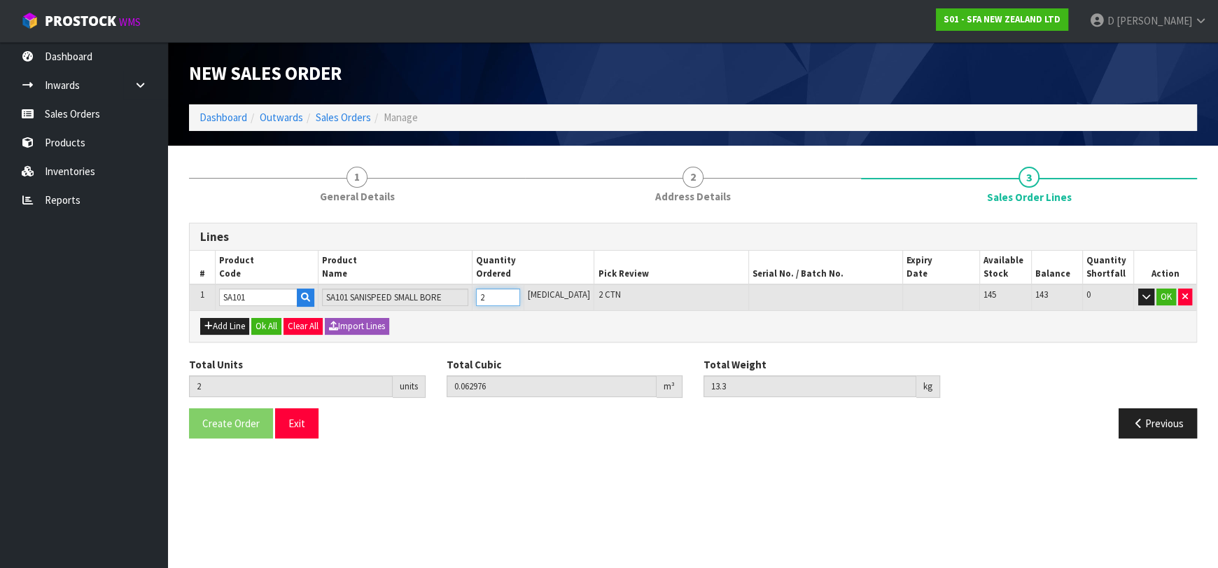
type input "2"
click at [235, 318] on button "Add Line" at bounding box center [224, 326] width 49 height 17
type input "0"
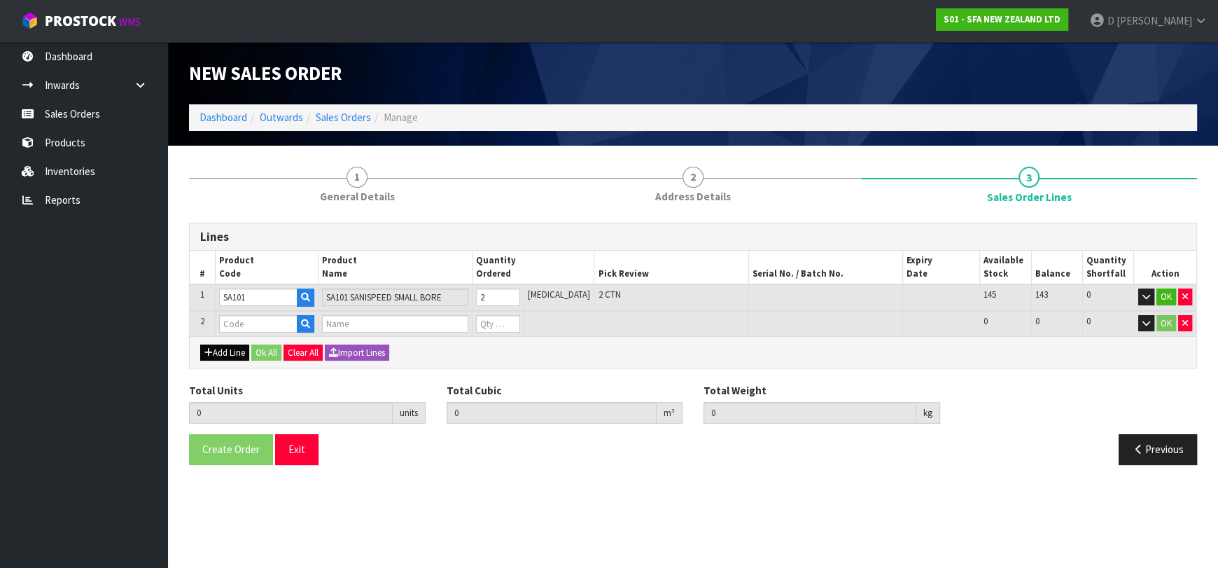
click at [235, 318] on input "text" at bounding box center [258, 324] width 78 height 18
type input "SA98"
type input "2"
type input "0.062976"
type input "13.3"
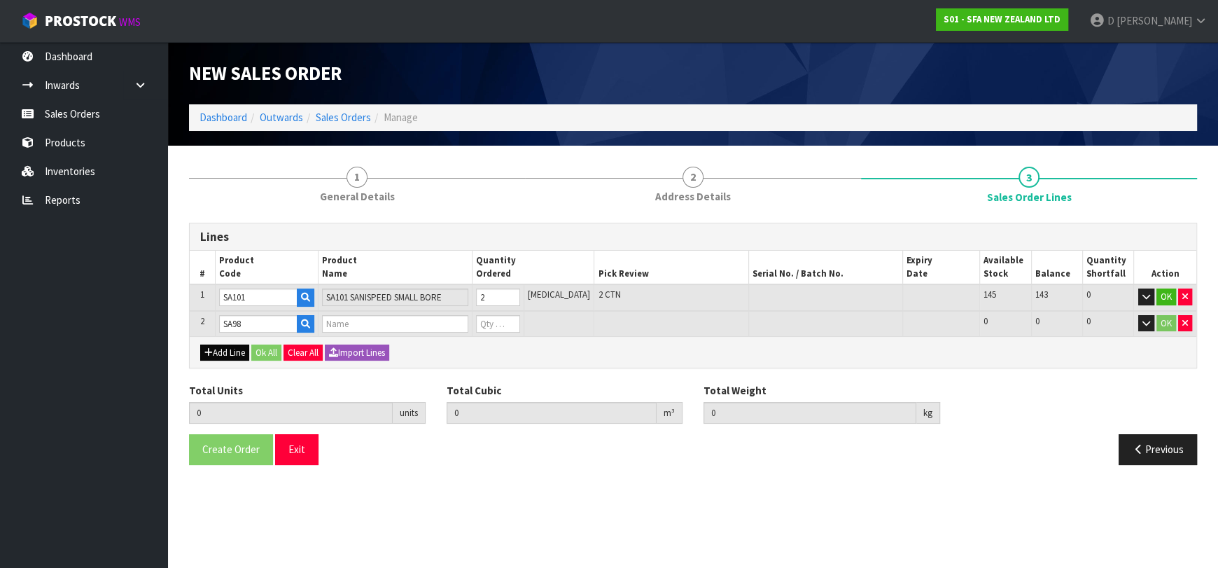
type input "SANIPLUS SEWAGE MACERATOR PUMP"
type input "0"
type input "SA98"
type input "4"
type input "0.152736"
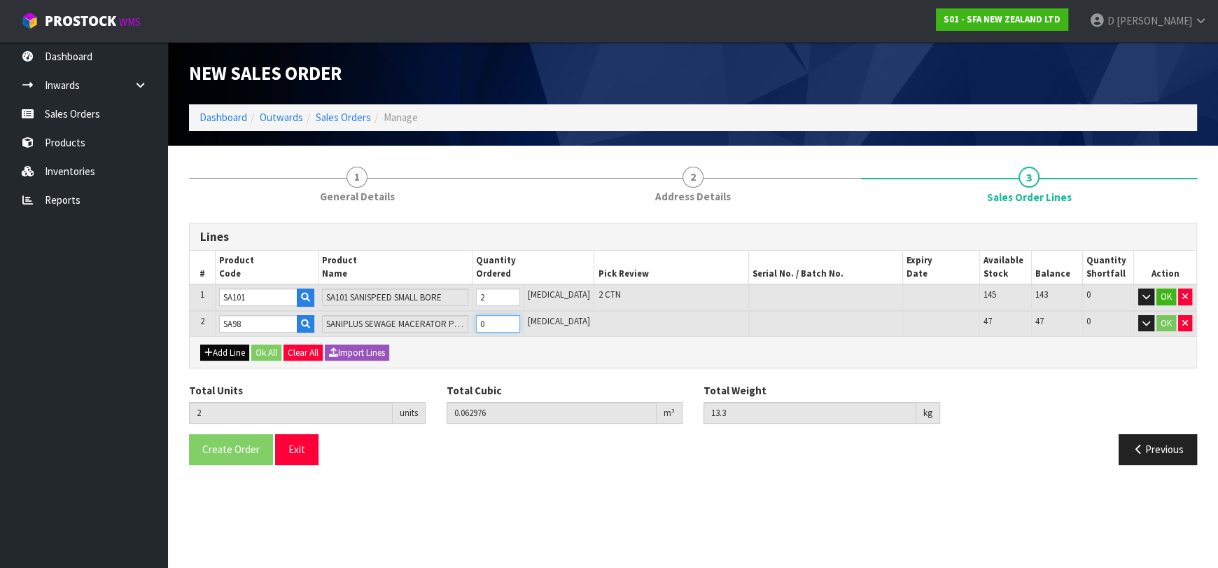
type input "27.8"
type input "2"
click at [252, 344] on div "Add Line Ok All Clear All Import Lines" at bounding box center [693, 352] width 1007 height 32
click at [258, 346] on button "Ok All" at bounding box center [266, 353] width 30 height 17
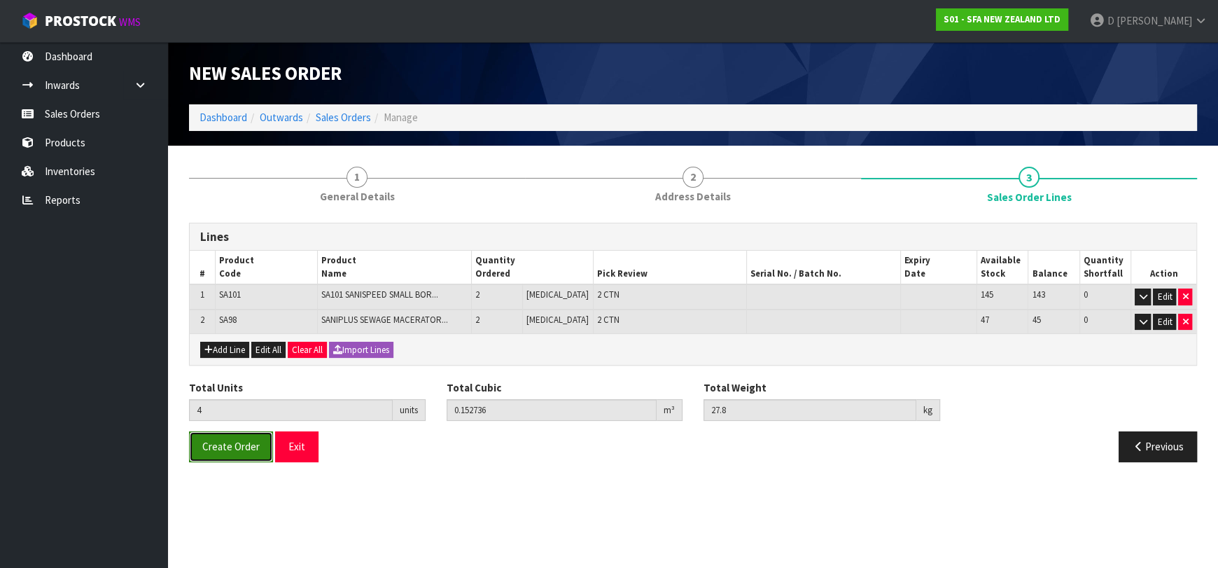
click at [216, 432] on button "Create Order" at bounding box center [231, 446] width 84 height 30
